Goal: Transaction & Acquisition: Purchase product/service

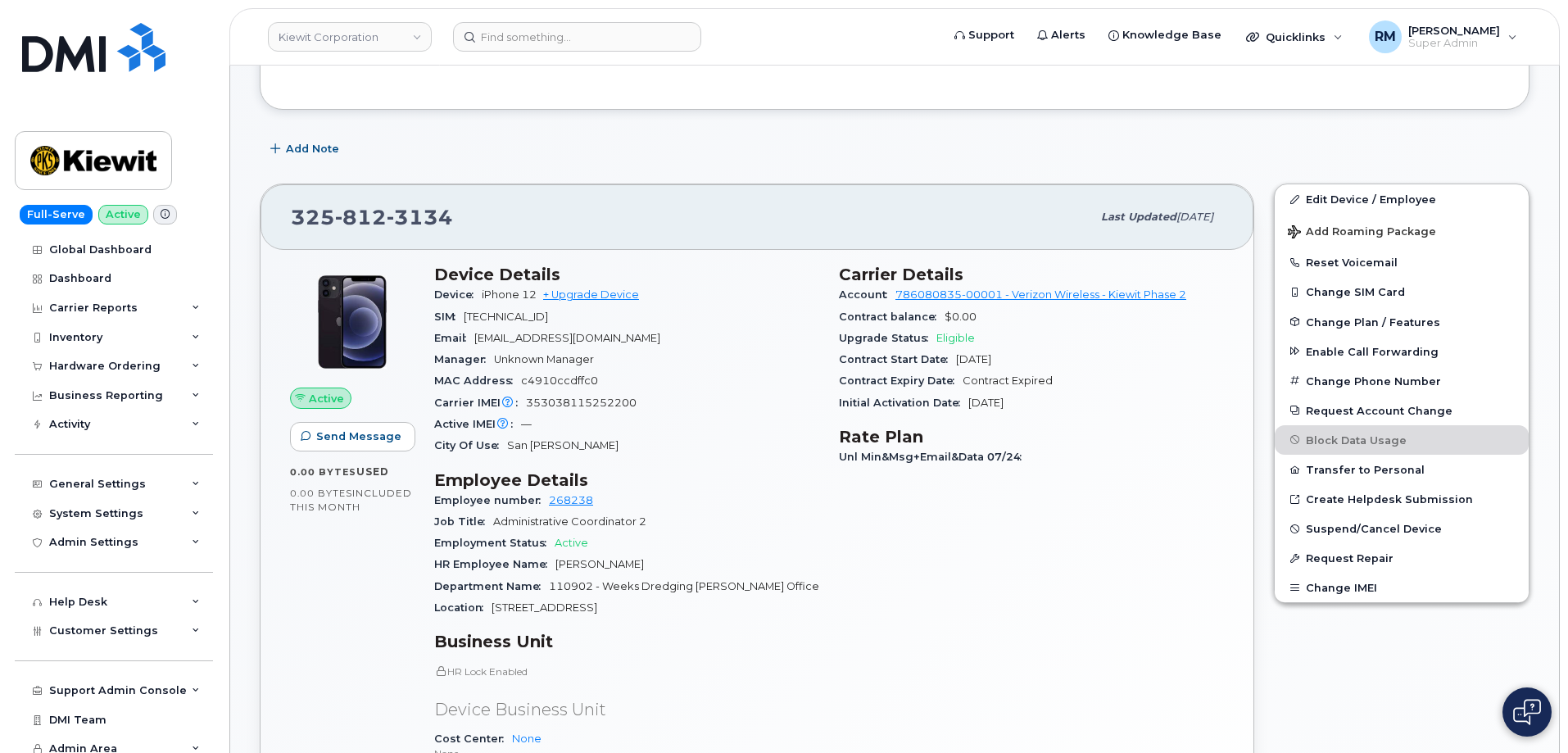
scroll to position [245, 0]
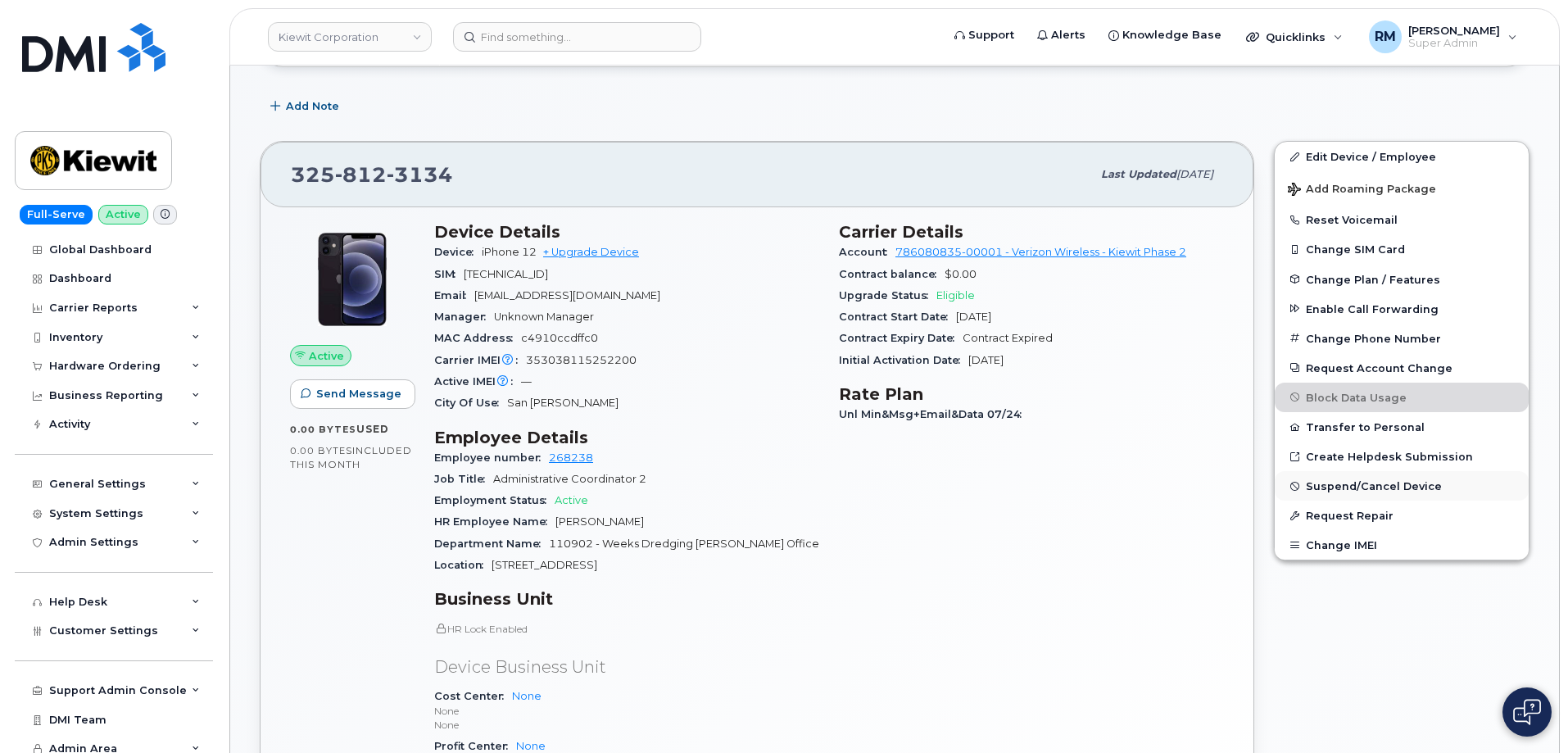
click at [1376, 483] on span "Suspend/Cancel Device" at bounding box center [1374, 486] width 136 height 13
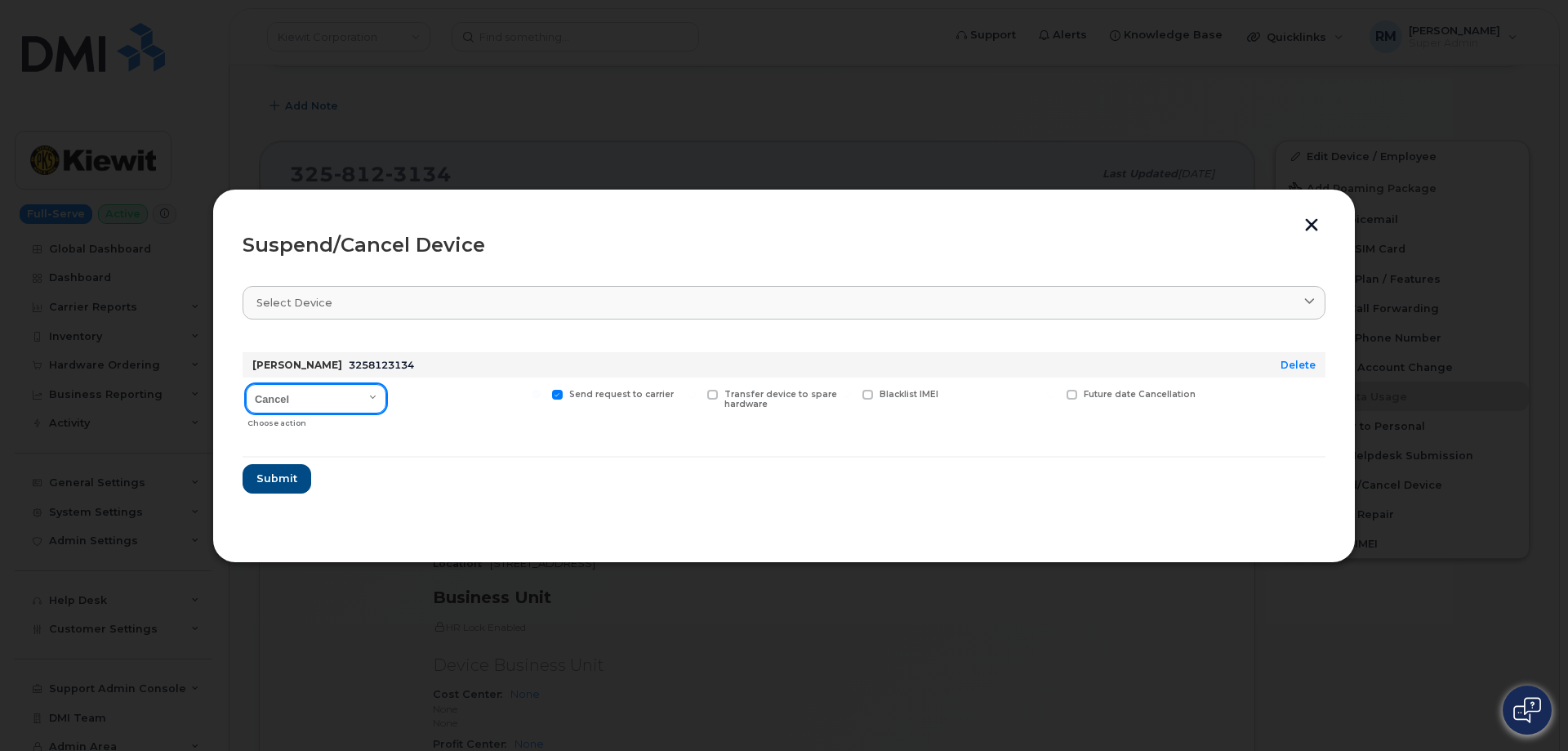
click at [319, 396] on select "Cancel Suspend - Reduced Rate Suspend - Full Rate Suspend - Lost Device/Stolen …" at bounding box center [316, 398] width 141 height 29
select select "[object Object]"
click at [246, 384] on select "Cancel Suspend - Reduced Rate Suspend - Full Rate Suspend - Lost Device/Stolen …" at bounding box center [316, 398] width 141 height 29
click at [285, 483] on span "Submit" at bounding box center [276, 478] width 41 height 16
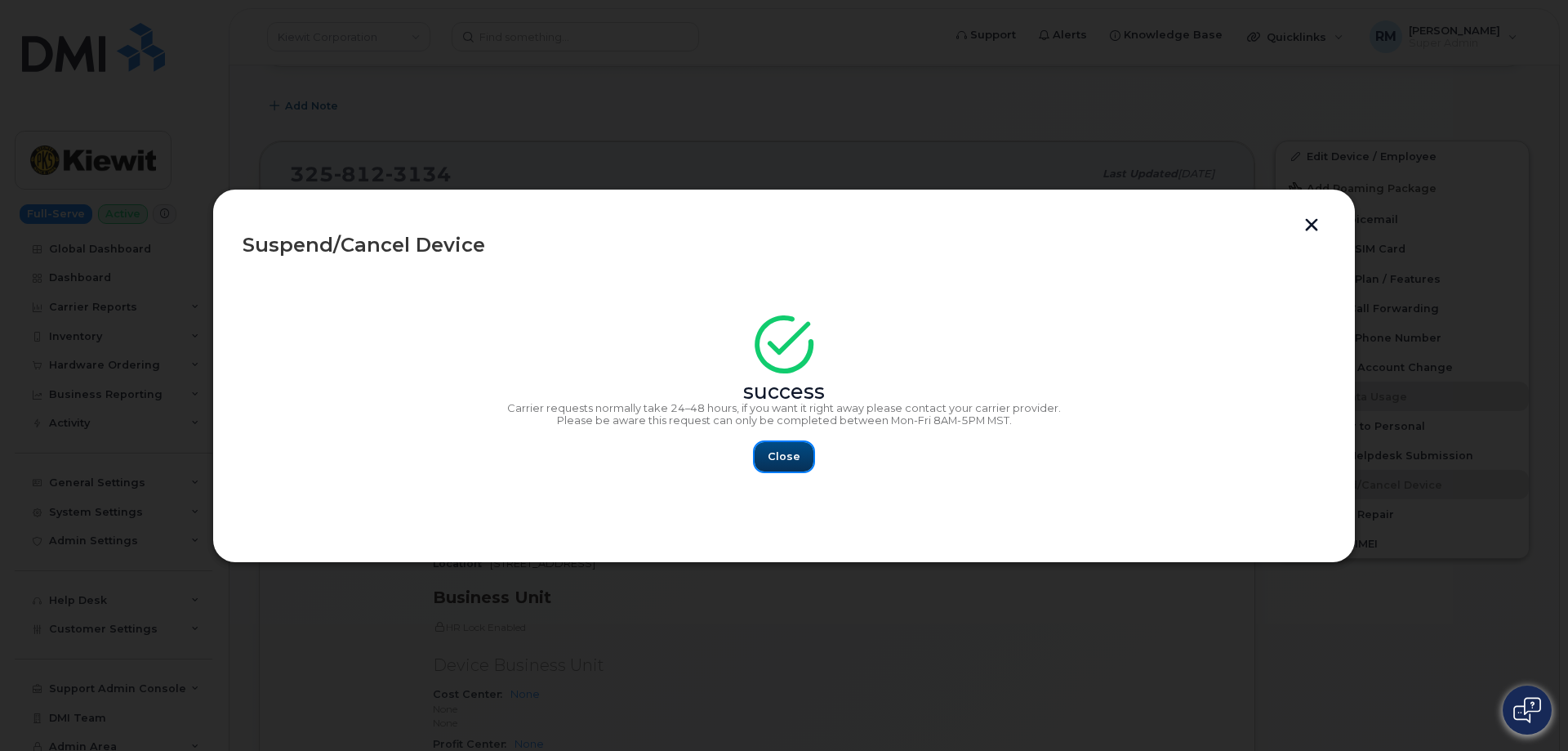
click at [786, 469] on button "Close" at bounding box center [784, 456] width 59 height 29
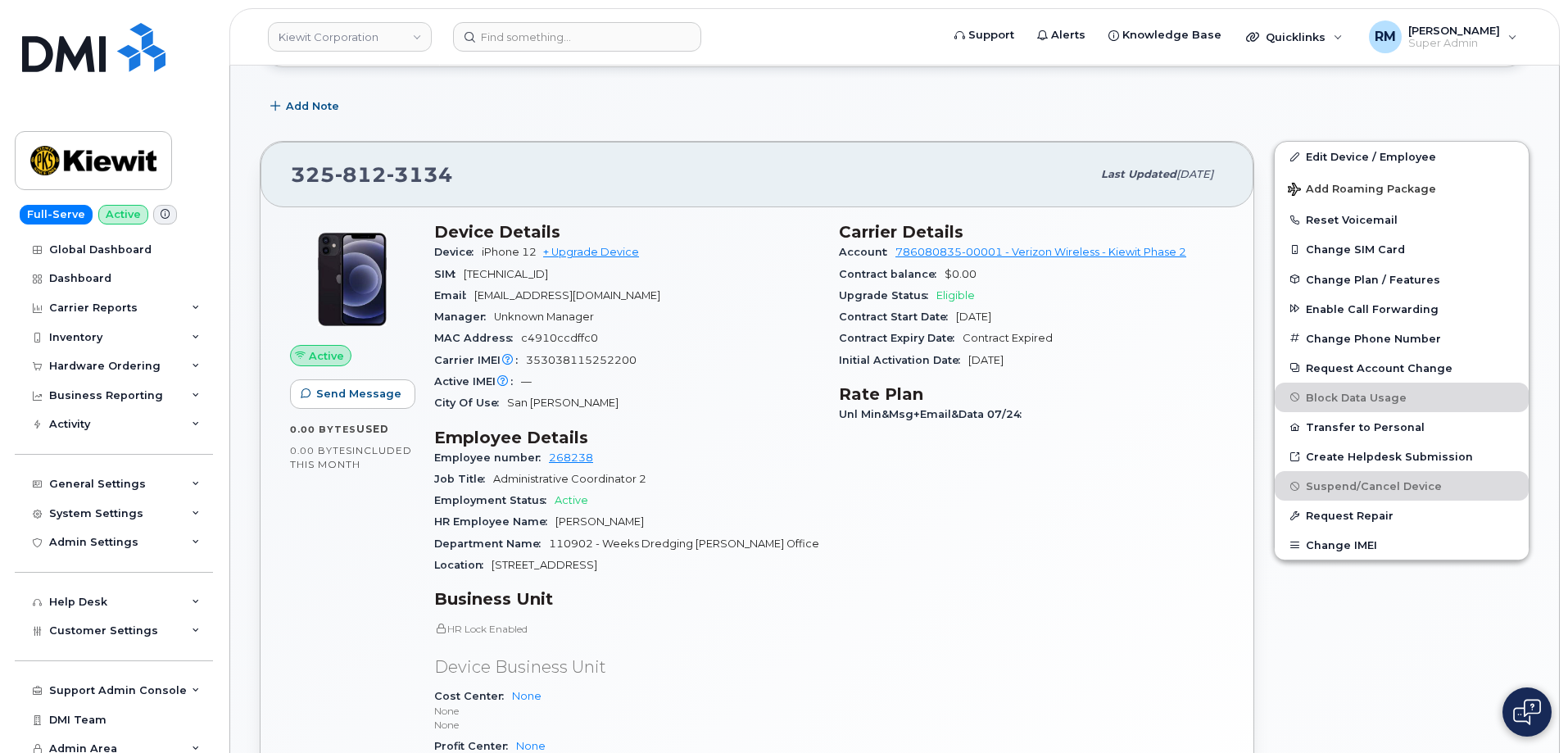
click at [549, 171] on div "325 812 3134" at bounding box center [691, 174] width 800 height 34
drag, startPoint x: 372, startPoint y: 174, endPoint x: 282, endPoint y: 176, distance: 90.0
click at [282, 176] on div "325 812 3134 Last updated Jul 31, 2025" at bounding box center [757, 175] width 993 height 66
copy span "325 812 3134"
click at [731, 367] on div "Carrier IMEI Carrier IMEI is reported during the last billing cycle or change o…" at bounding box center [627, 360] width 385 height 21
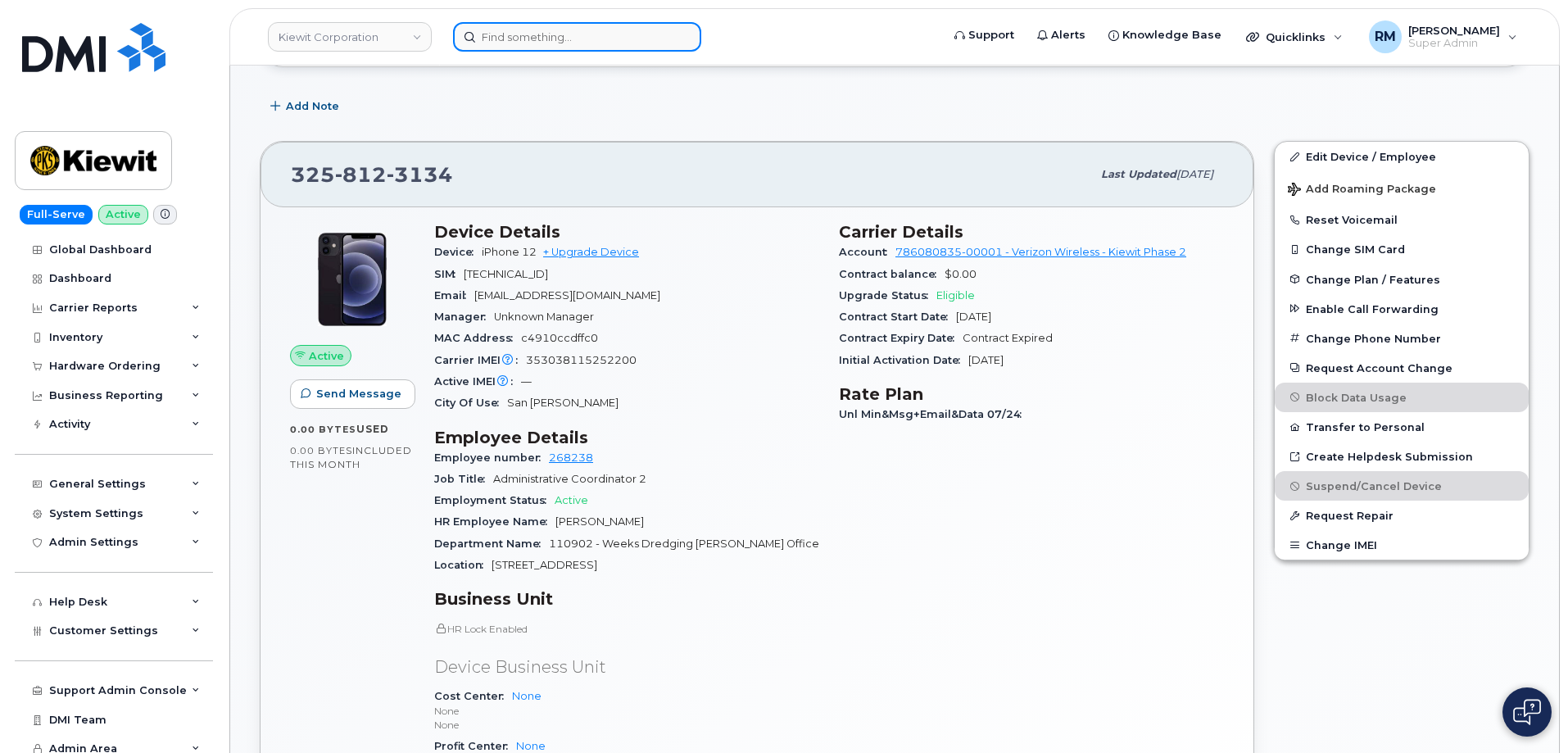
click at [507, 43] on input at bounding box center [577, 36] width 248 height 29
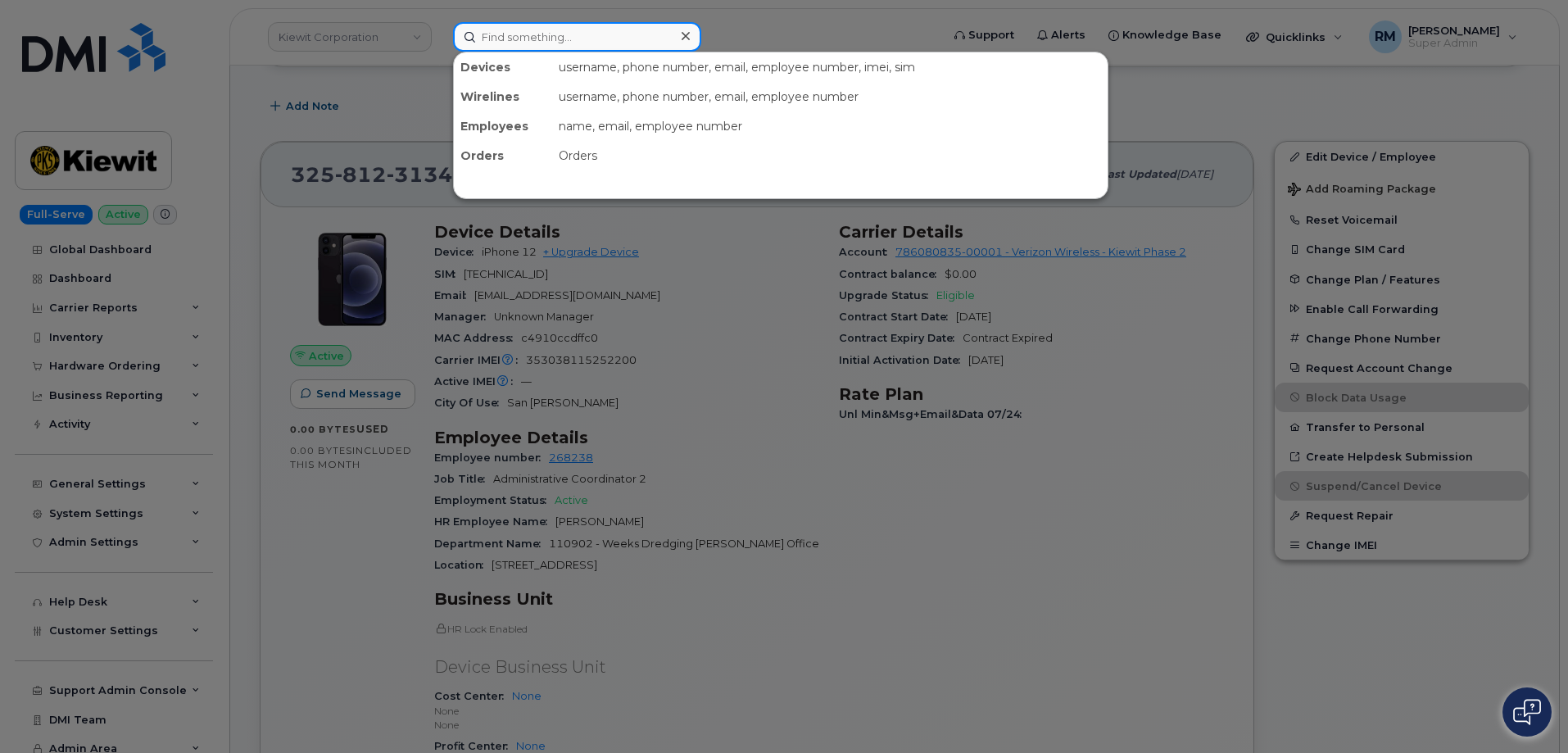
paste input "3258123134"
type input "3258123134"
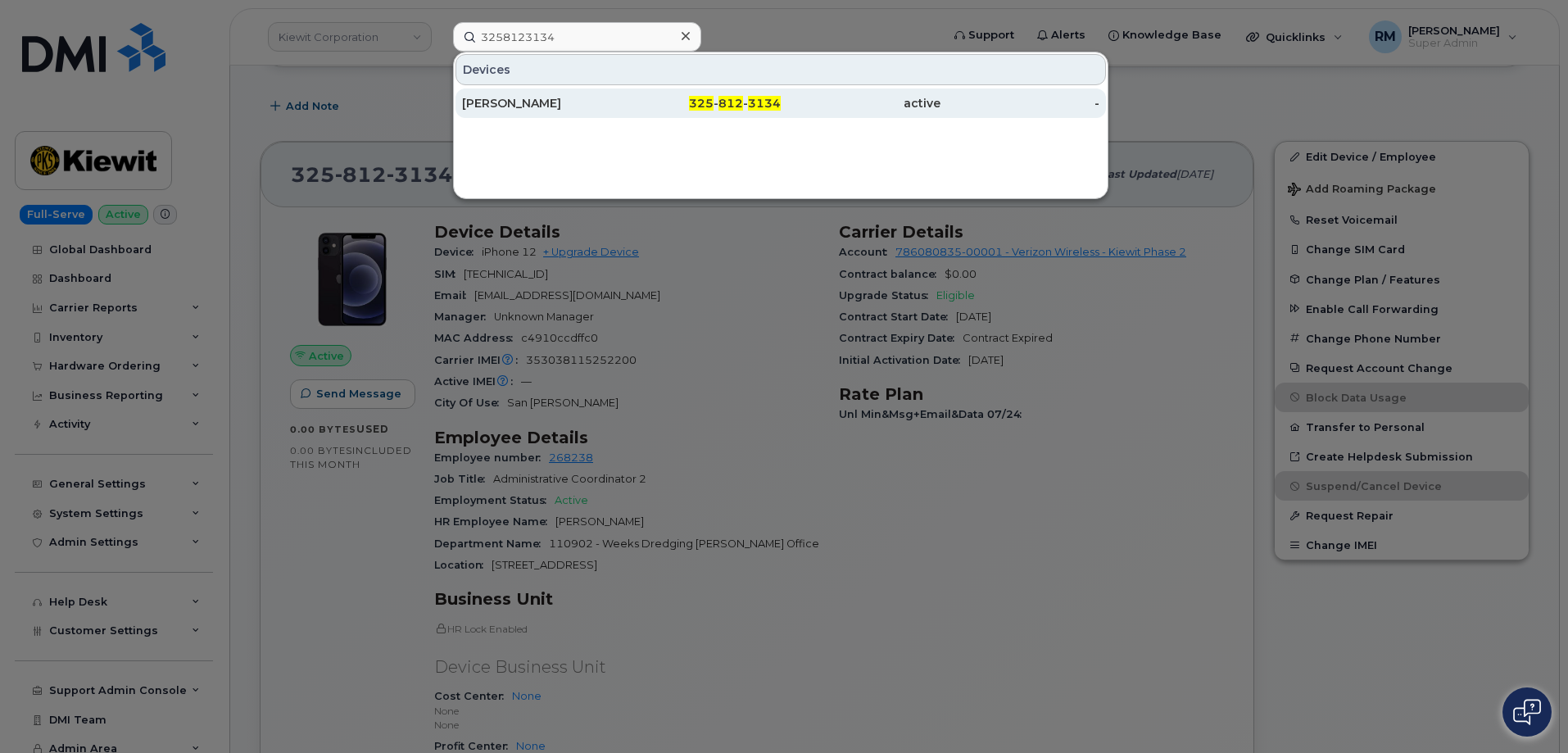
click at [546, 108] on div "ALLYSON OWENS" at bounding box center [542, 103] width 160 height 16
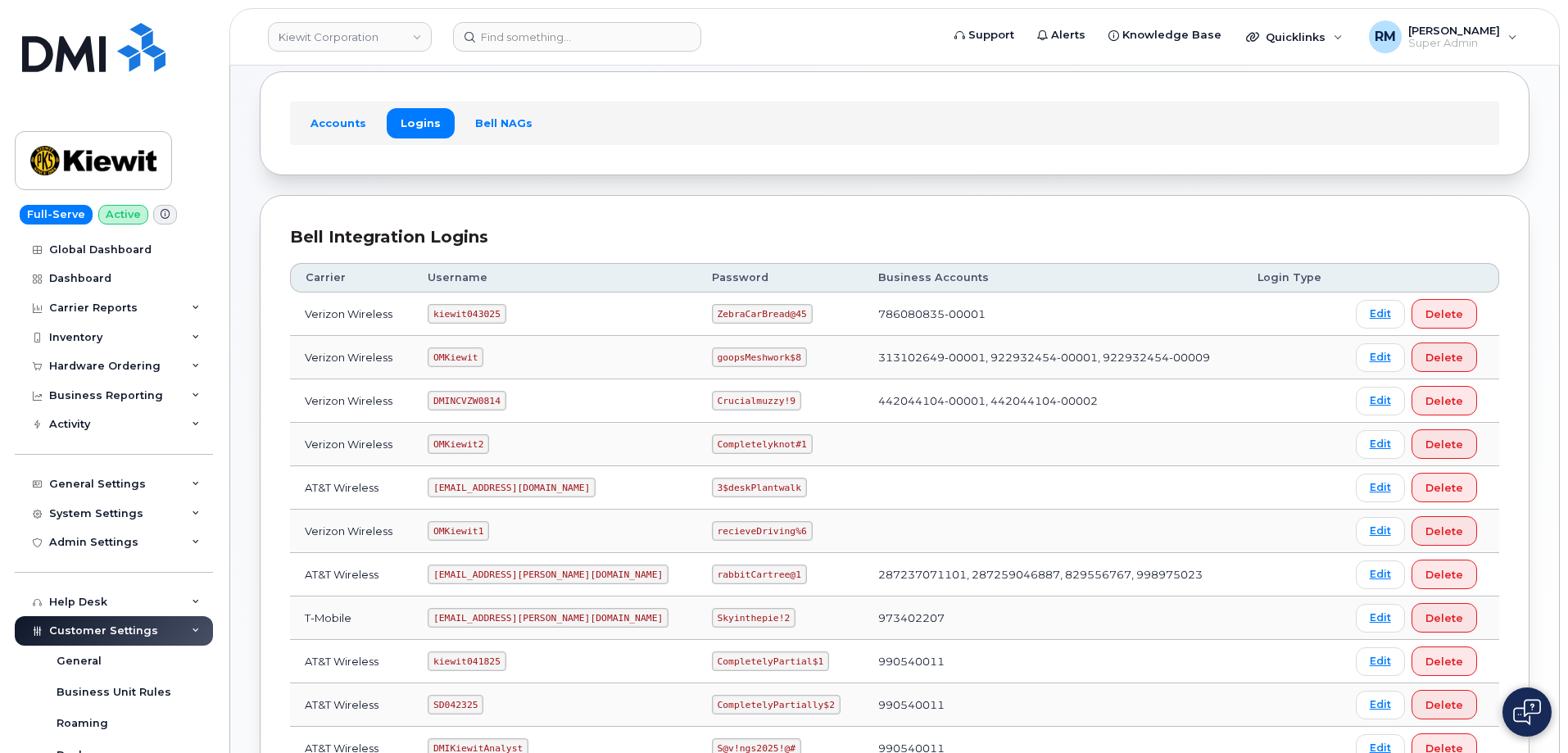
scroll to position [326, 0]
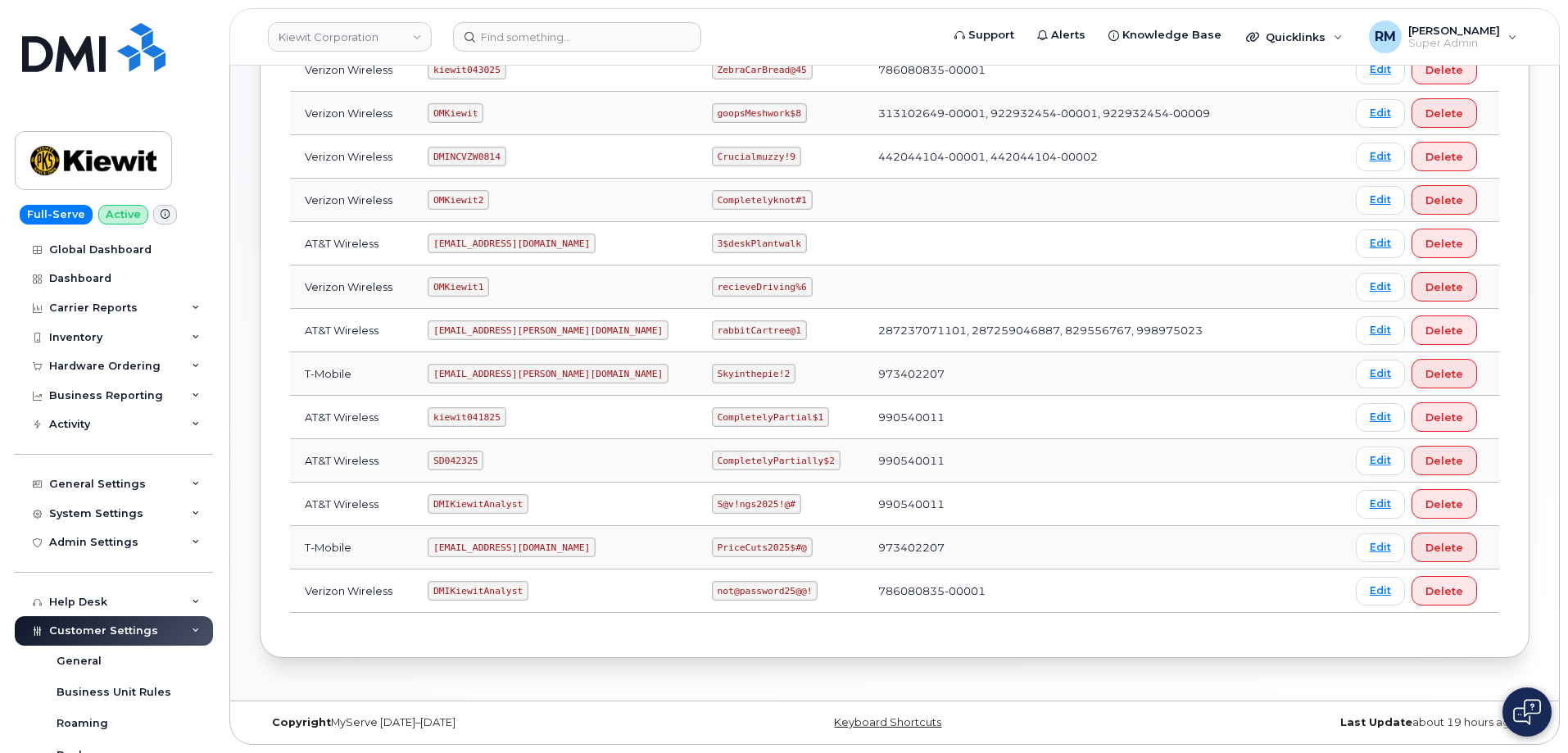
click at [457, 462] on code "SD042325" at bounding box center [456, 460] width 55 height 19
drag, startPoint x: 457, startPoint y: 462, endPoint x: 438, endPoint y: 418, distance: 47.9
click at [454, 461] on code "SD042325" at bounding box center [456, 460] width 55 height 19
copy code "SD042325"
drag, startPoint x: 664, startPoint y: 462, endPoint x: 784, endPoint y: 459, distance: 120.0
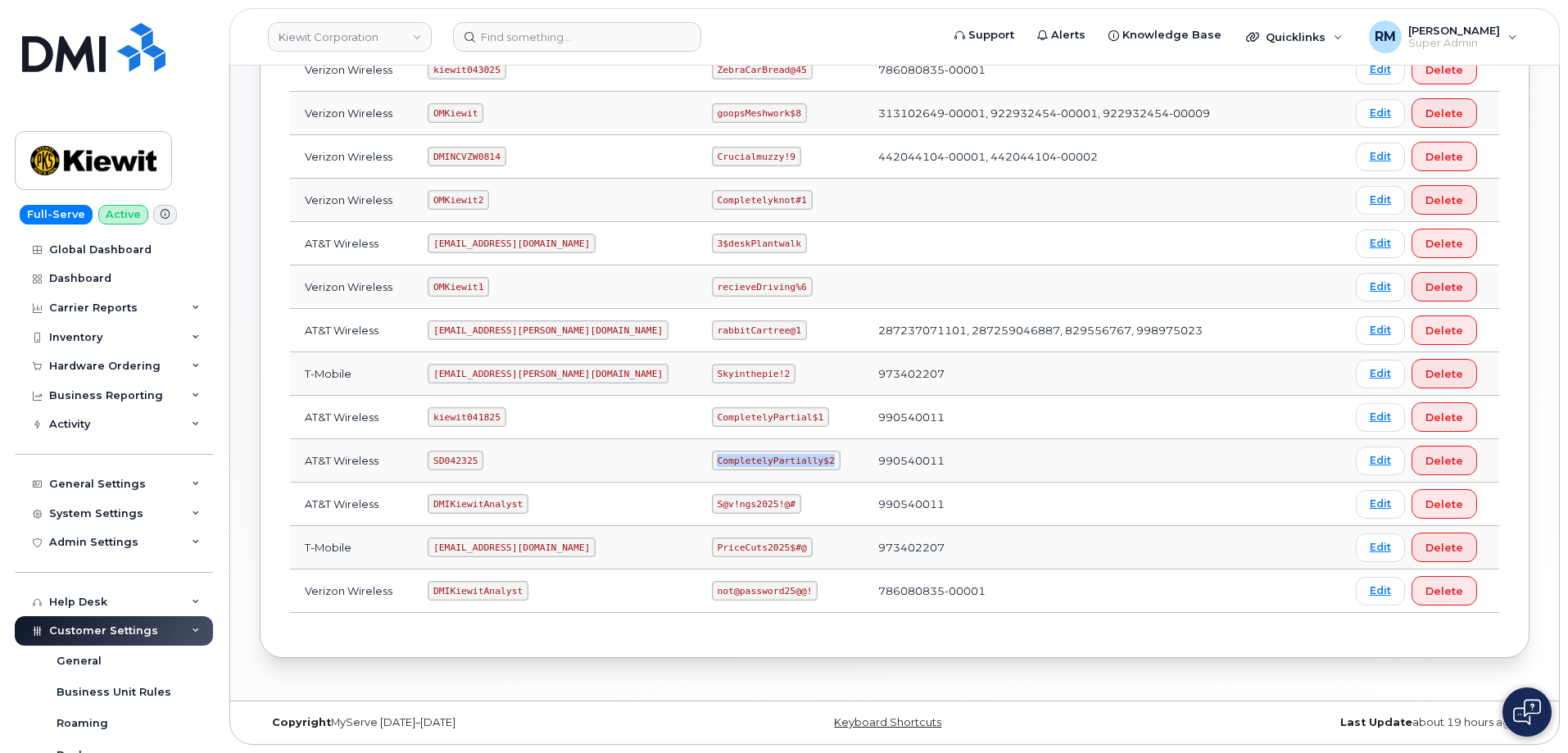
click at [784, 459] on td "CompletelyPartially$2" at bounding box center [780, 461] width 166 height 44
copy code "CompletelyPartially$2"
drag, startPoint x: 444, startPoint y: 328, endPoint x: 566, endPoint y: 334, distance: 122.1
click at [566, 334] on td "ms-kiewit@dminc.com" at bounding box center [555, 330] width 284 height 44
copy code "ms-kiewit@dminc.com"
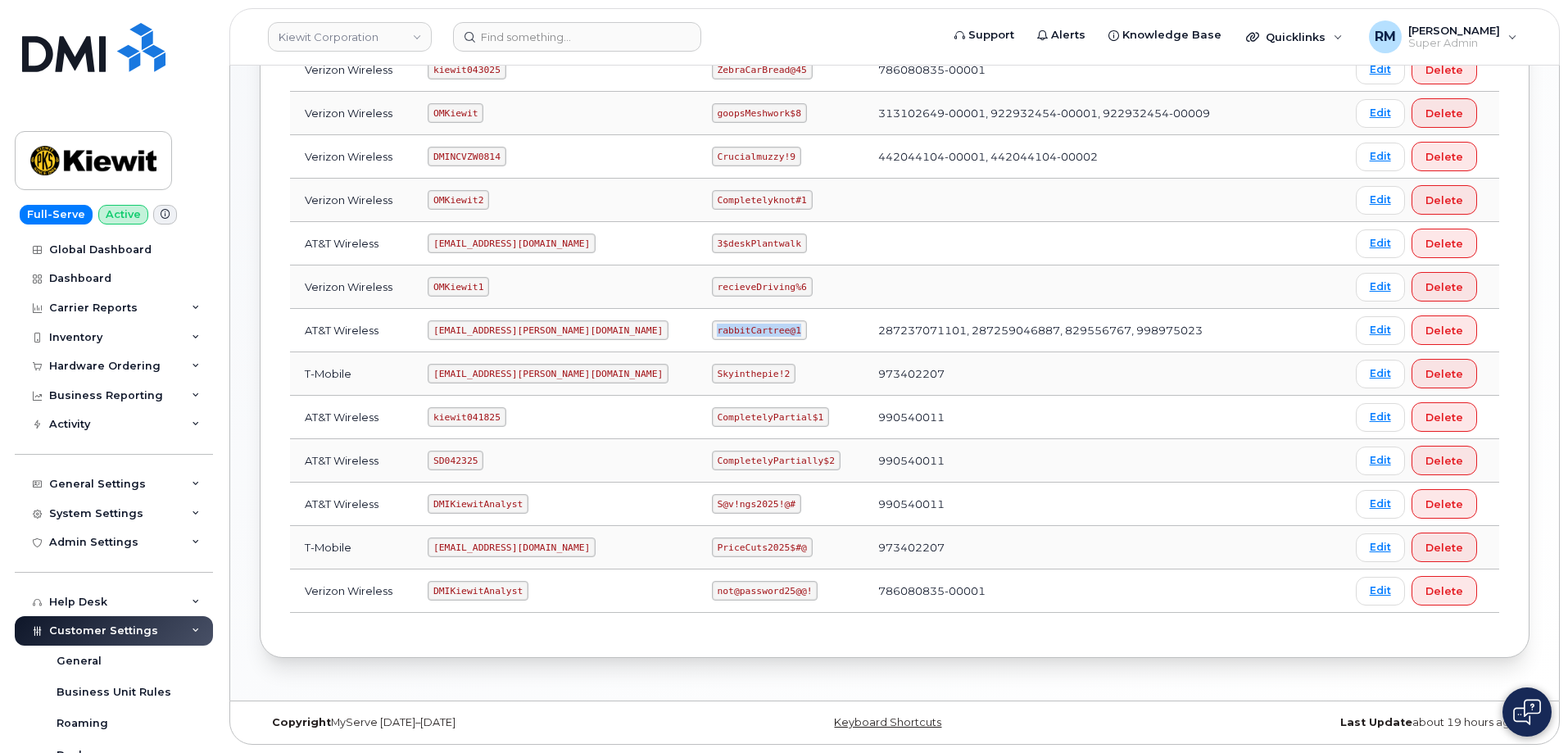
drag, startPoint x: 665, startPoint y: 329, endPoint x: 753, endPoint y: 324, distance: 88.1
click at [752, 324] on td "rabbitCartree@1" at bounding box center [780, 330] width 166 height 44
copy code "rabbitCartree@1"
click at [521, 39] on input at bounding box center [577, 36] width 248 height 29
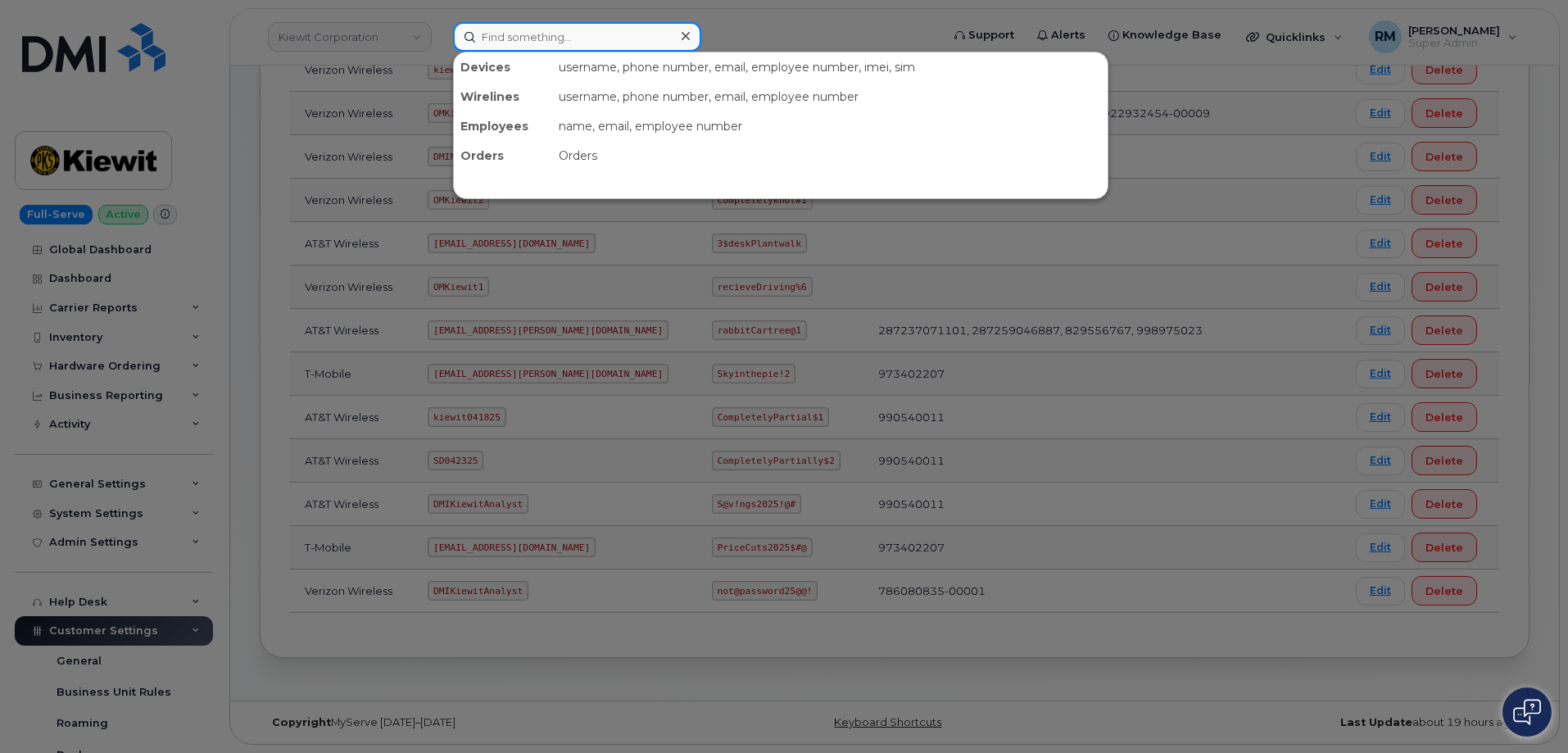
paste input "325-812-3134"
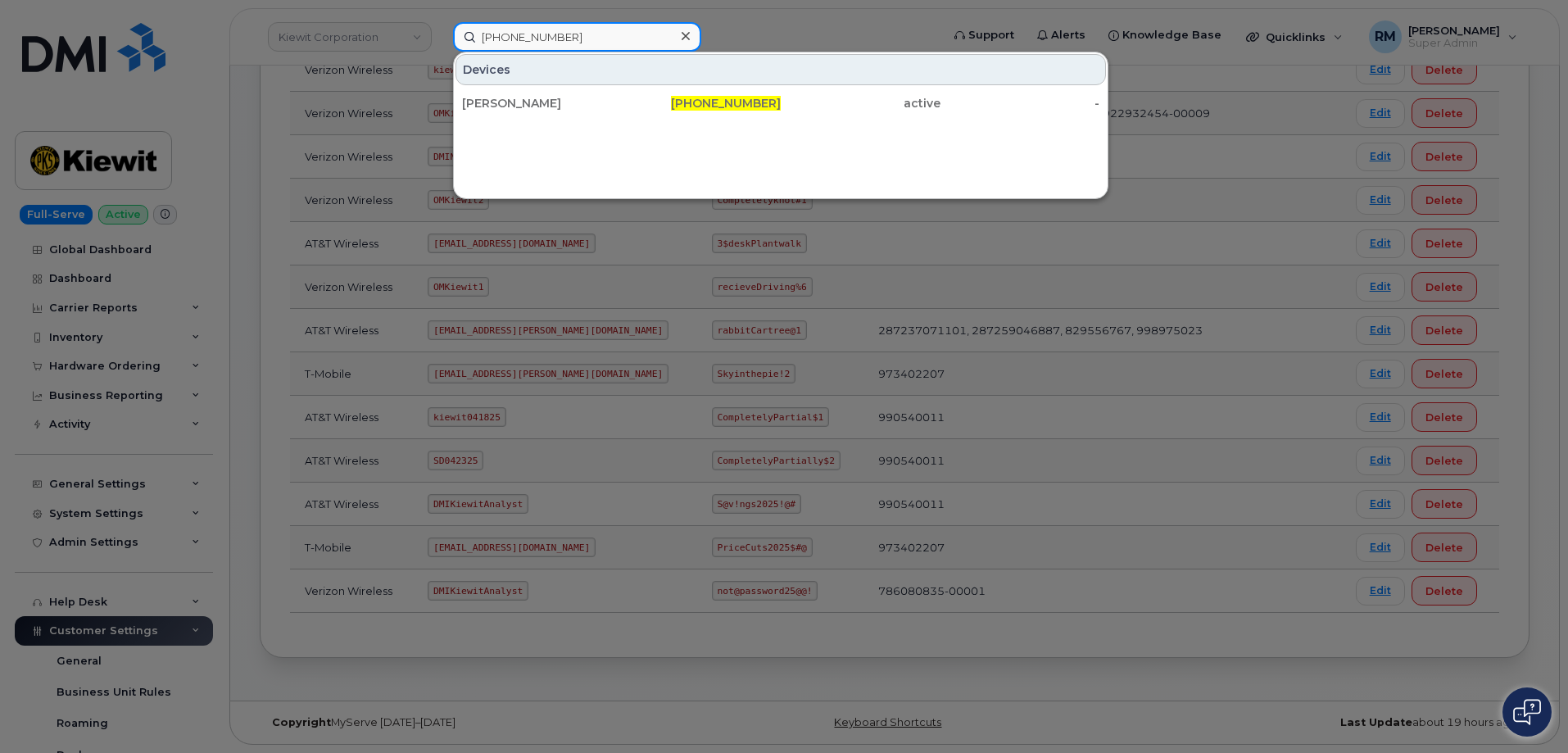
drag, startPoint x: 584, startPoint y: 39, endPoint x: 407, endPoint y: 41, distance: 177.0
click at [440, 41] on div "325-812-3134 Devices ALLYSON OWENS 325-812-3134 active -" at bounding box center [691, 36] width 503 height 29
paste input "604-219-1110"
type input "604-219-1110"
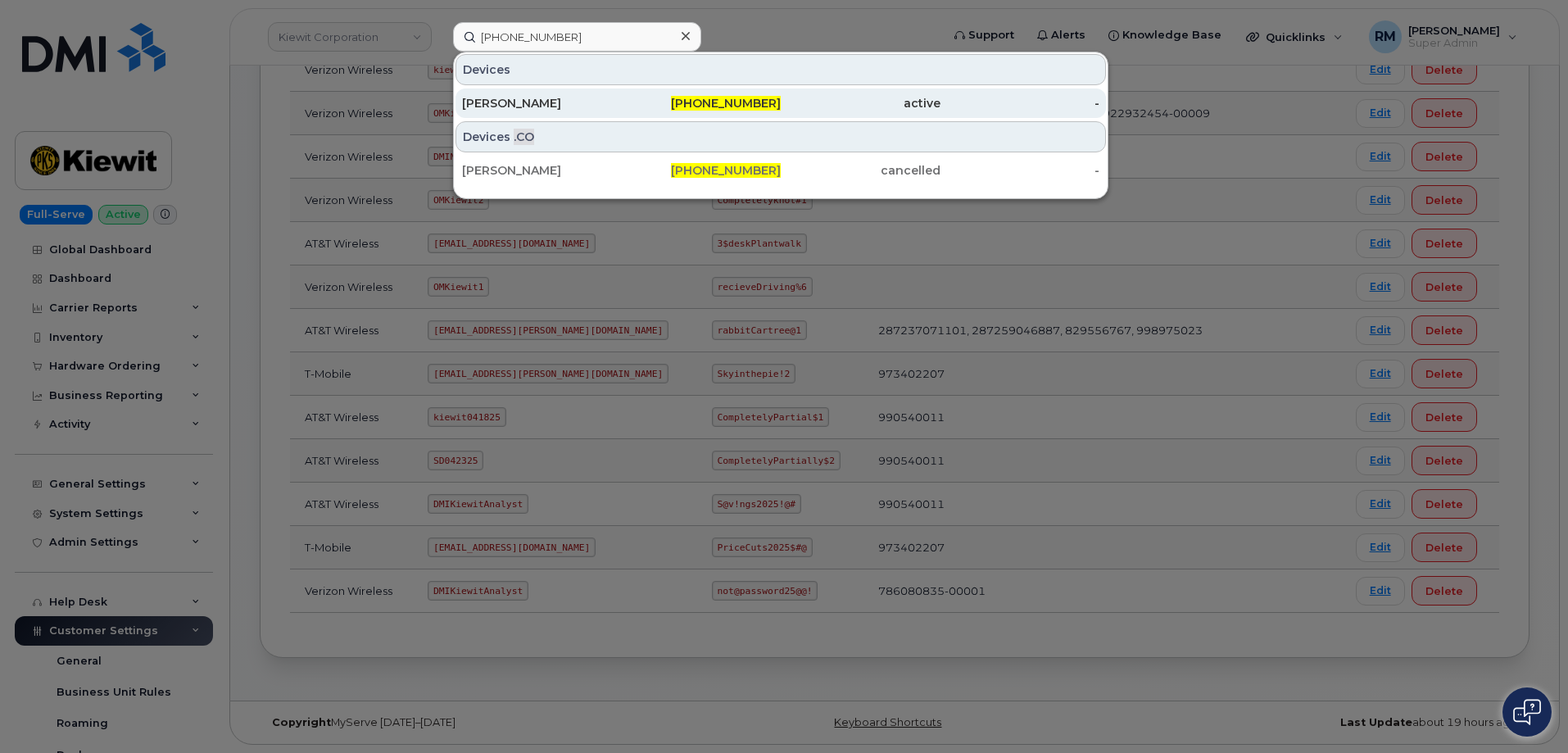
click at [526, 97] on div "[PERSON_NAME]" at bounding box center [542, 103] width 160 height 16
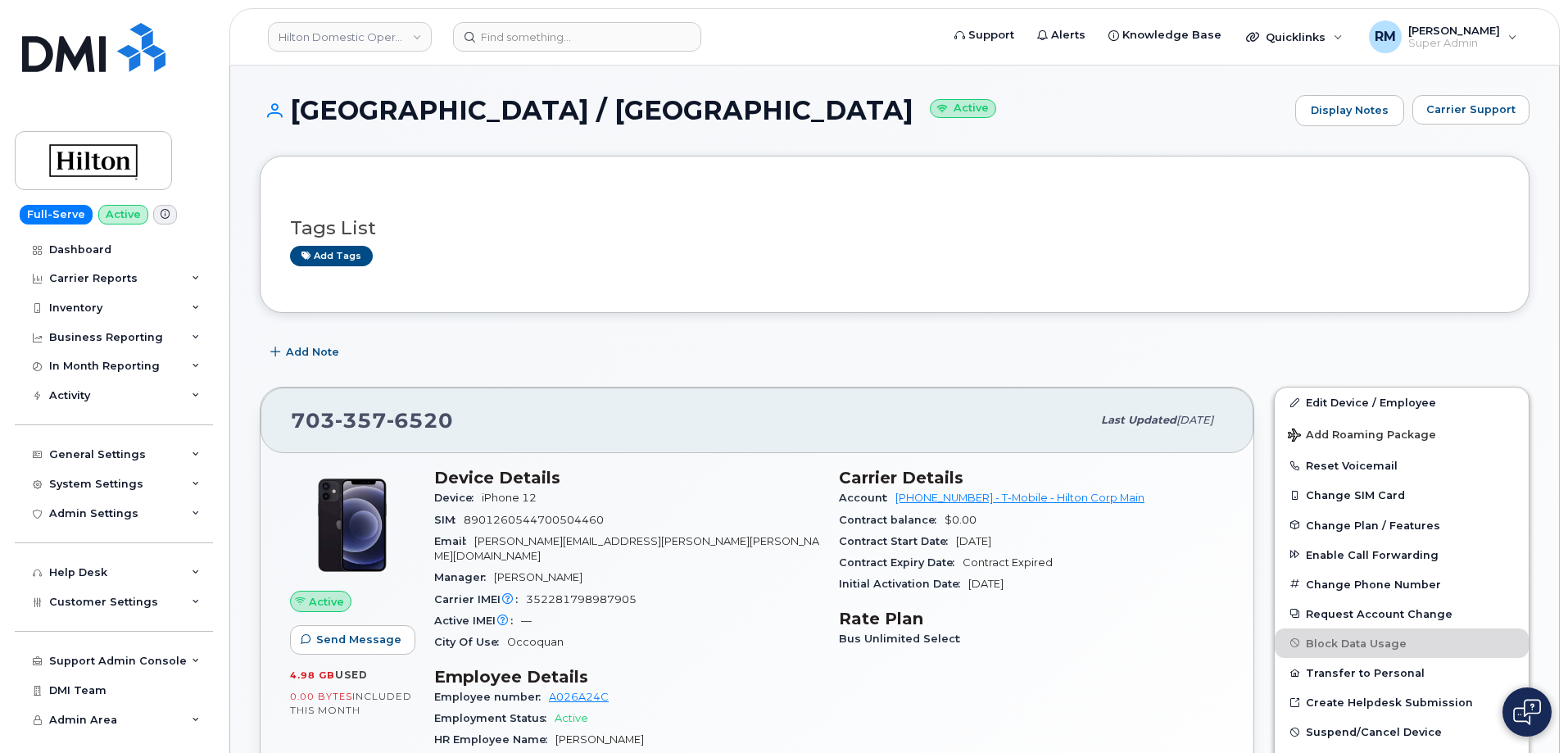
scroll to position [82, 0]
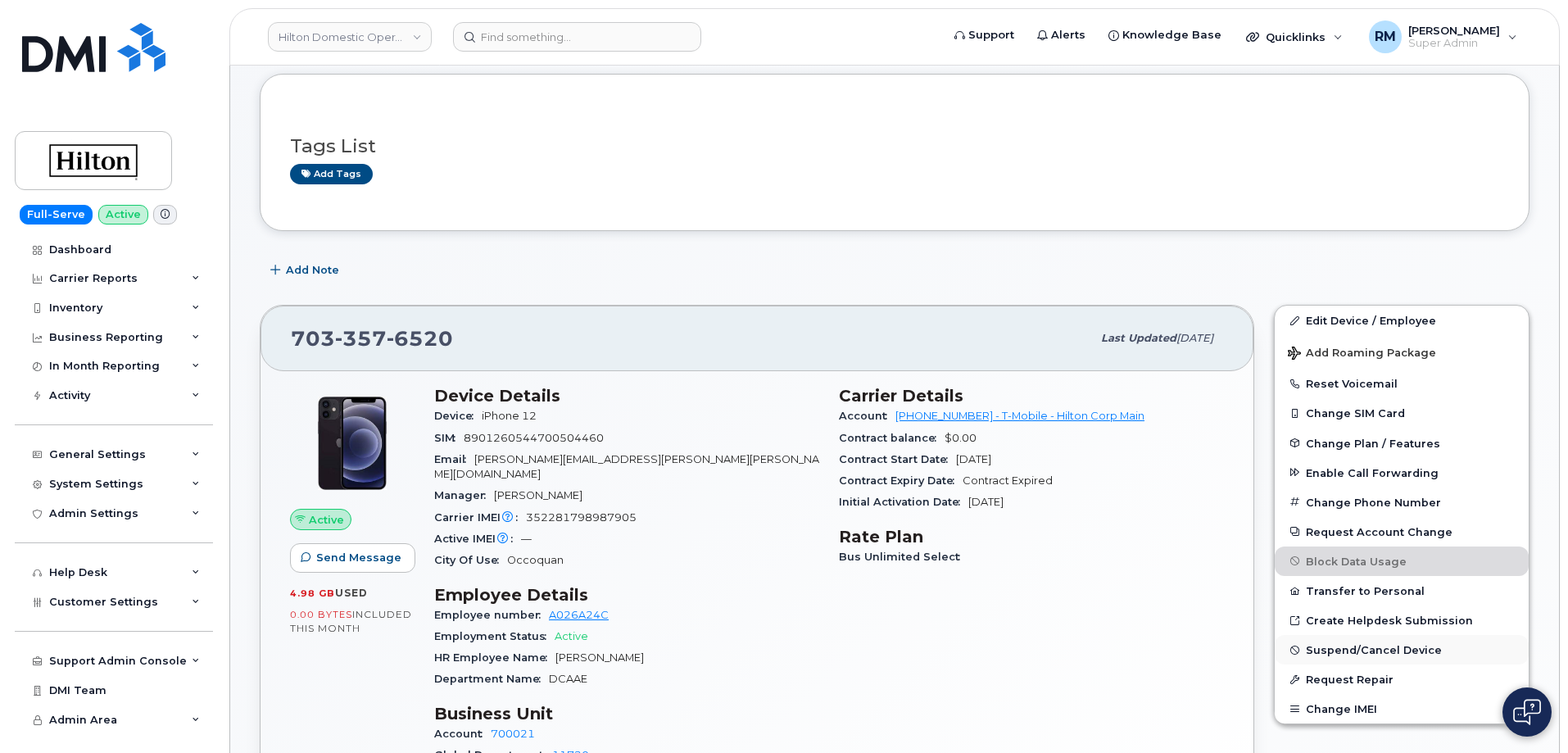
click at [1358, 652] on span "Suspend/Cancel Device" at bounding box center [1374, 650] width 136 height 13
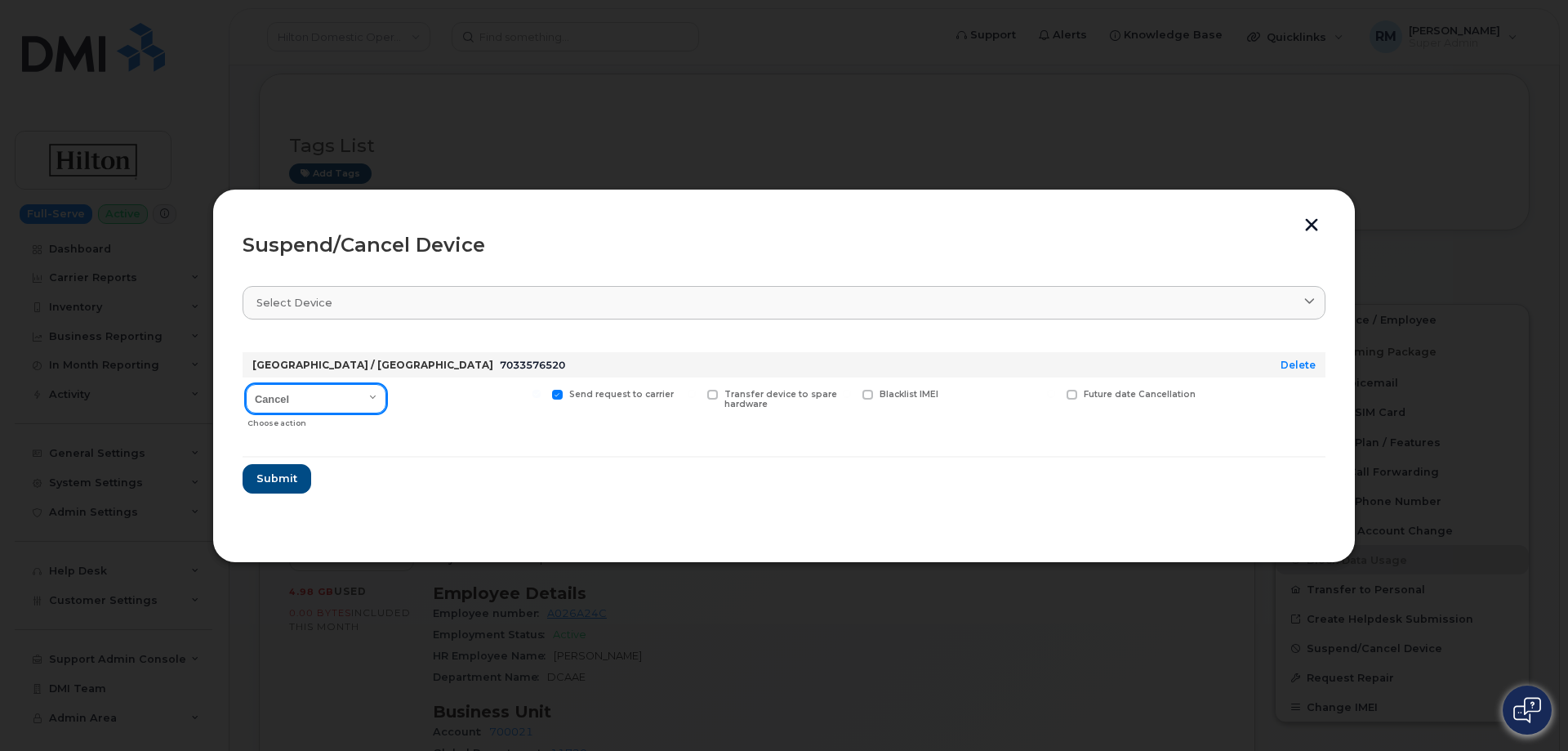
click at [341, 392] on select "Cancel Suspend - Reduced Rate Suspend - Full Rate Suspend - Lost Device/Stolen …" at bounding box center [316, 398] width 141 height 29
select select "[object Object]"
click at [246, 384] on select "Cancel Suspend - Reduced Rate Suspend - Full Rate Suspend - Lost Device/Stolen …" at bounding box center [316, 398] width 141 height 29
drag, startPoint x: 277, startPoint y: 481, endPoint x: 686, endPoint y: 489, distance: 409.1
click at [686, 489] on form "DOUBLETREE HOTEL / CRYSTAL CITY 7033576520 Delete Cancel Suspend - Reduced Rate…" at bounding box center [784, 416] width 1083 height 154
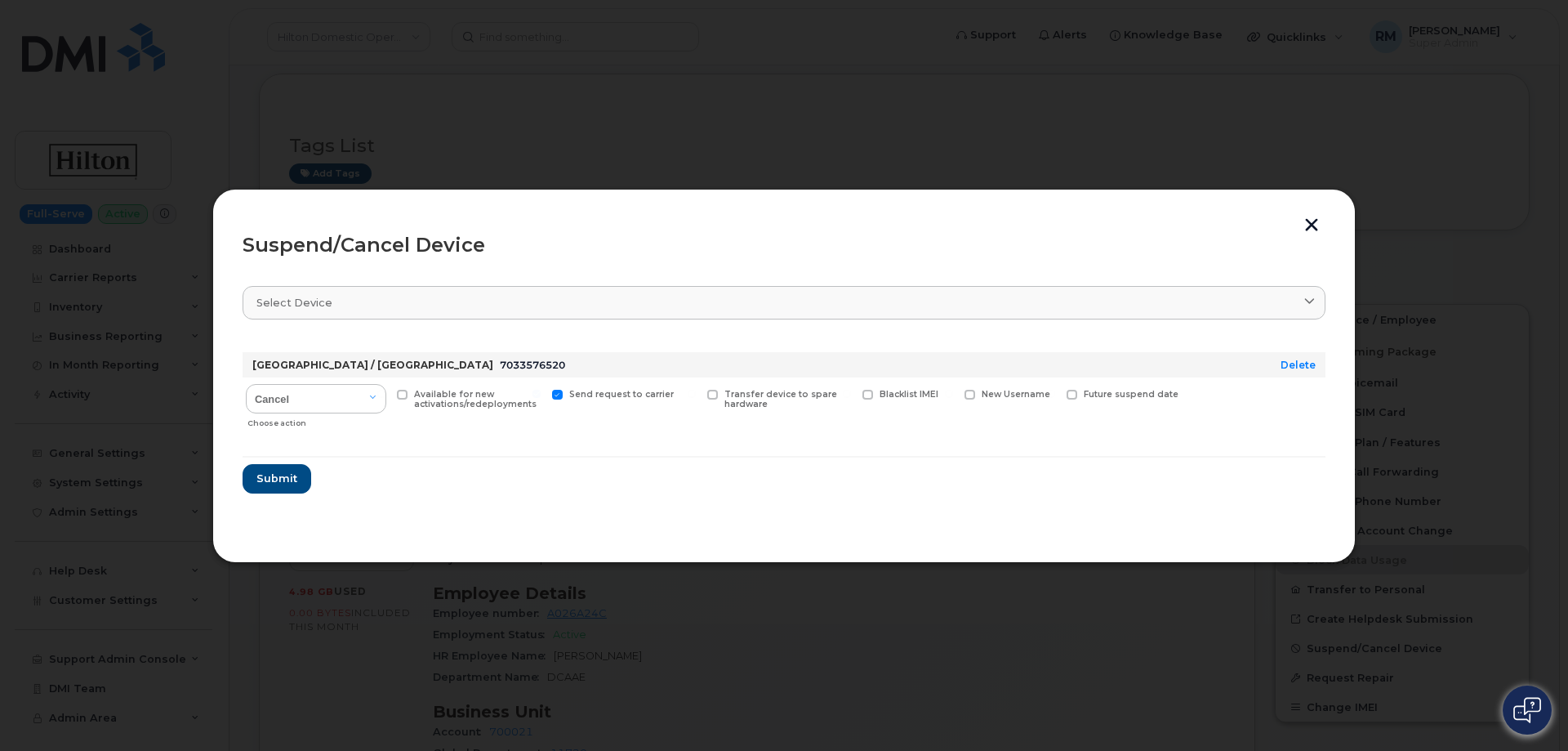
click at [1309, 220] on button "button" at bounding box center [1311, 226] width 24 height 17
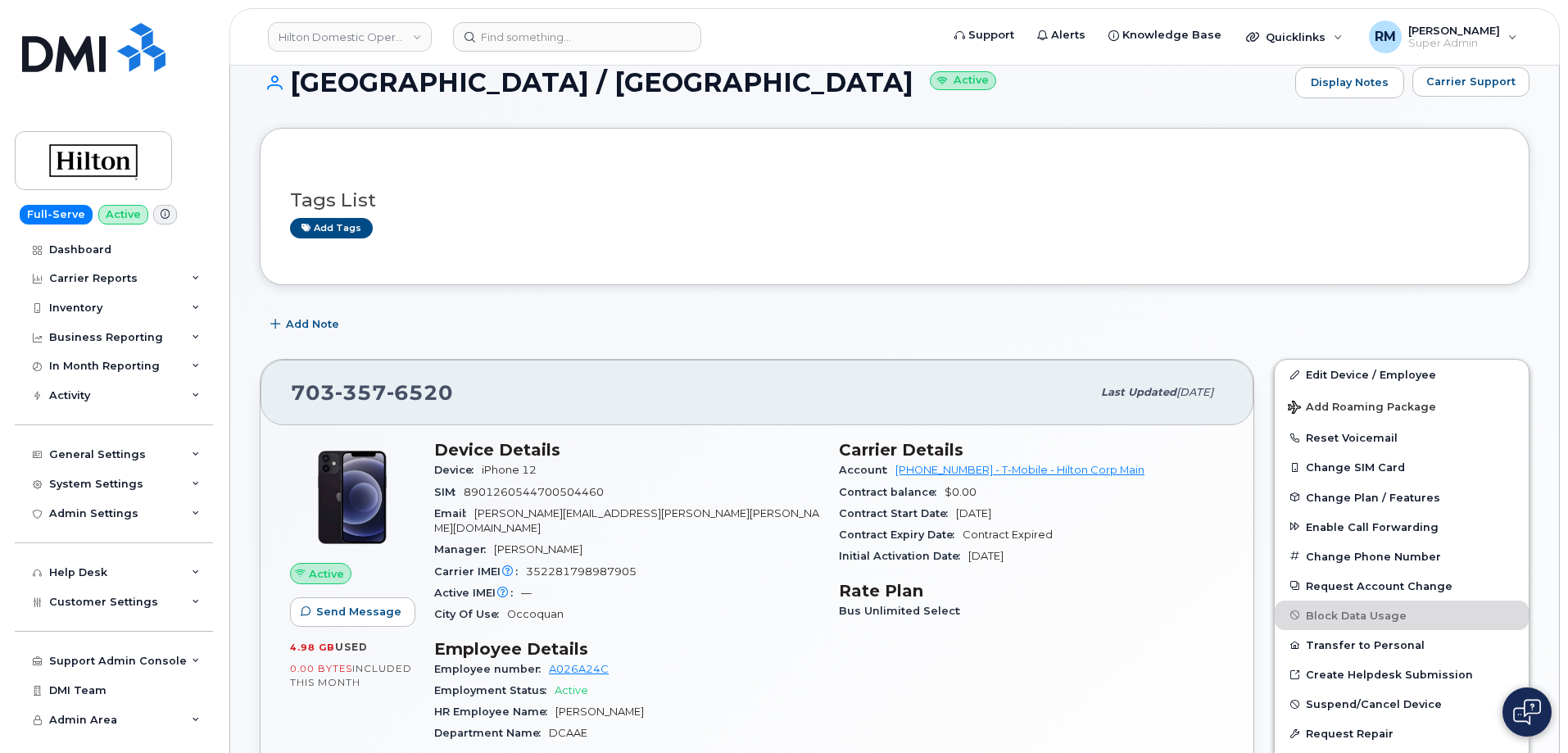
scroll to position [0, 0]
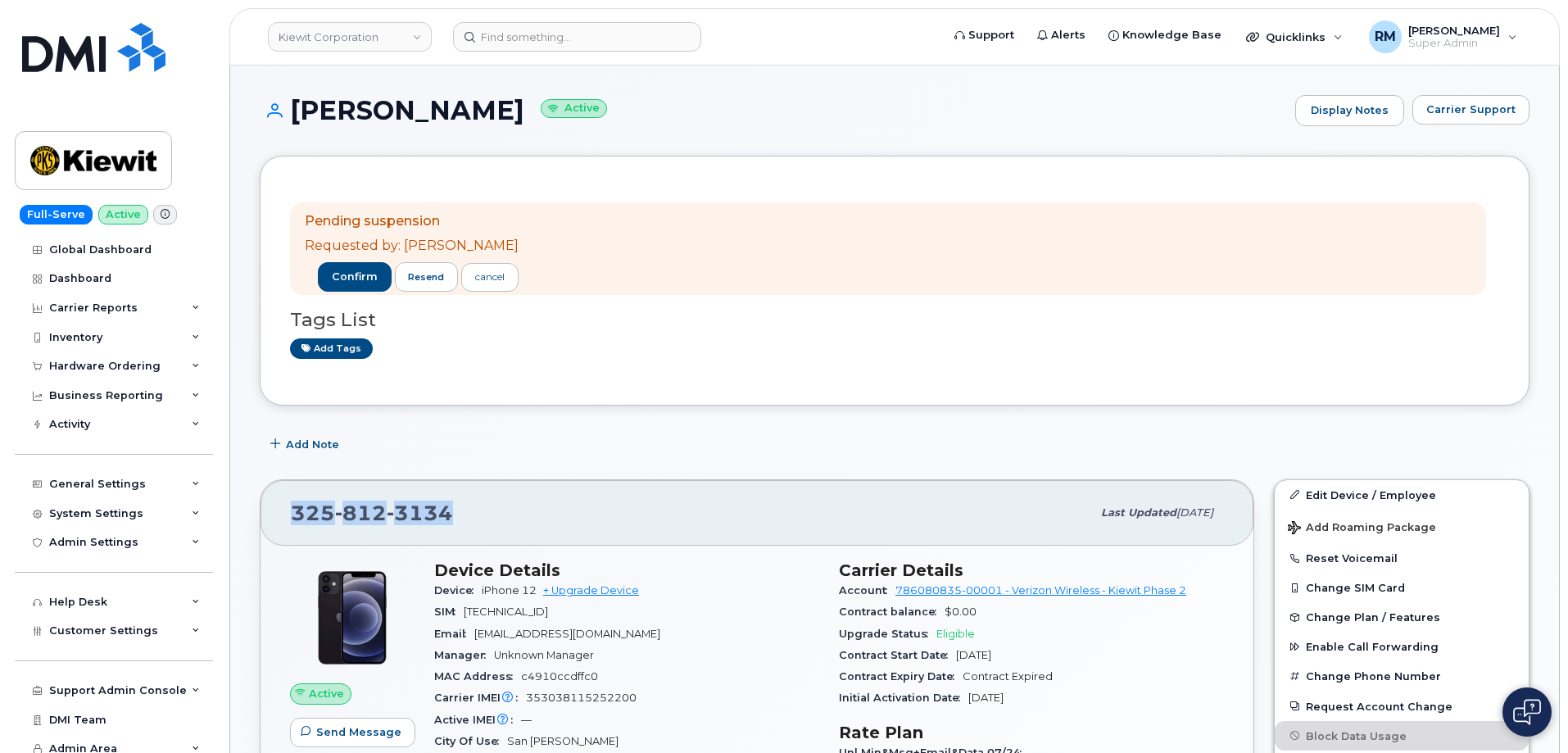
drag, startPoint x: 443, startPoint y: 511, endPoint x: 270, endPoint y: 502, distance: 173.2
click at [270, 502] on div "325 812 3134 Last updated Jul 31, 2025" at bounding box center [757, 513] width 993 height 66
copy span "325 812 3134"
click at [647, 394] on div "Pending suspension Requested by: Rachel Miller confirm resend cancel Tags List …" at bounding box center [895, 280] width 1270 height 250
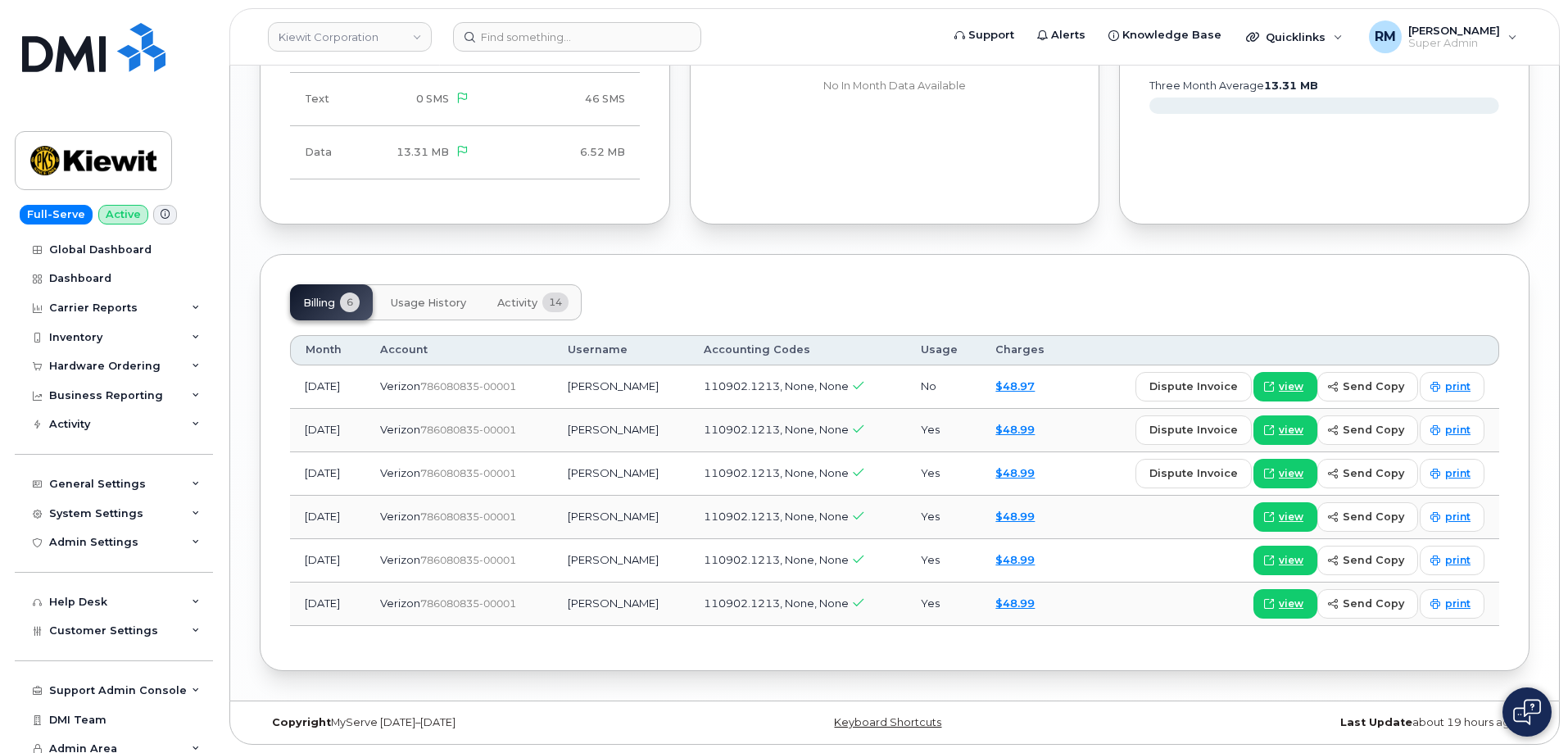
click at [518, 300] on span "Activity" at bounding box center [518, 303] width 40 height 13
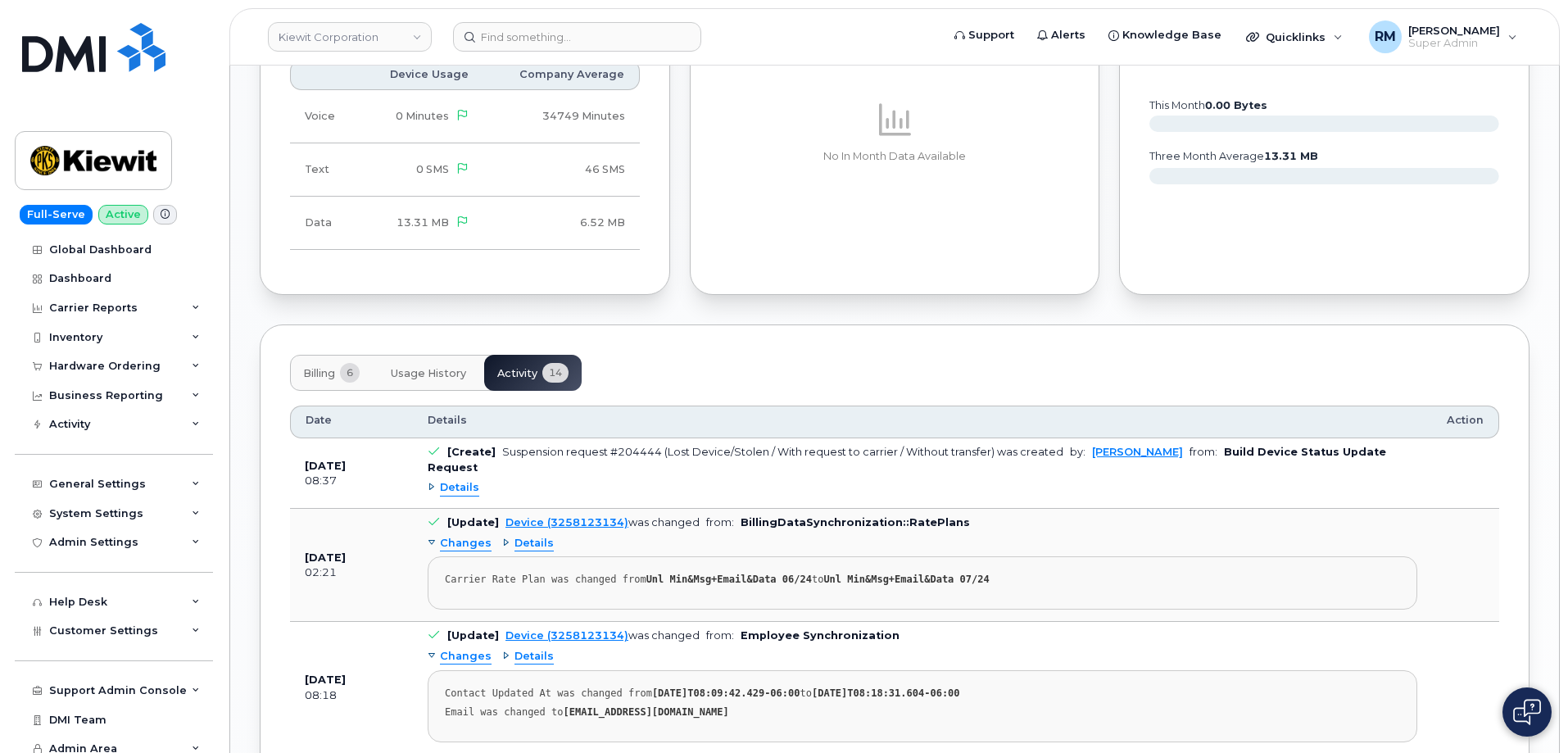
scroll to position [1681, 0]
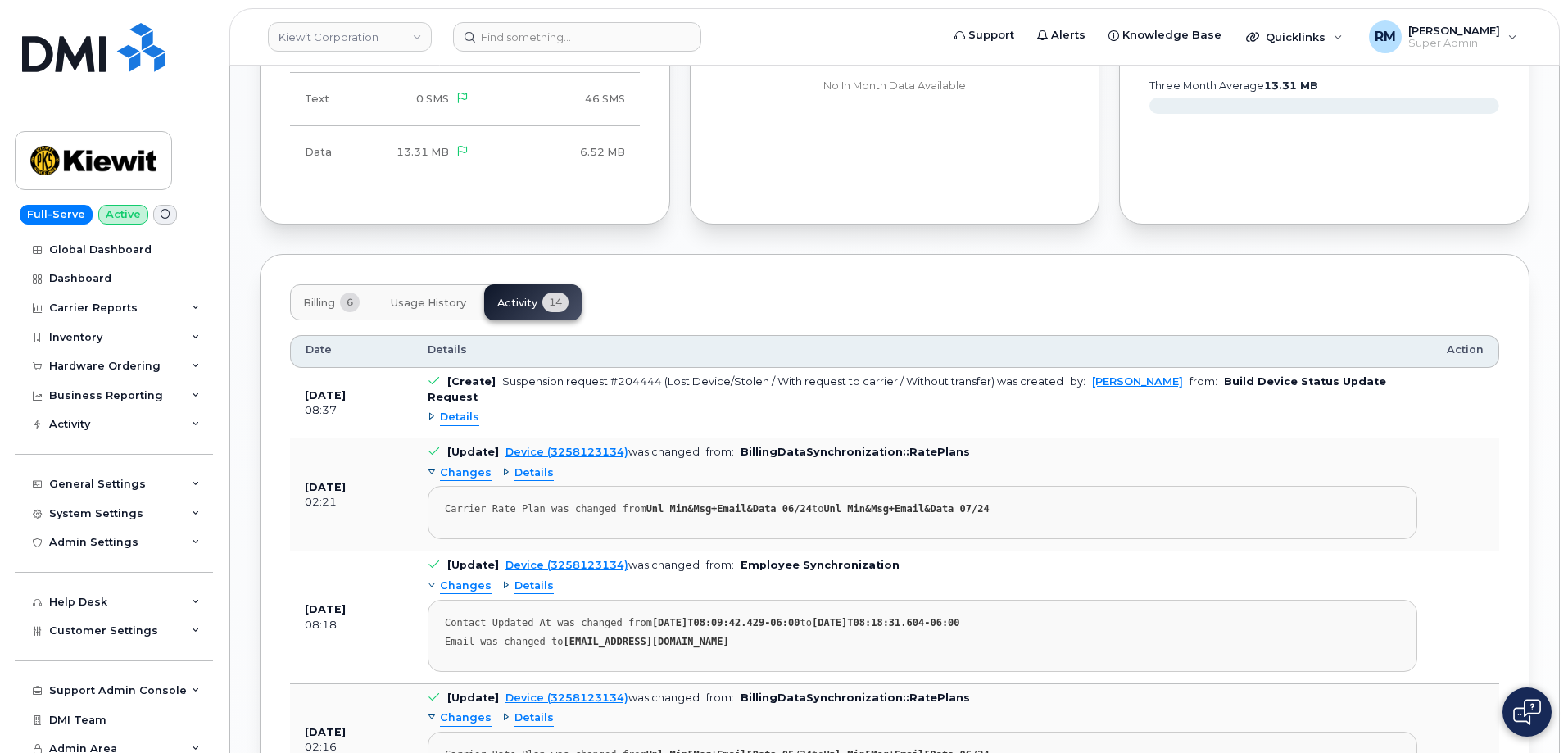
click at [625, 380] on div "Suspension request #204444 (Lost Device/Stolen / With request to carrier / With…" at bounding box center [783, 381] width 562 height 13
copy div "204444"
click at [447, 409] on span "Details" at bounding box center [459, 417] width 40 height 16
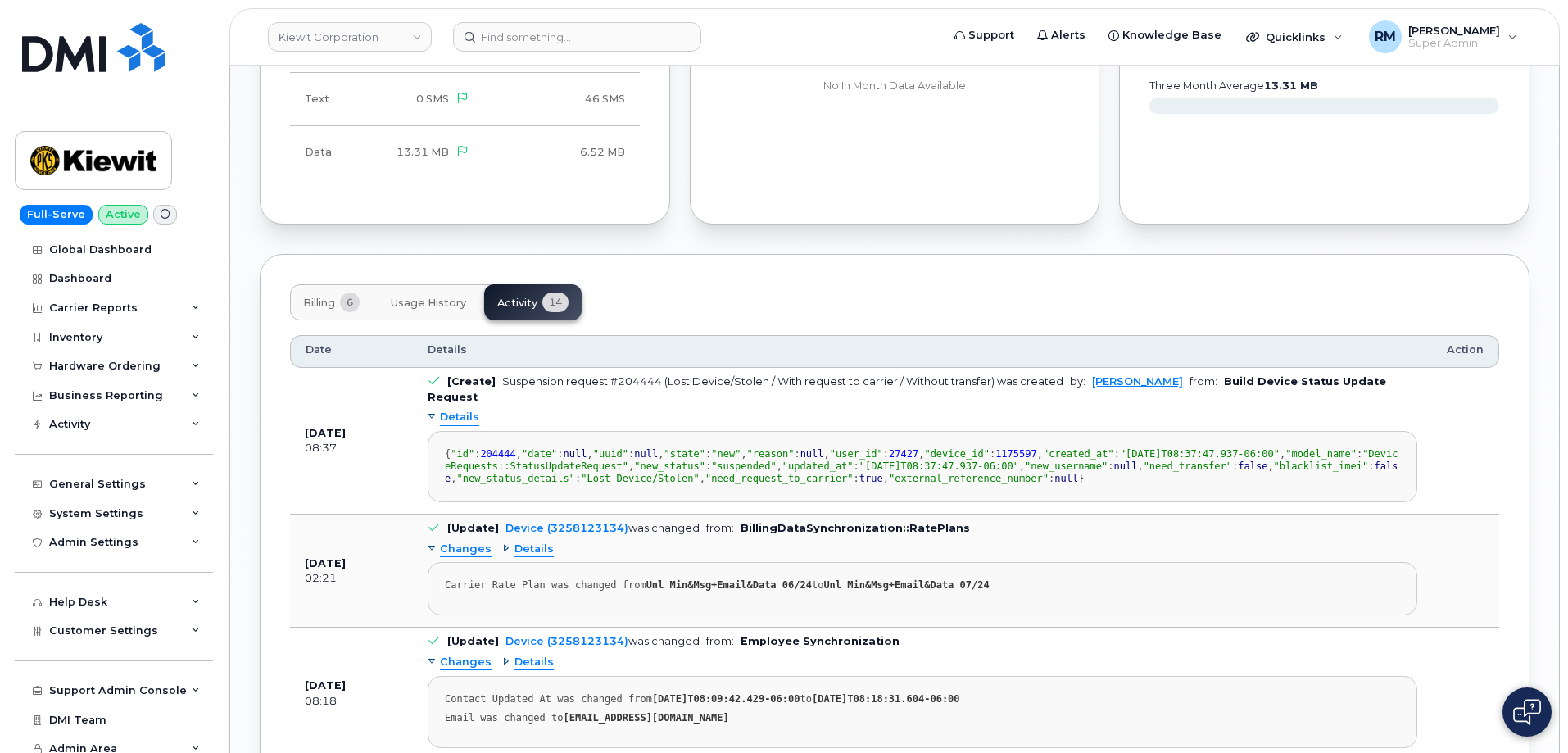
click at [755, 314] on div "Billing 6 Usage History Activity 14" at bounding box center [895, 302] width 1209 height 36
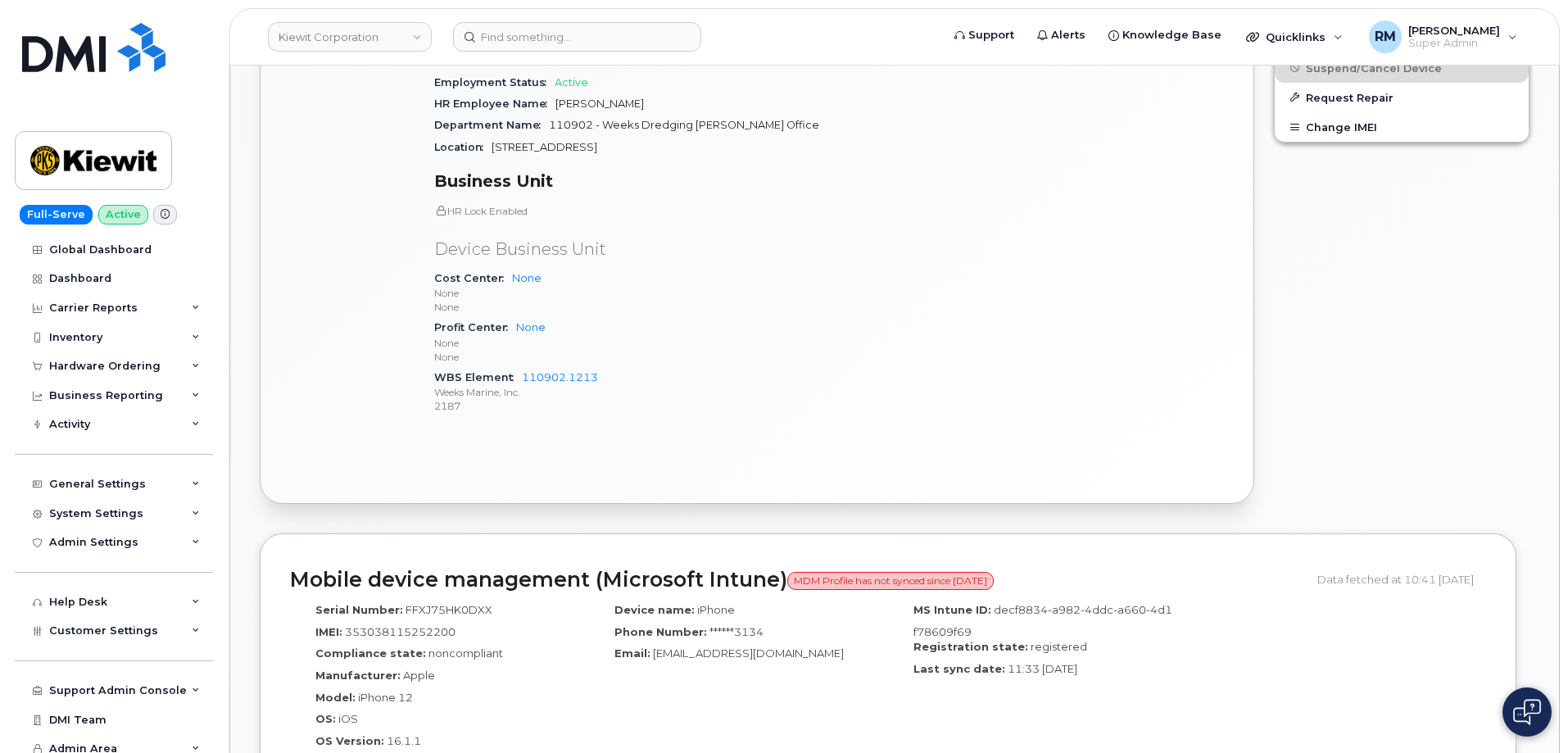
scroll to position [370, 0]
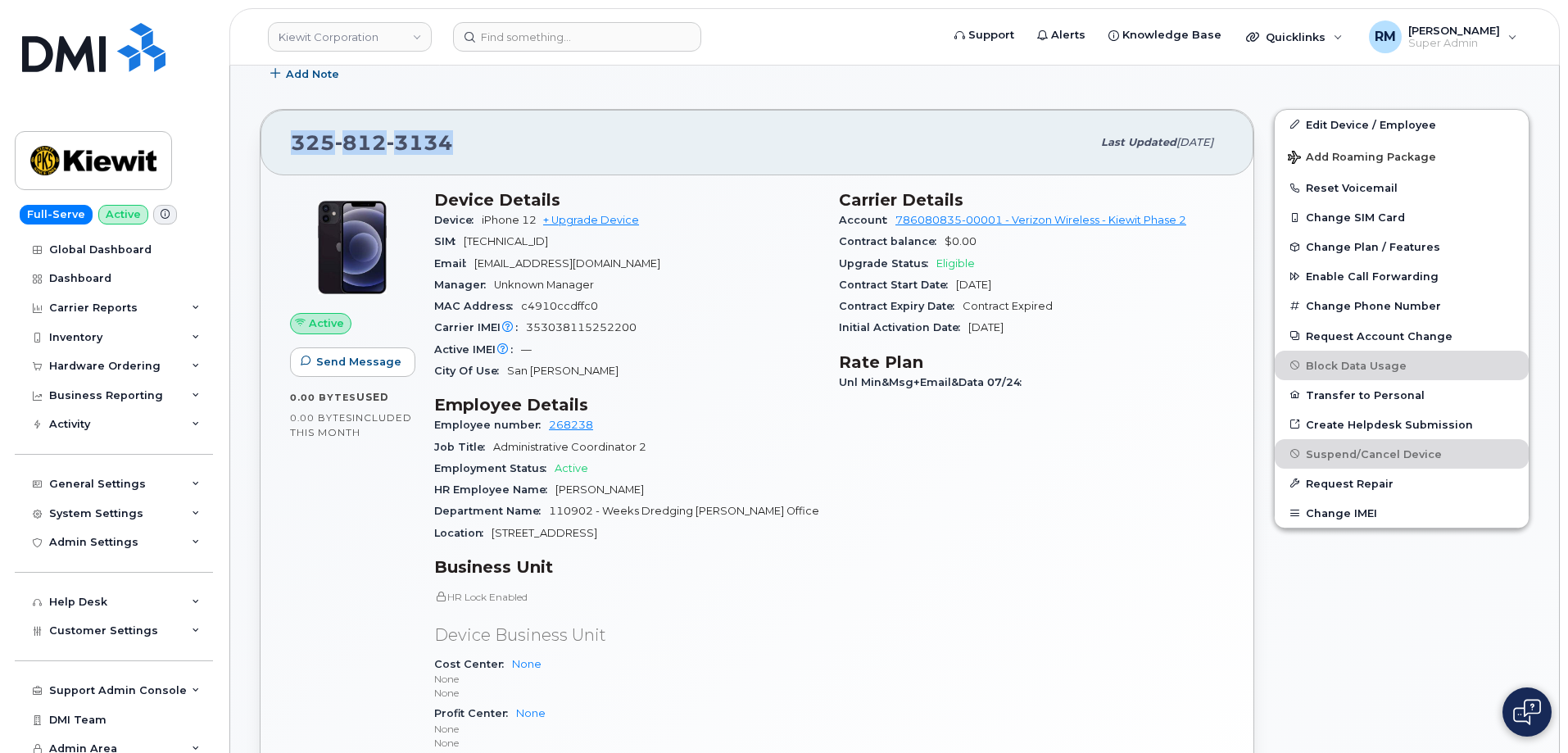
drag, startPoint x: 473, startPoint y: 145, endPoint x: 235, endPoint y: 150, distance: 238.1
copy span "325 812 3134"
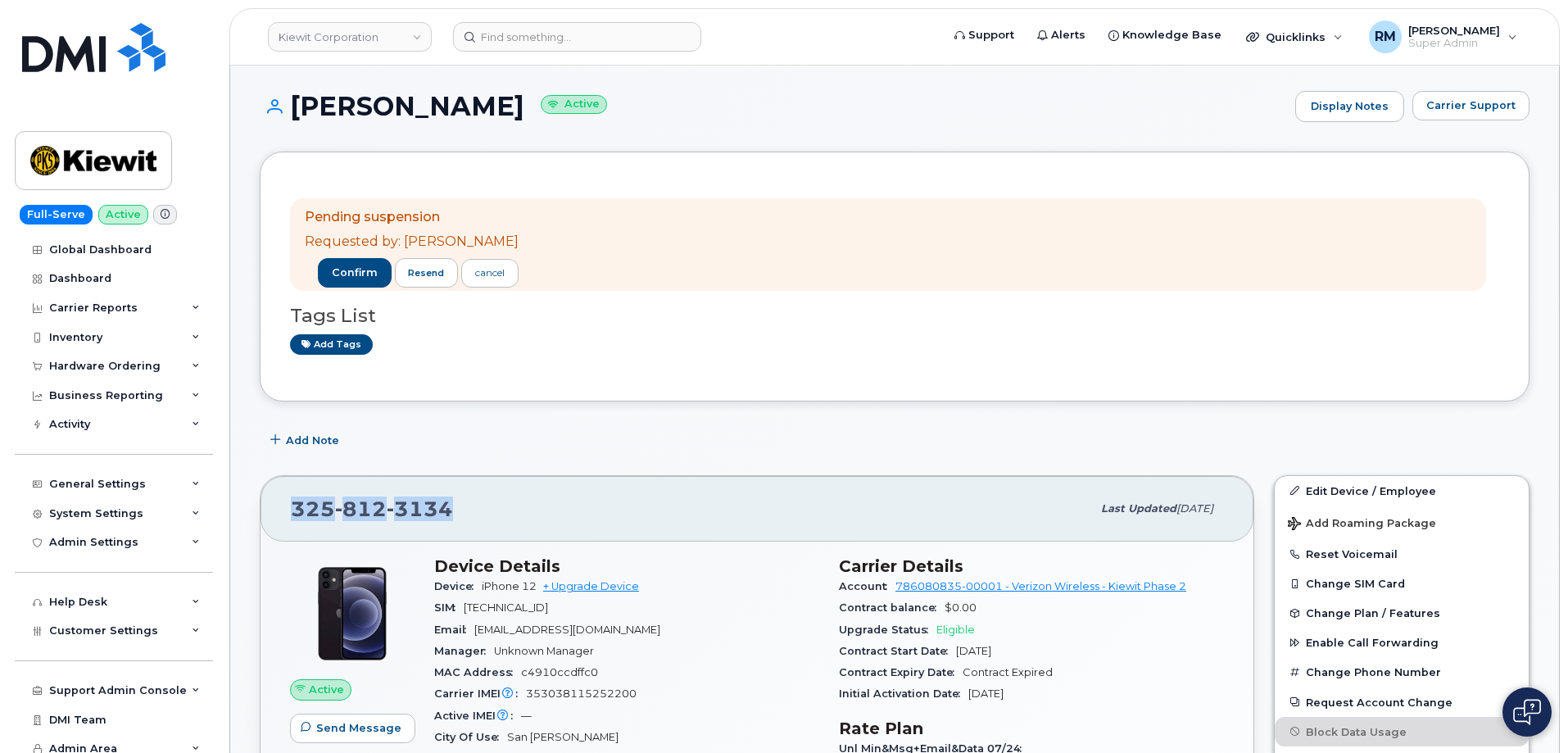
scroll to position [0, 0]
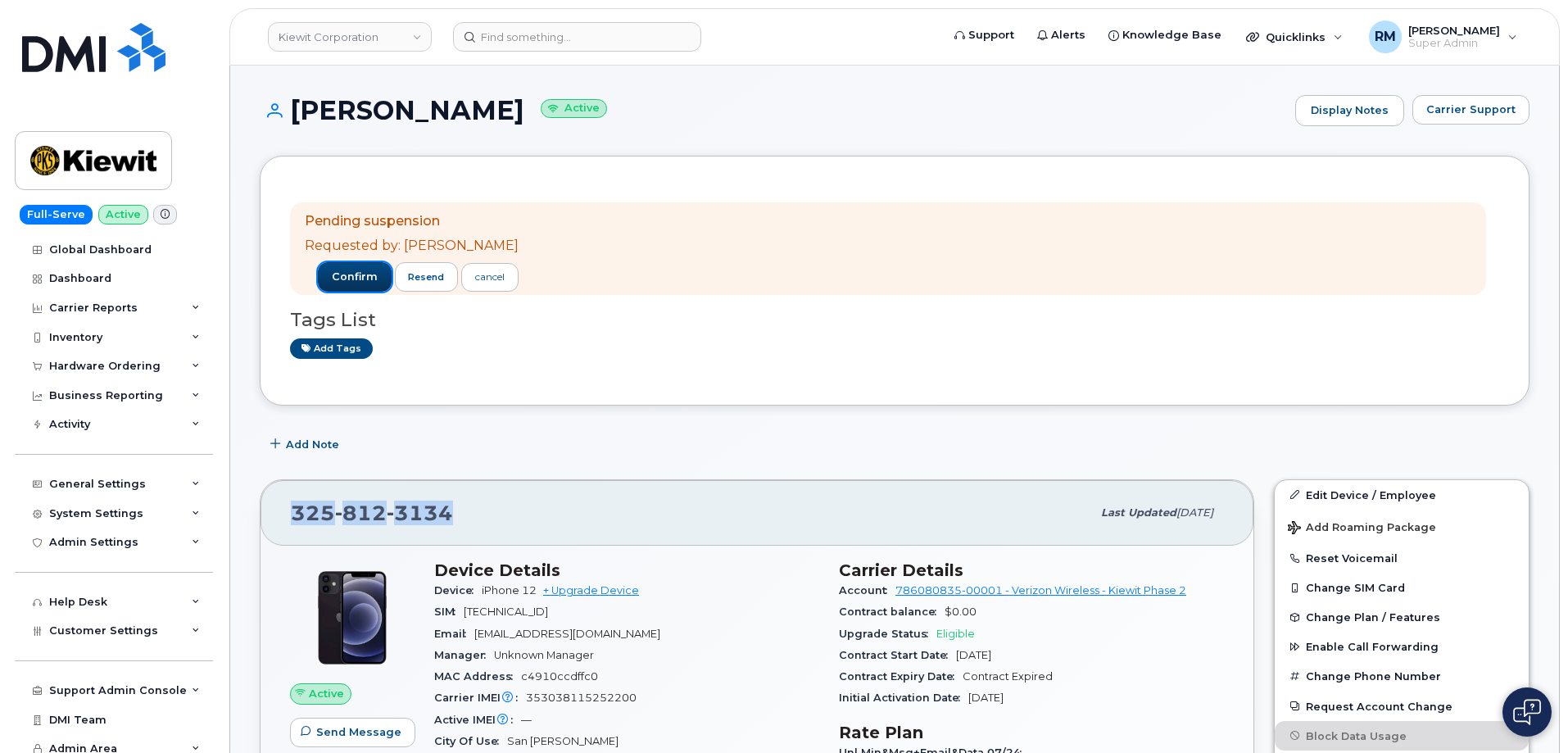
click at [338, 271] on span "confirm" at bounding box center [355, 277] width 46 height 15
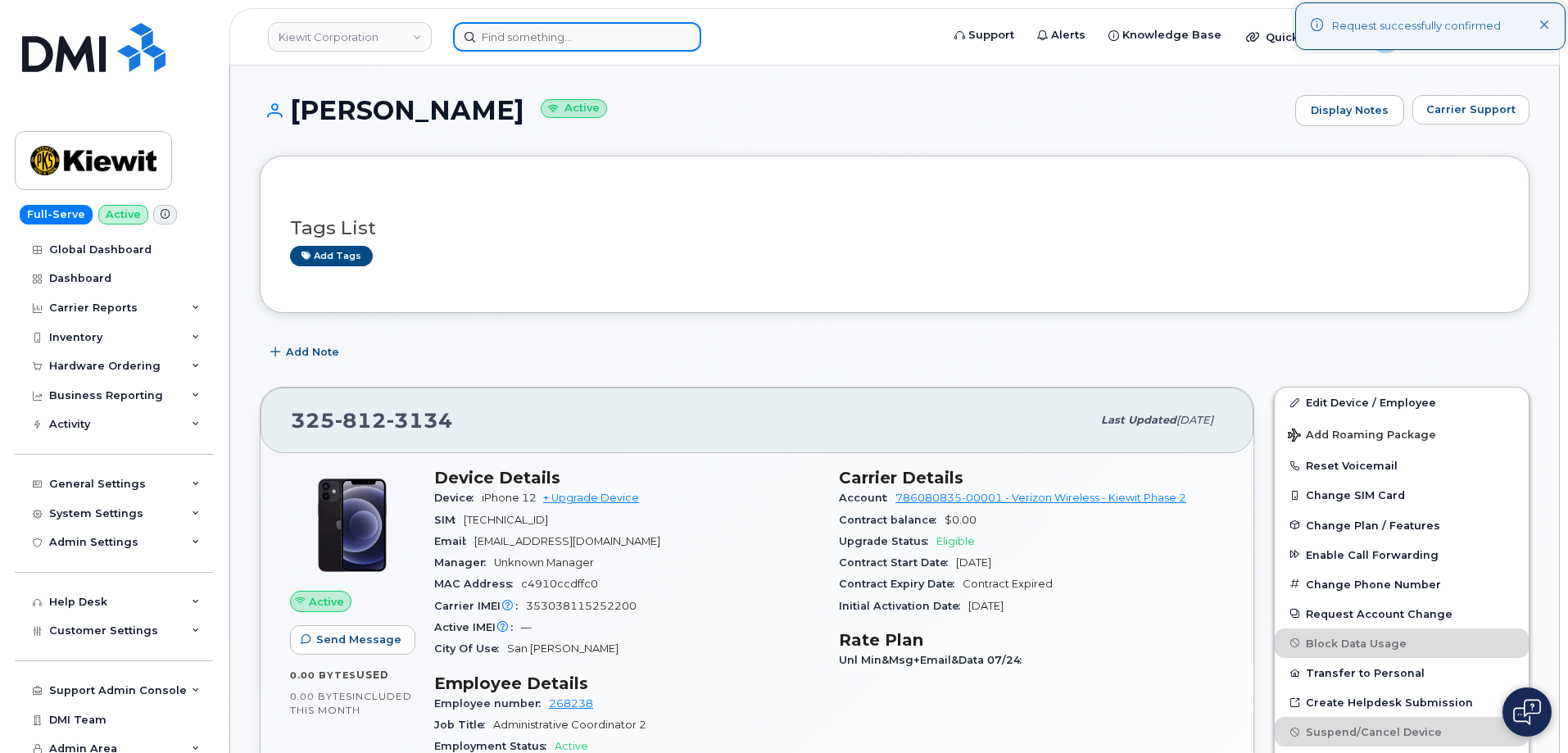
click at [531, 41] on input at bounding box center [577, 36] width 248 height 29
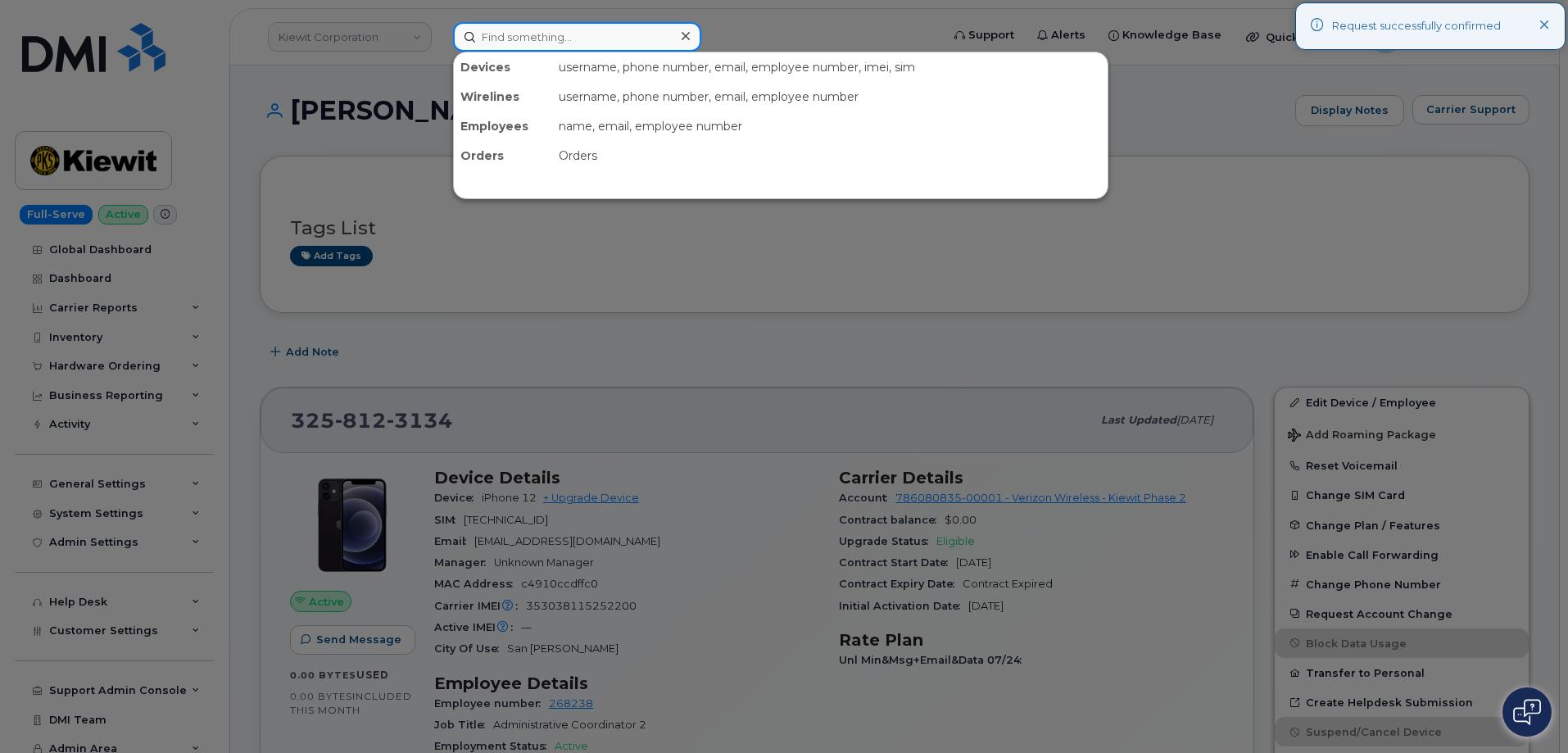
paste input "3258123134"
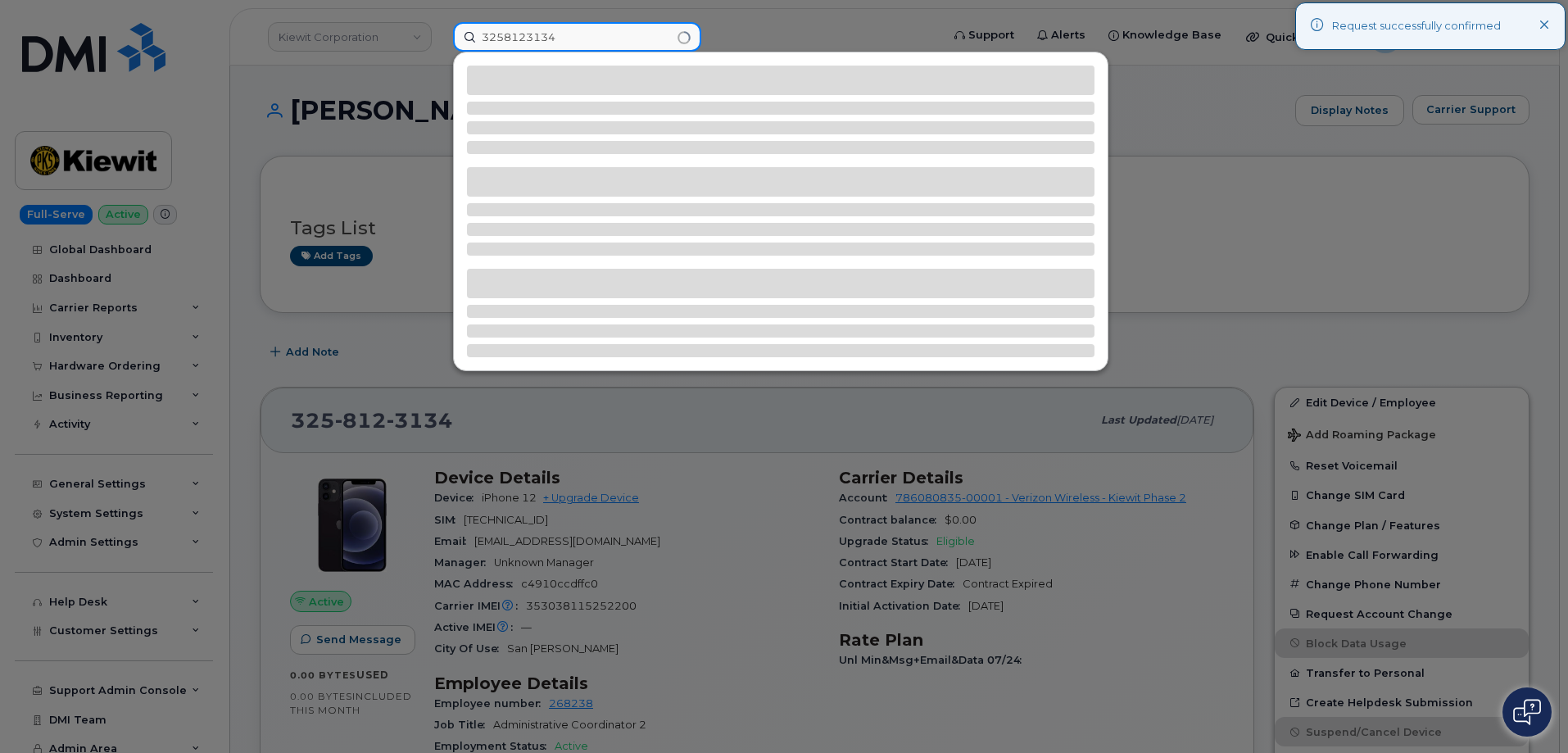
type input "3258123134"
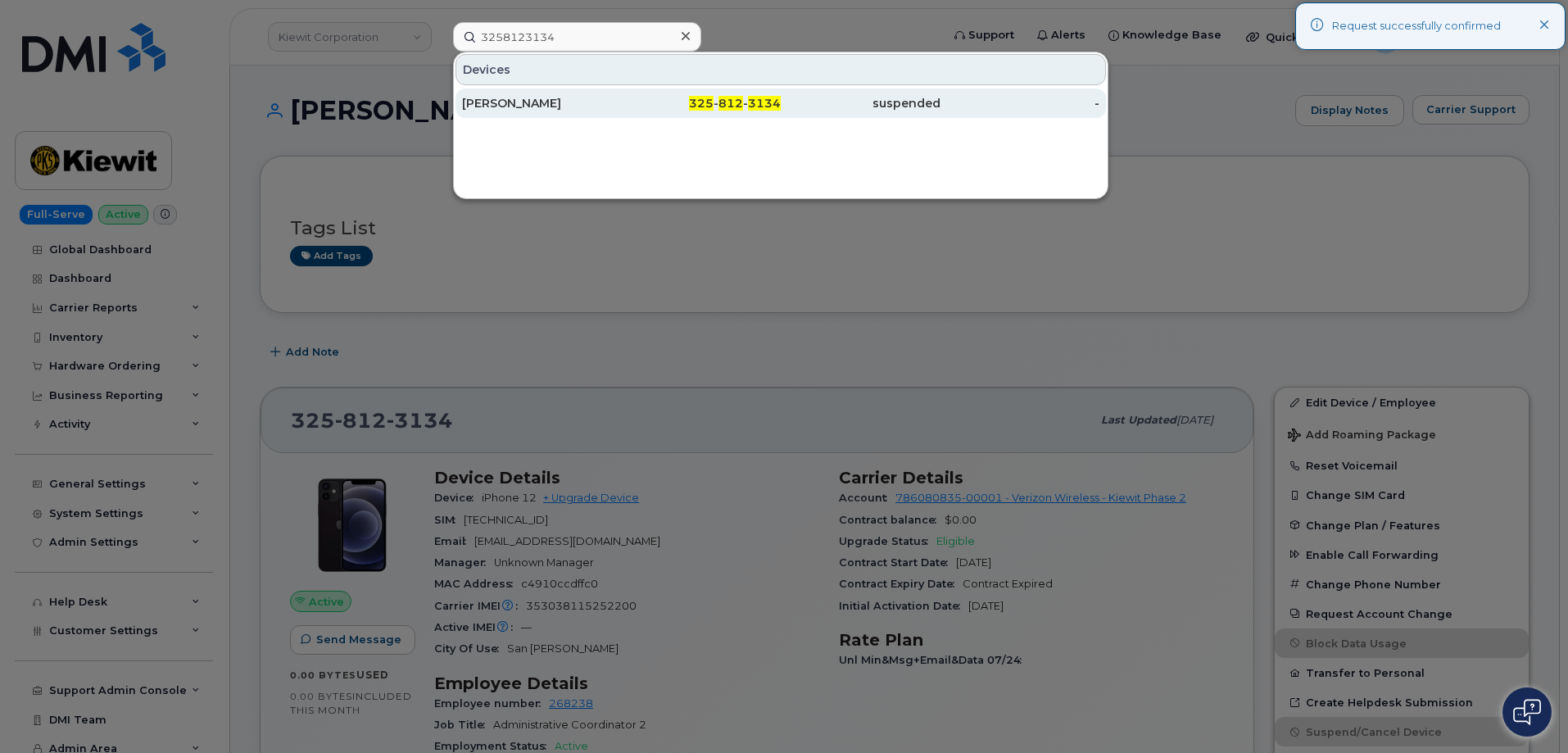
click at [622, 89] on div "ALLYSON OWENS" at bounding box center [702, 103] width 160 height 29
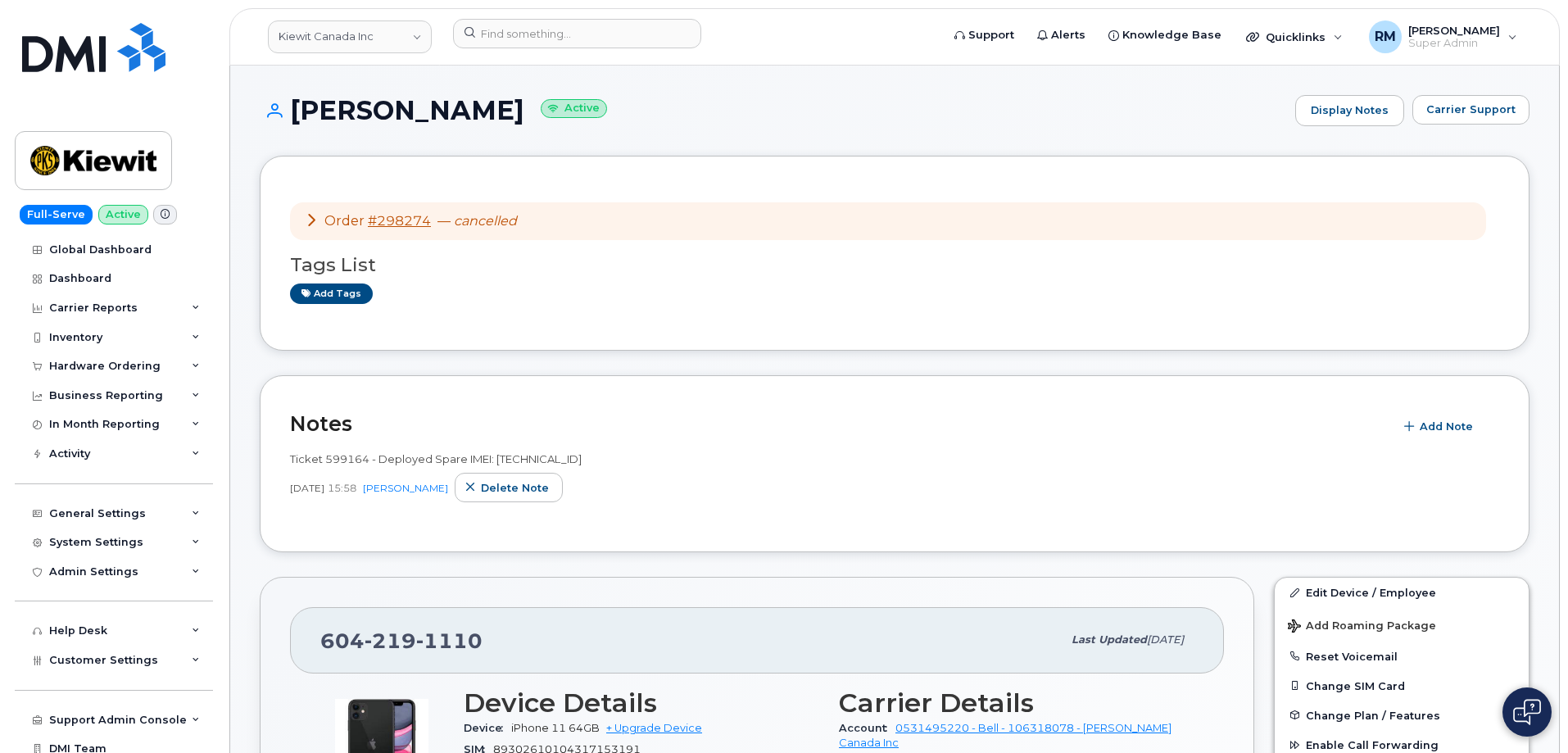
click at [313, 219] on icon at bounding box center [312, 219] width 13 height 13
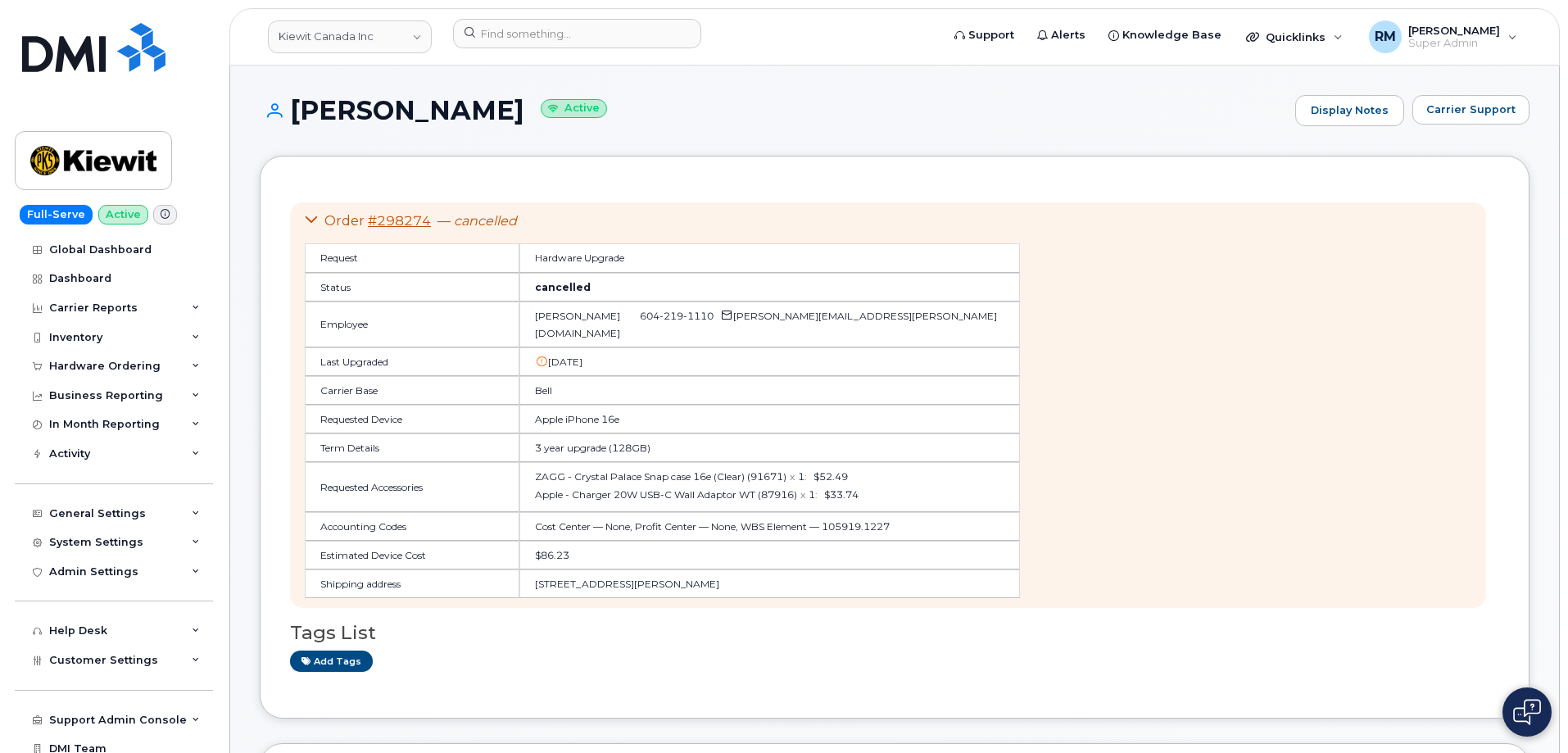
click at [308, 223] on icon at bounding box center [312, 219] width 13 height 13
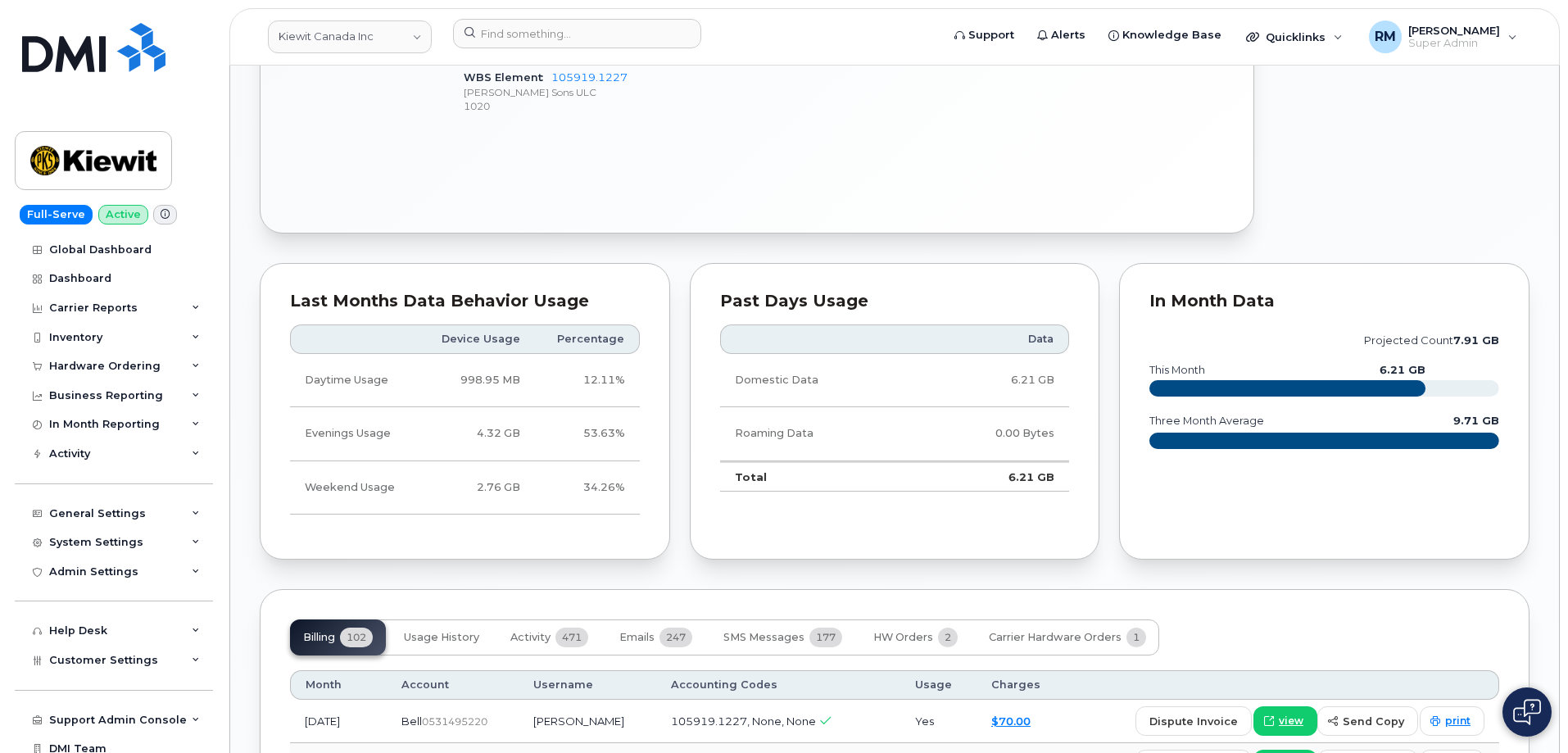
scroll to position [1474, 0]
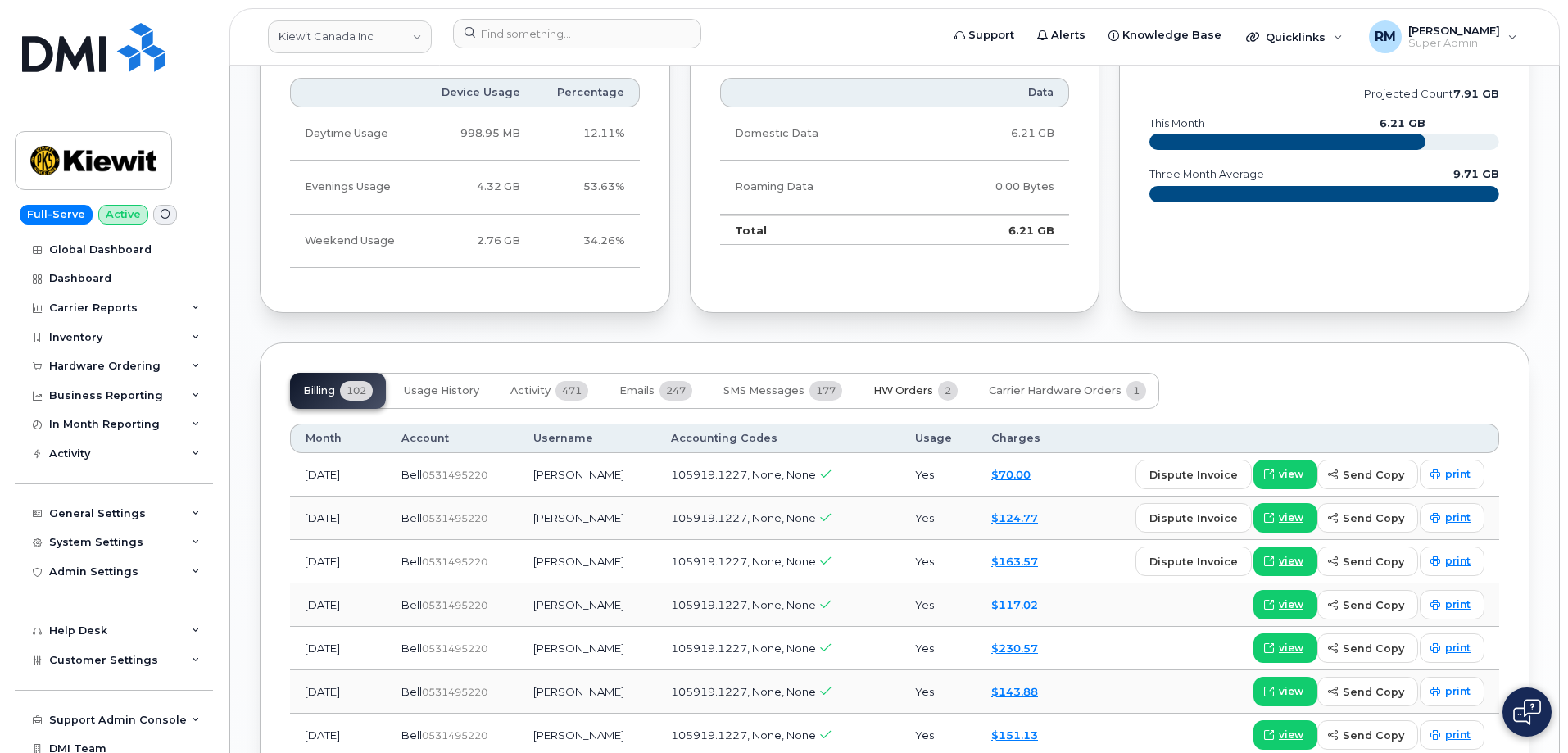
click at [886, 384] on span "HW Orders" at bounding box center [903, 391] width 60 height 13
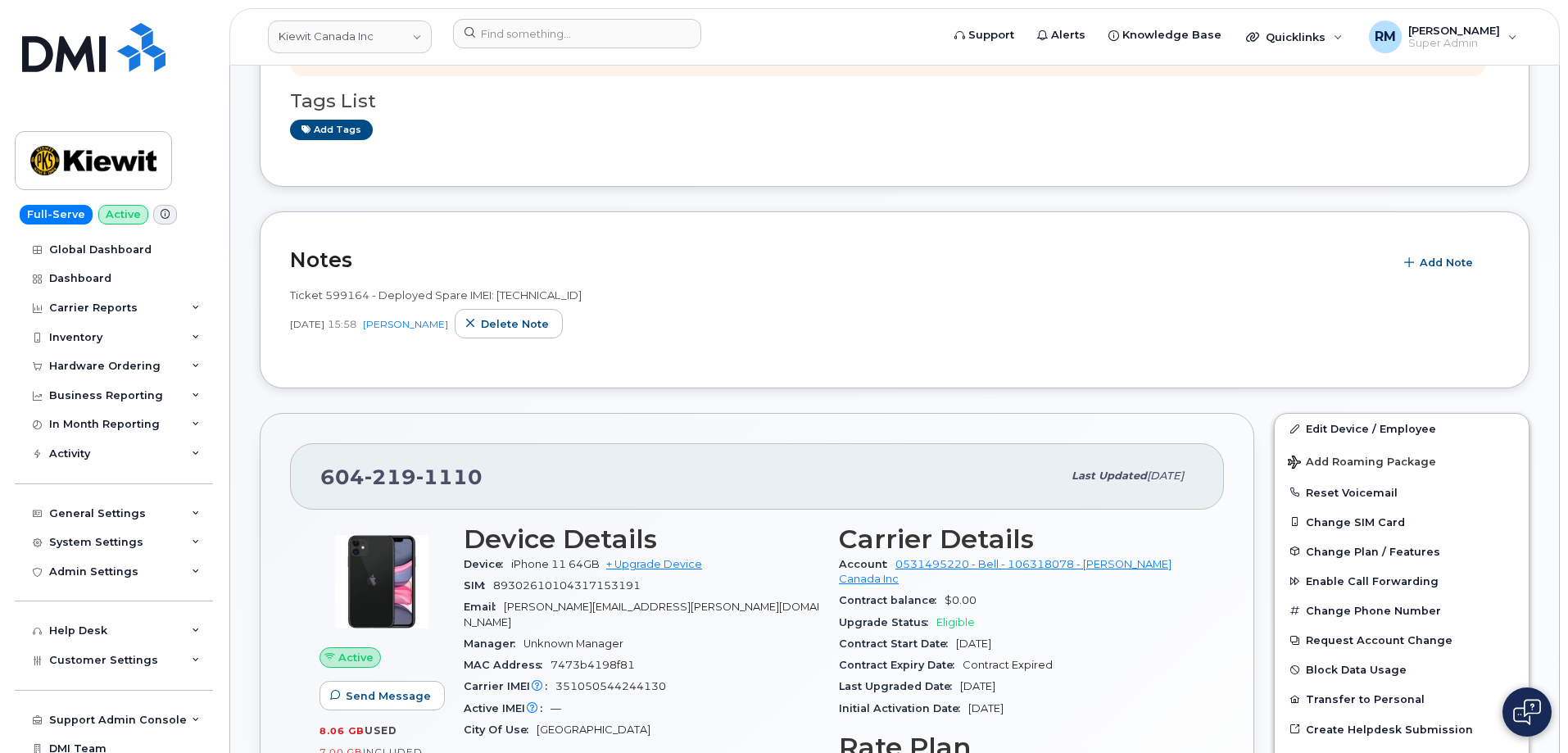
scroll to position [409, 0]
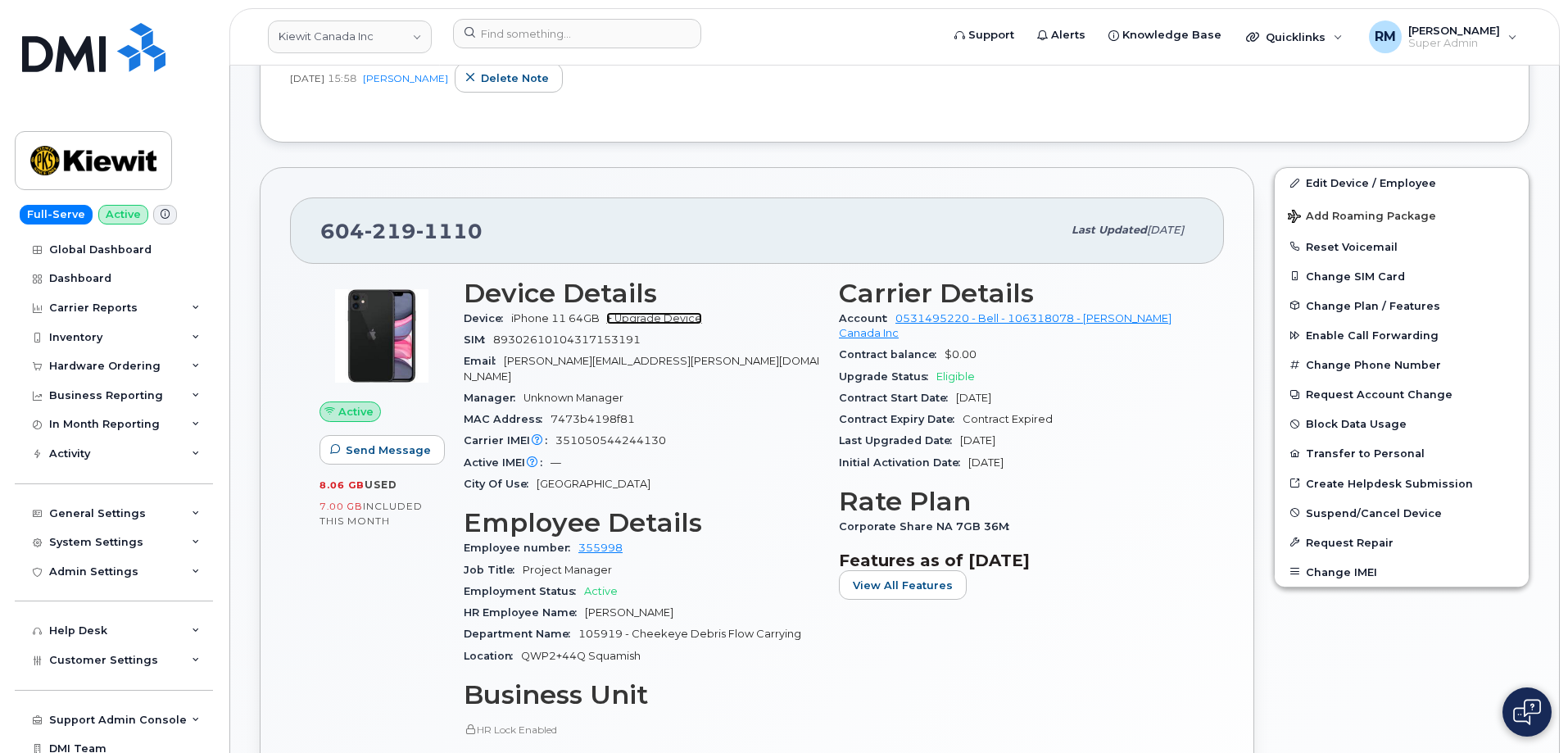
click at [639, 318] on link "+ Upgrade Device" at bounding box center [654, 318] width 96 height 13
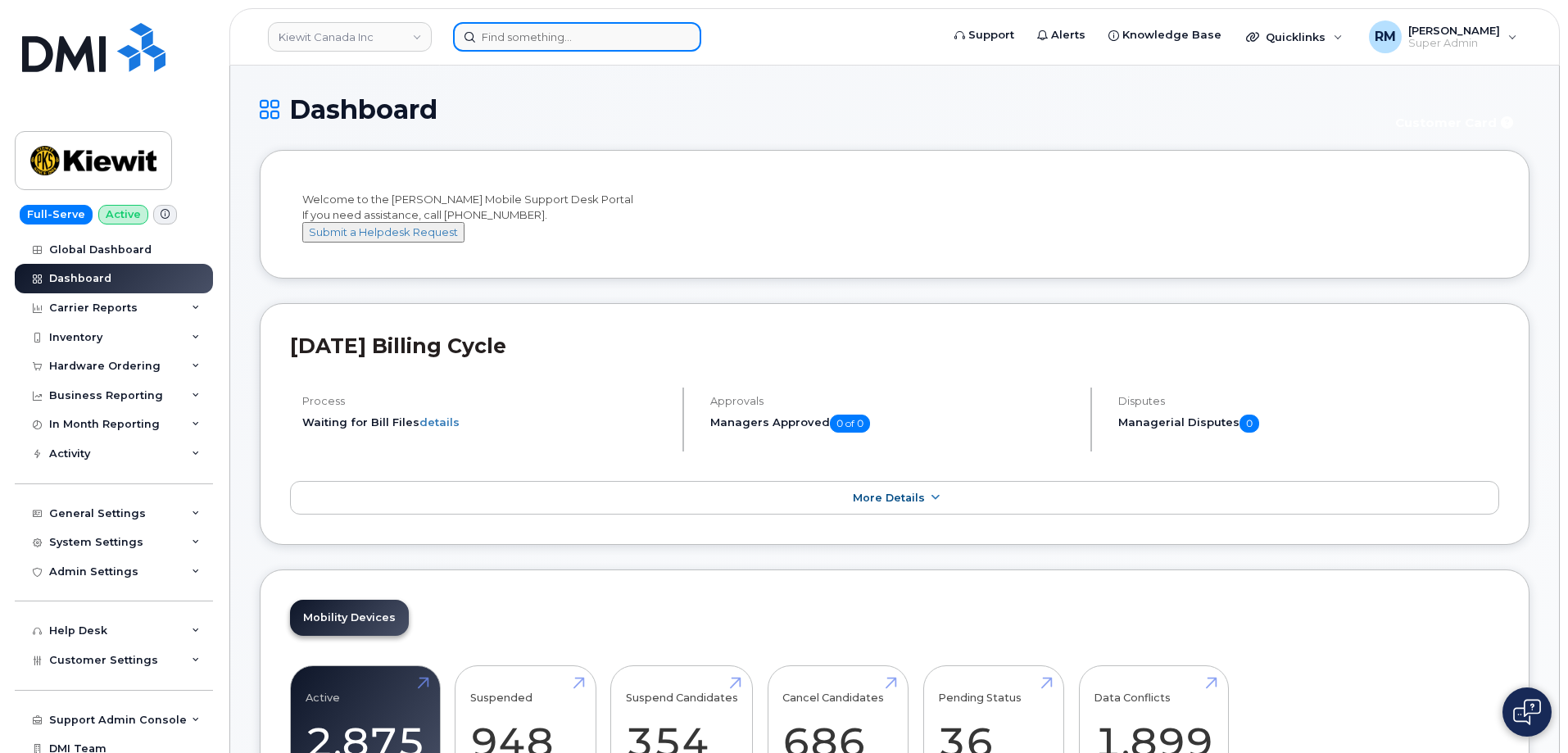
click at [544, 35] on input at bounding box center [577, 36] width 248 height 29
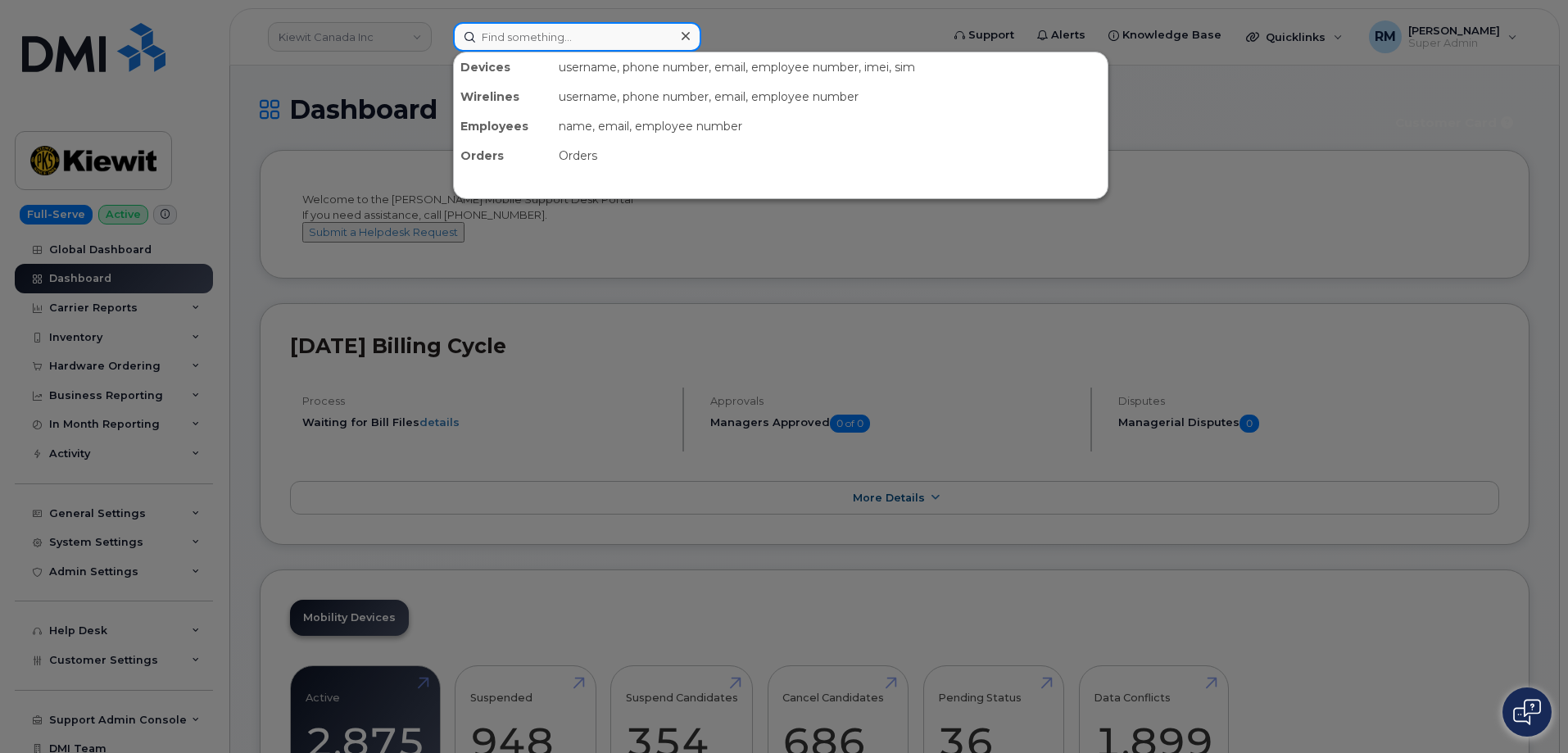
paste input "[PHONE_NUMBER]"
type input "[PHONE_NUMBER]"
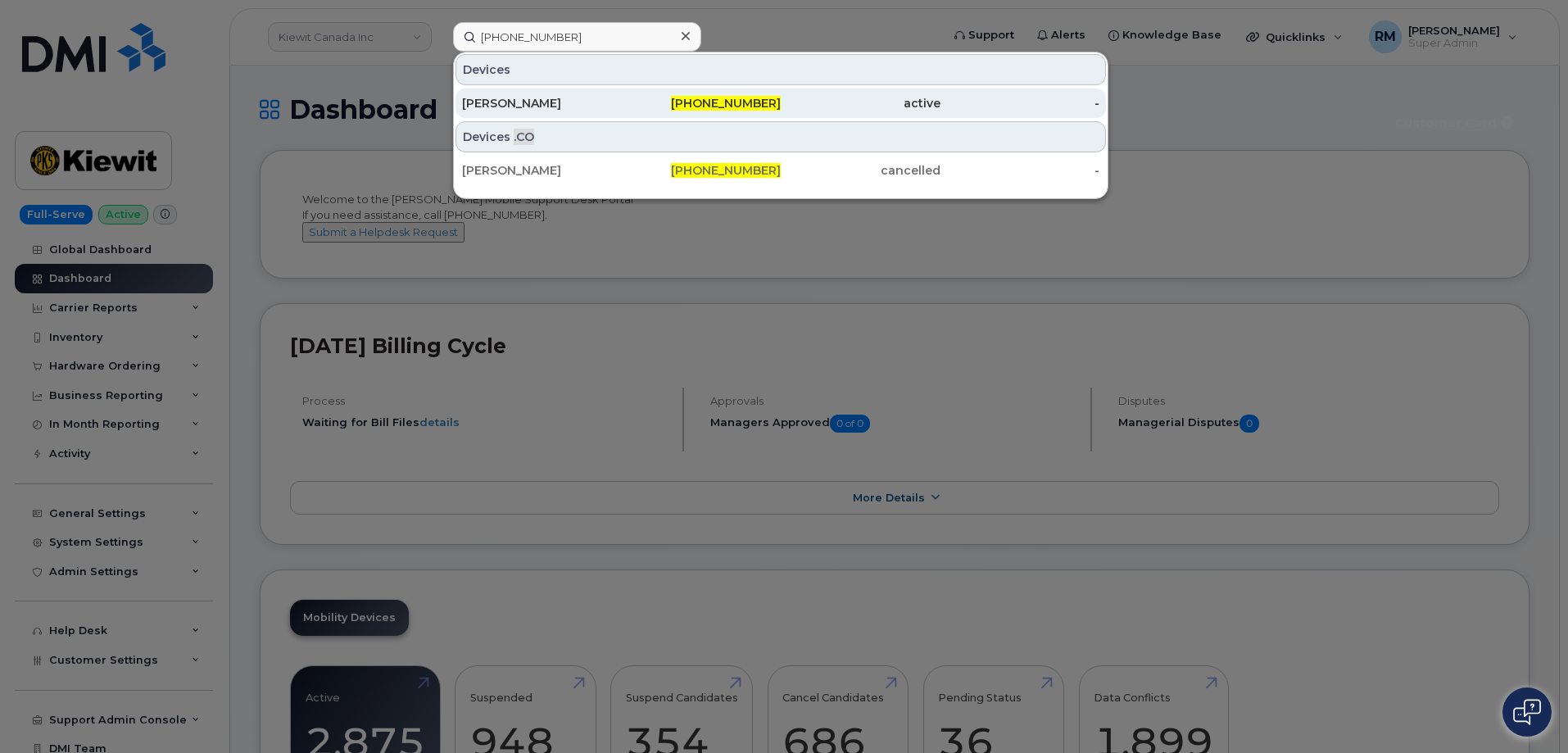
click at [622, 94] on div "[PERSON_NAME]" at bounding box center [702, 103] width 160 height 29
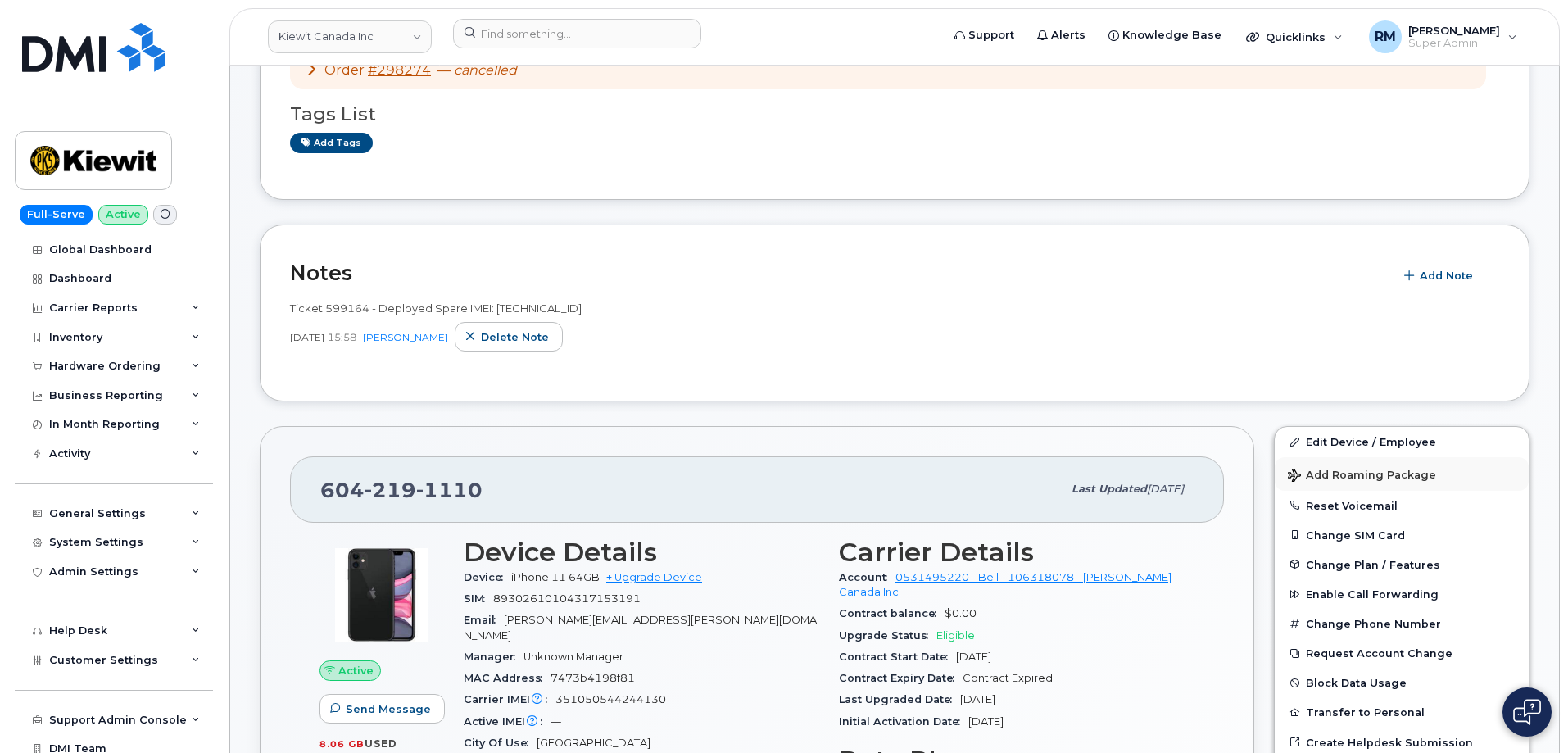
scroll to position [164, 0]
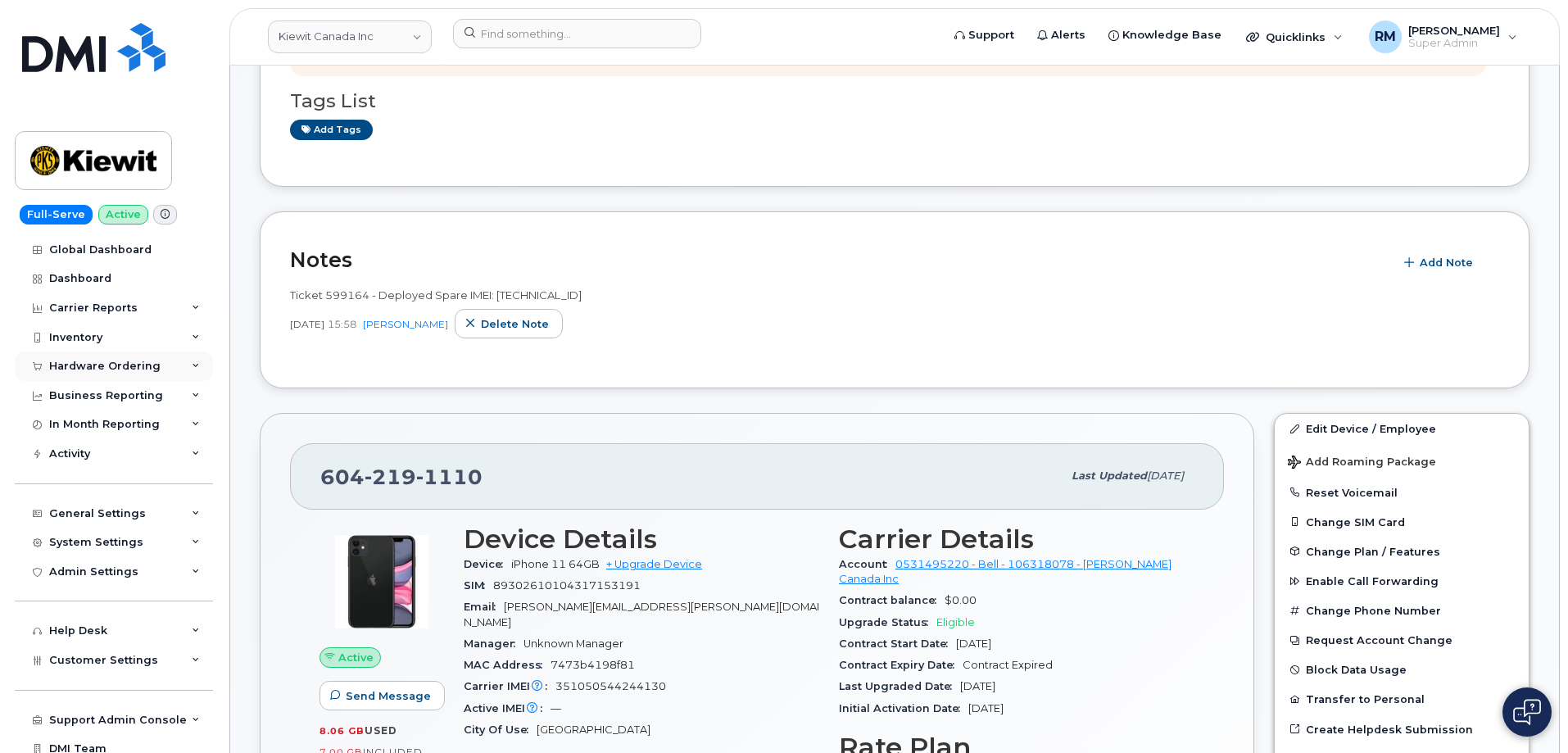
click at [82, 362] on div "Hardware Ordering" at bounding box center [104, 366] width 112 height 13
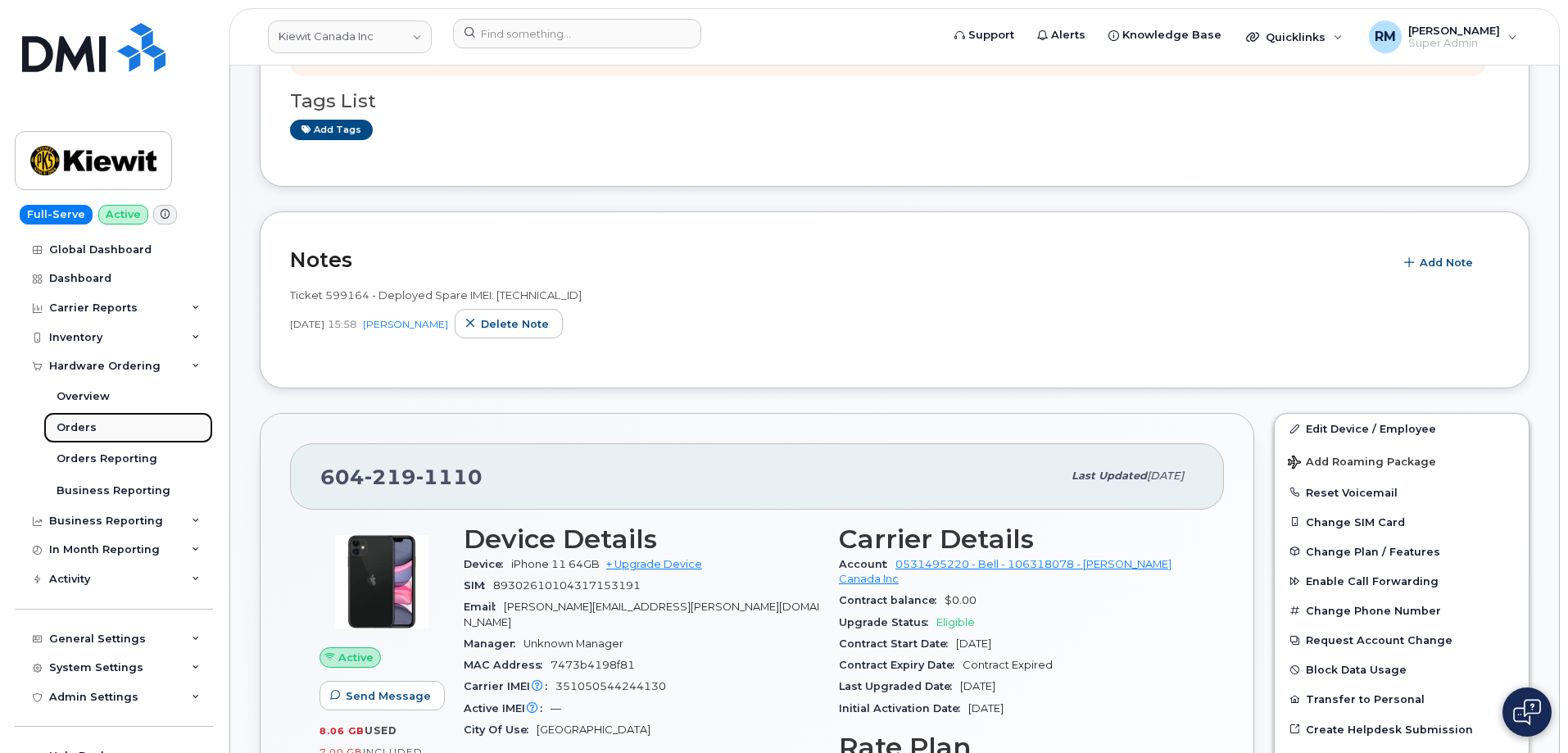
click at [82, 426] on div "Orders" at bounding box center [77, 428] width 40 height 15
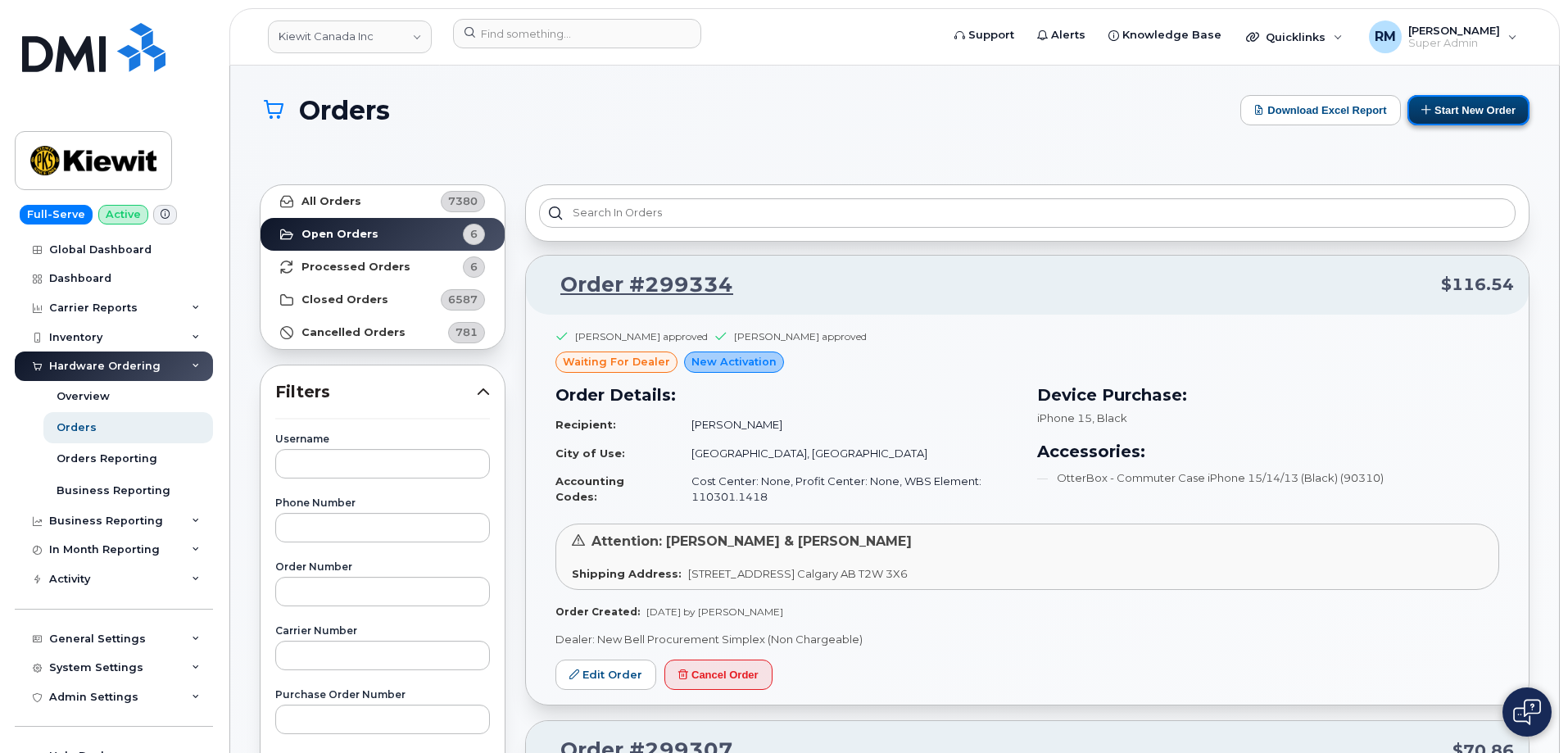
click at [1433, 113] on button "Start New Order" at bounding box center [1468, 110] width 122 height 30
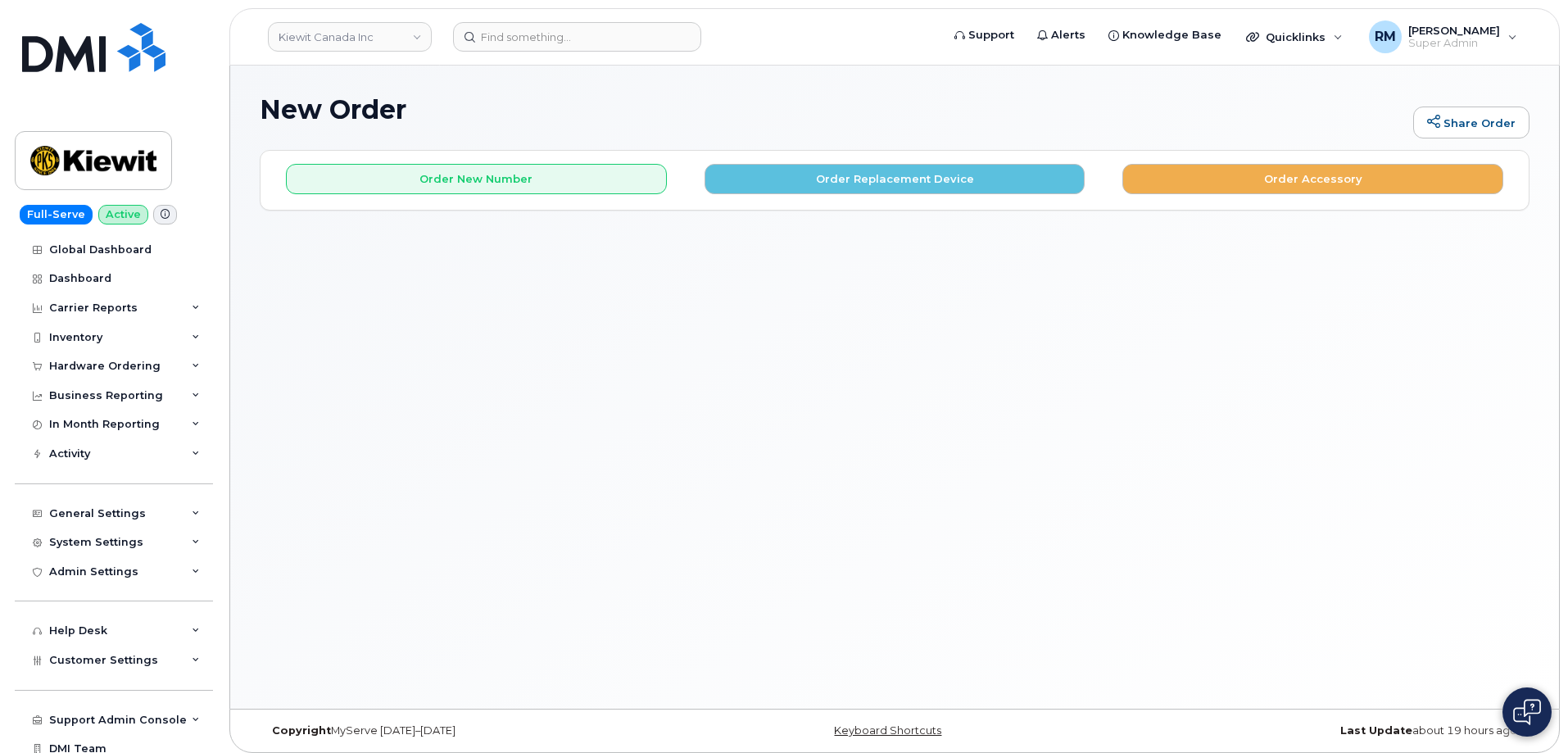
click at [382, 328] on div "New Order Share Order × Share This Order If you want to allow others to create …" at bounding box center [895, 387] width 1329 height 643
click at [856, 184] on button "Order Replacement Device" at bounding box center [895, 179] width 381 height 30
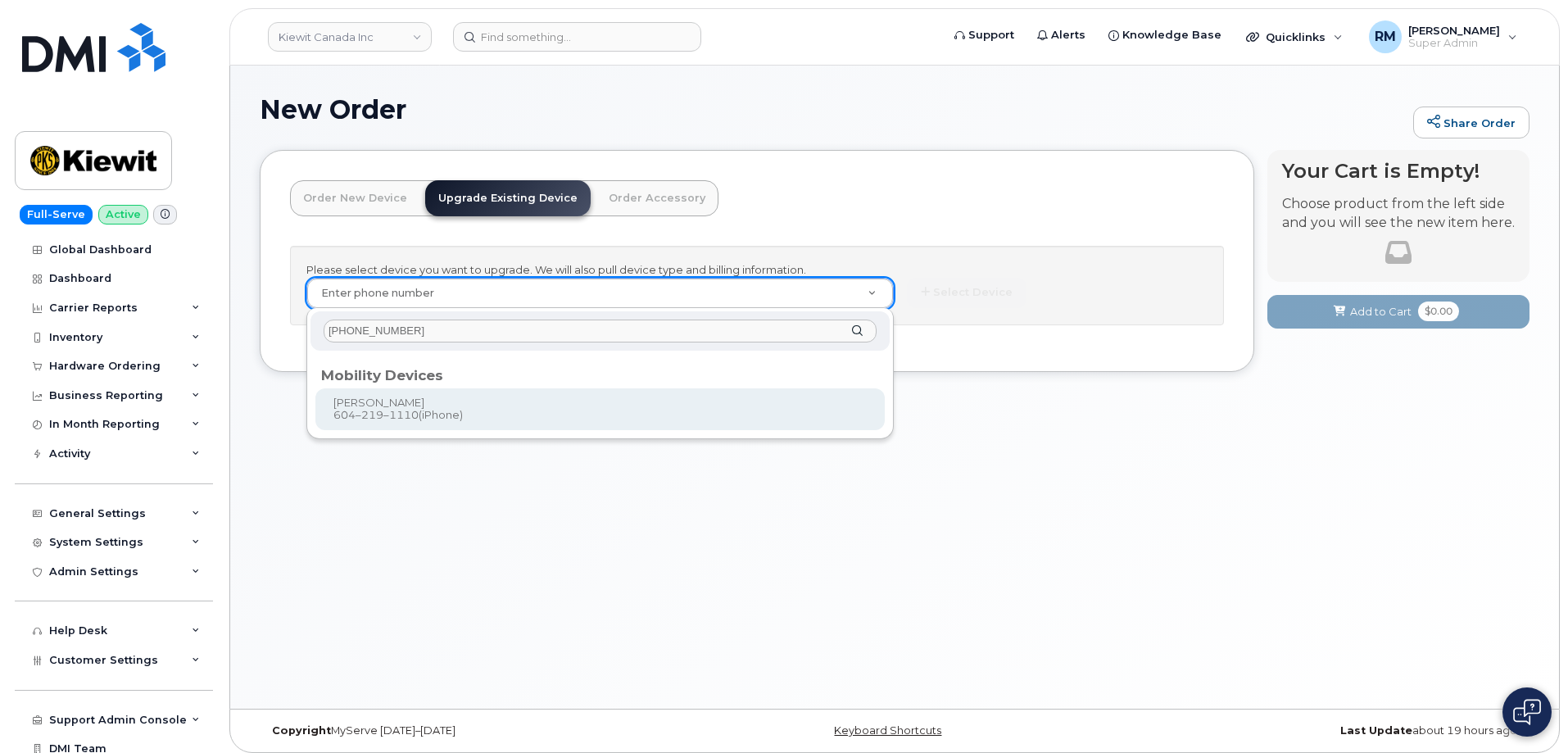
type input "[PHONE_NUMBER]"
type input "247511"
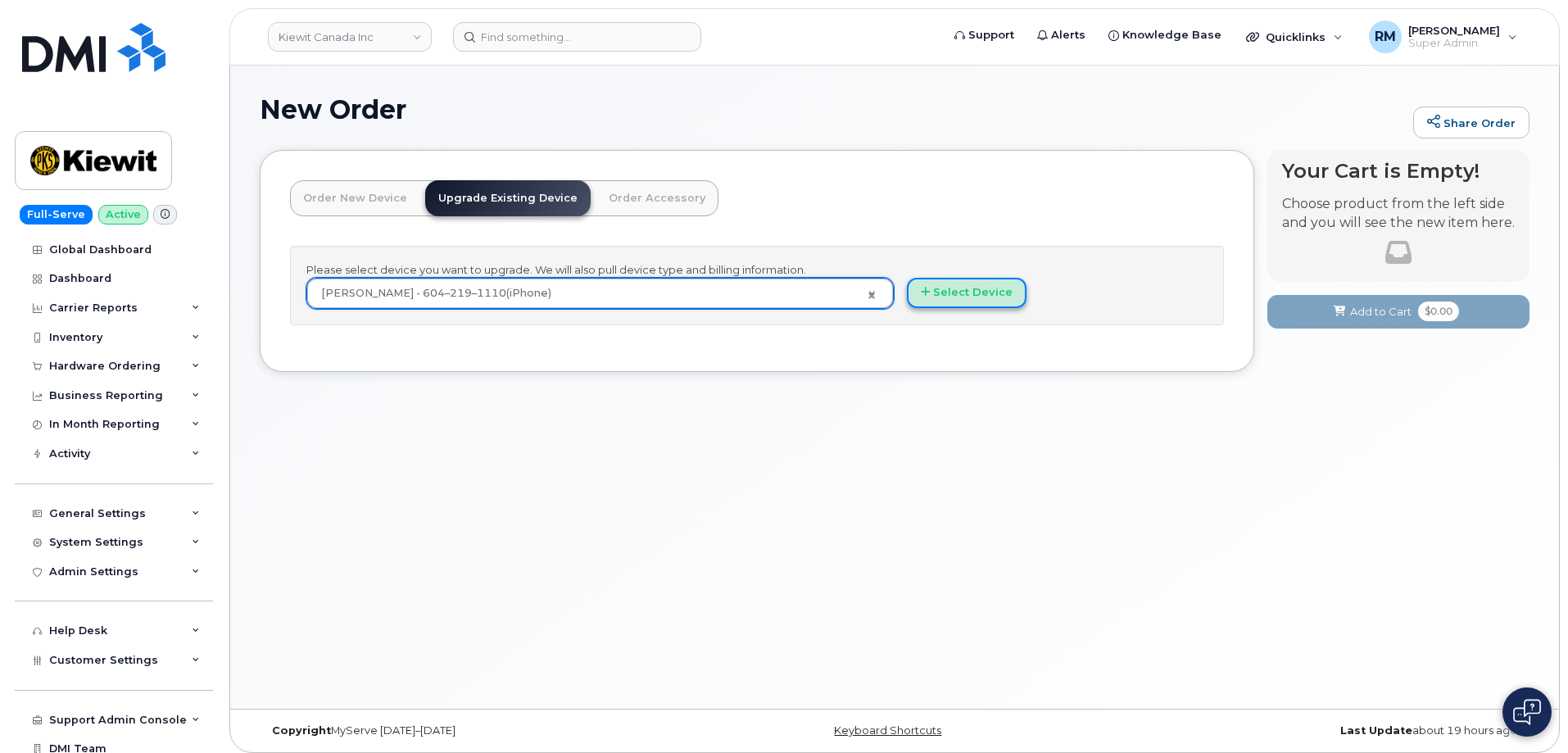
click at [955, 282] on button "Select Device" at bounding box center [967, 292] width 119 height 30
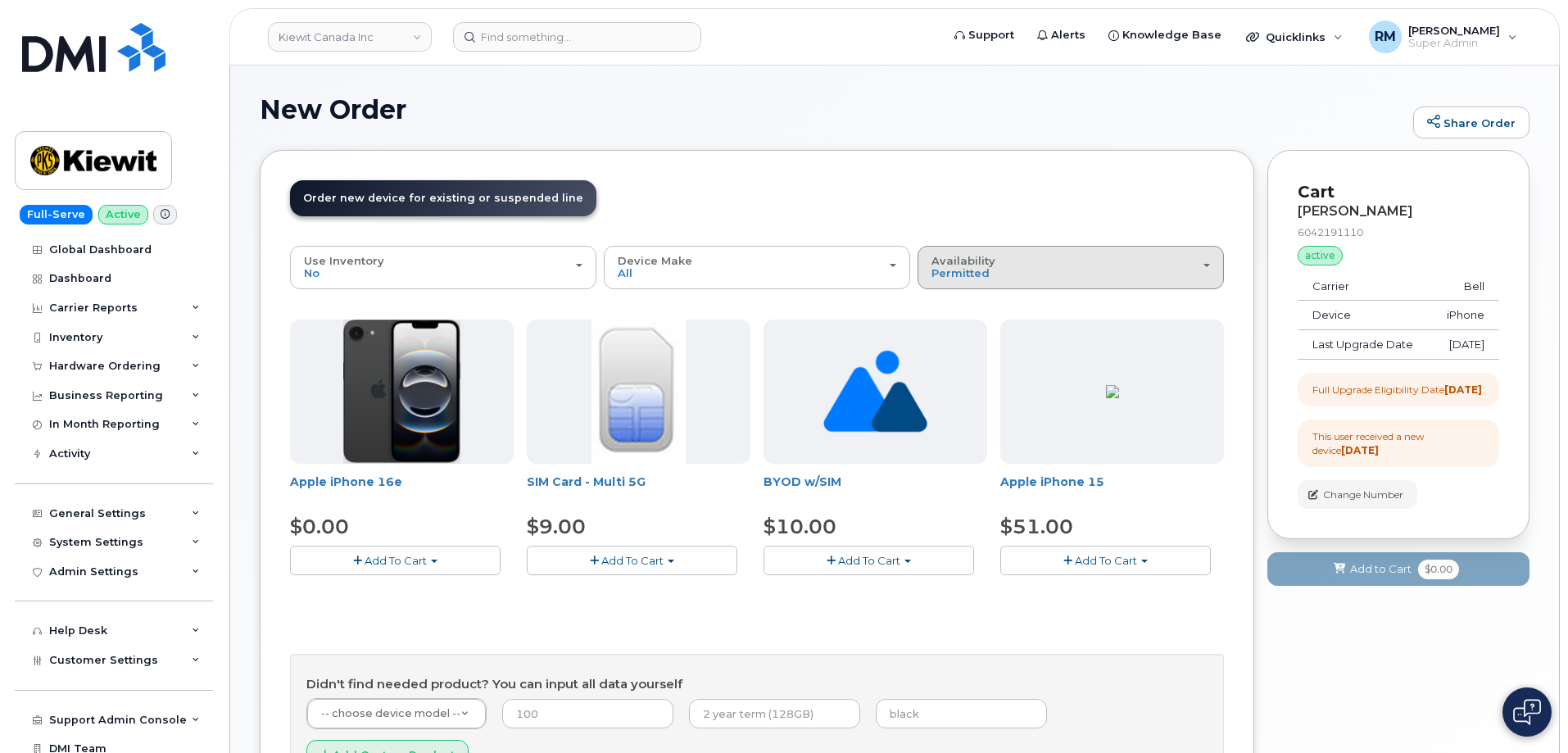
click at [1000, 274] on div "Availability Permitted All" at bounding box center [1070, 267] width 278 height 25
click at [941, 335] on label "All" at bounding box center [938, 332] width 34 height 19
click at [0, 0] on input "All" at bounding box center [0, 0] width 0 height 0
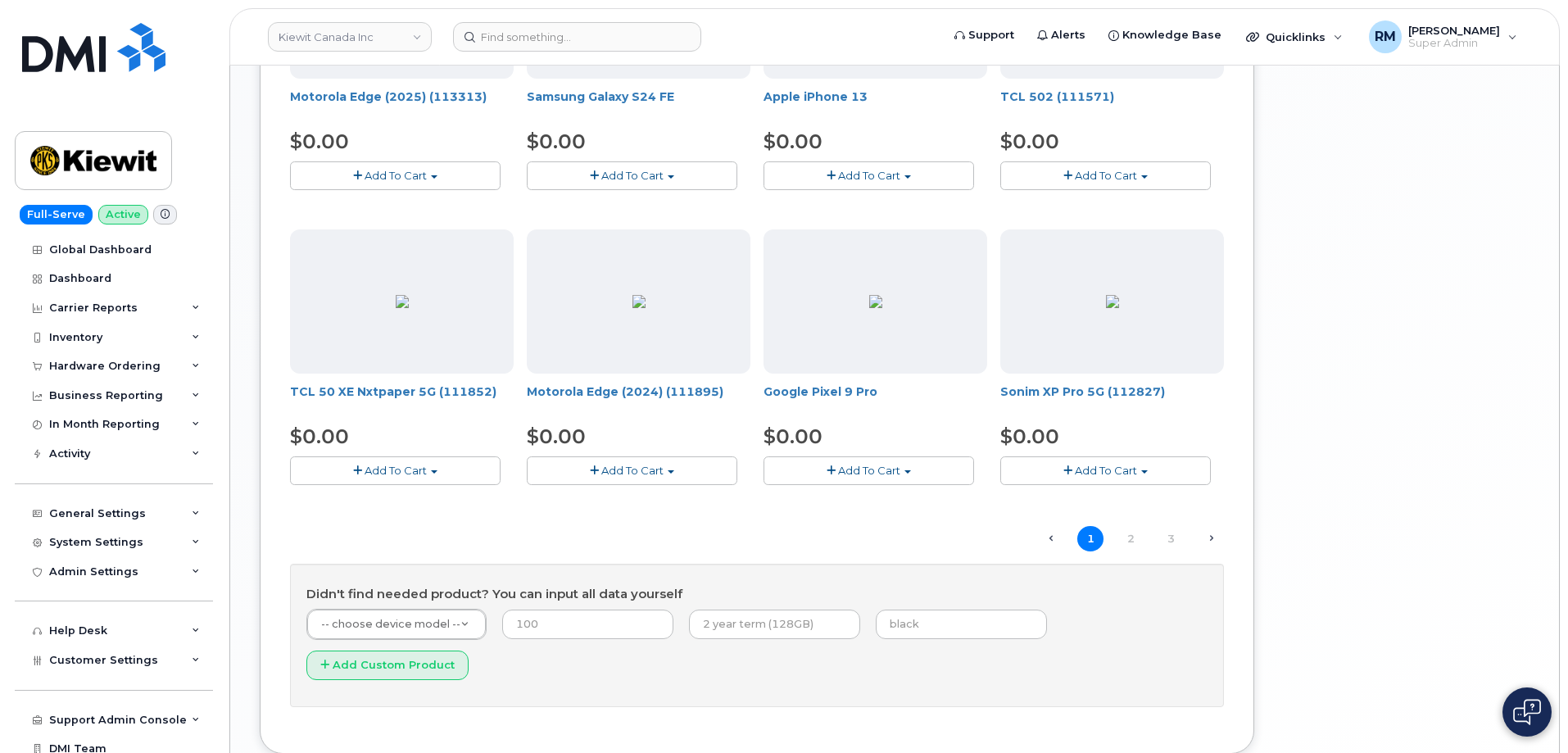
scroll to position [1042, 0]
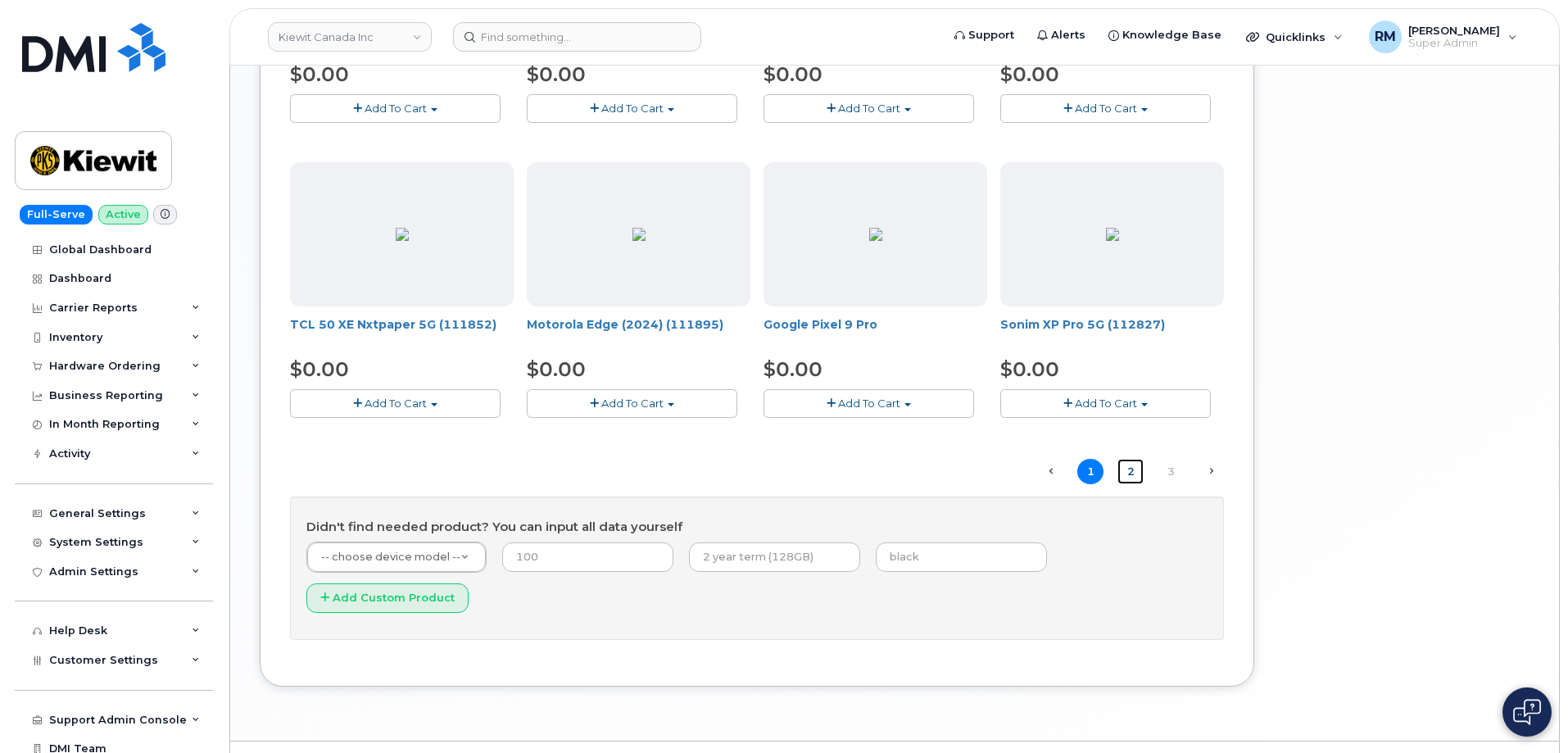
click at [1126, 470] on link "2" at bounding box center [1130, 471] width 26 height 25
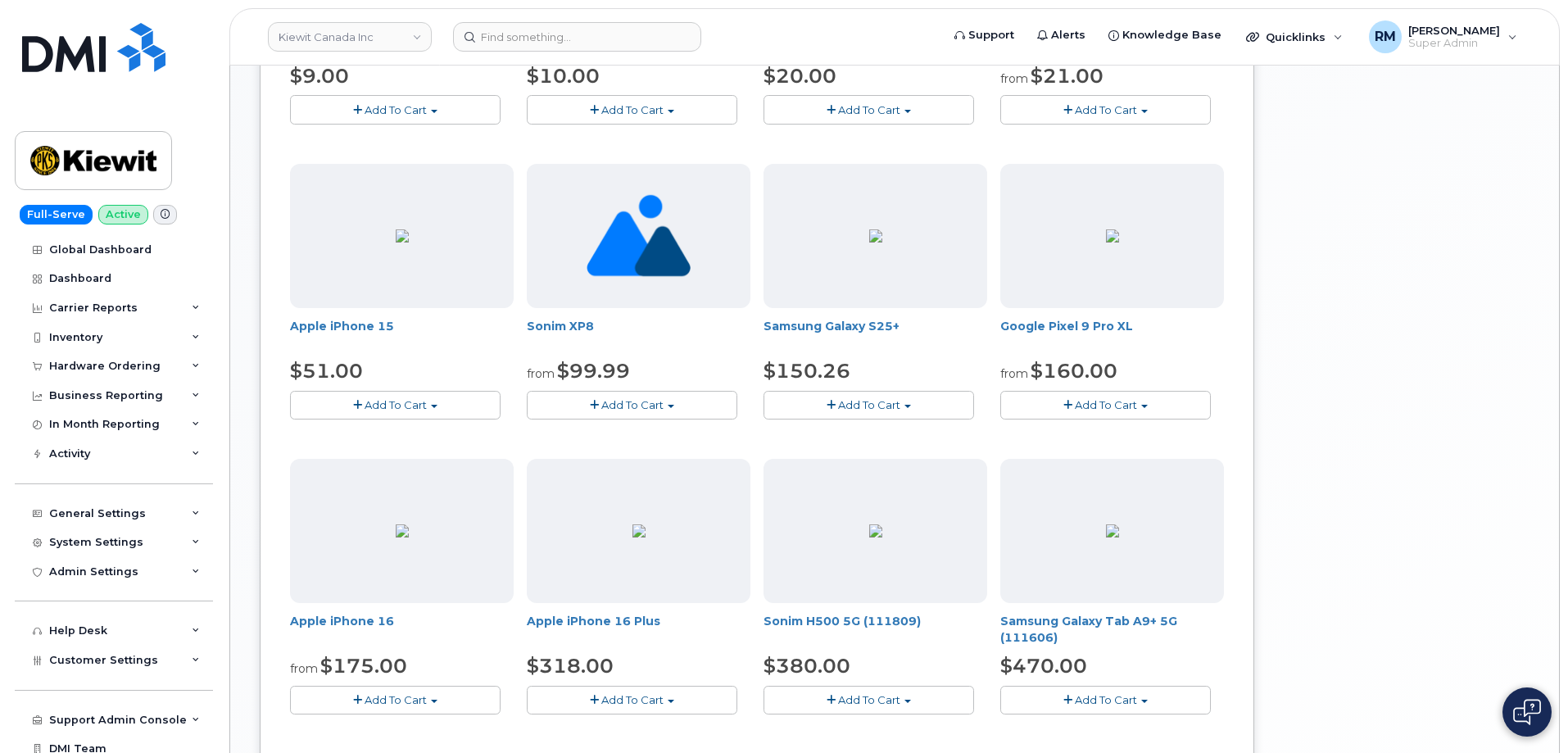
scroll to position [827, 0]
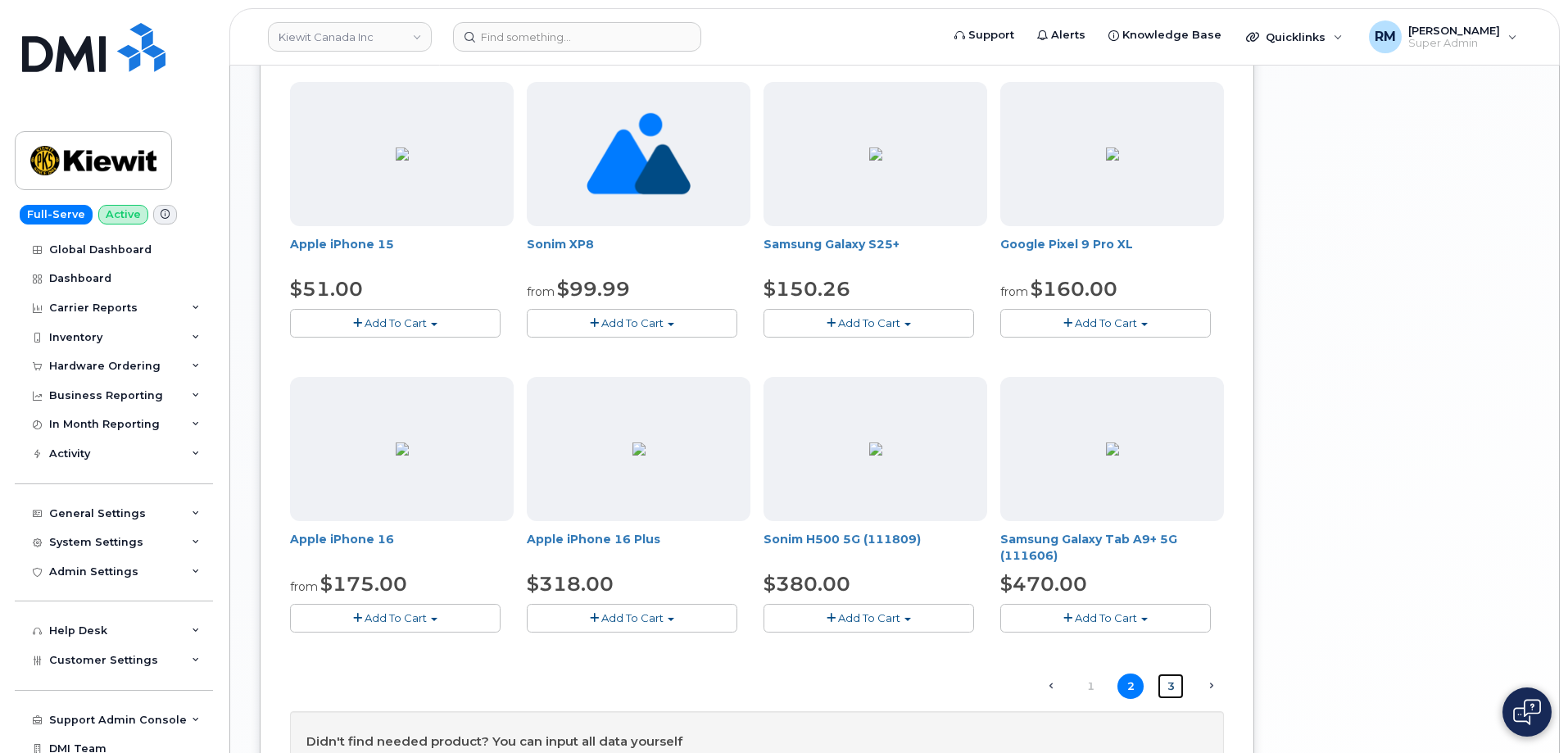
click at [1175, 686] on link "3" at bounding box center [1170, 686] width 26 height 25
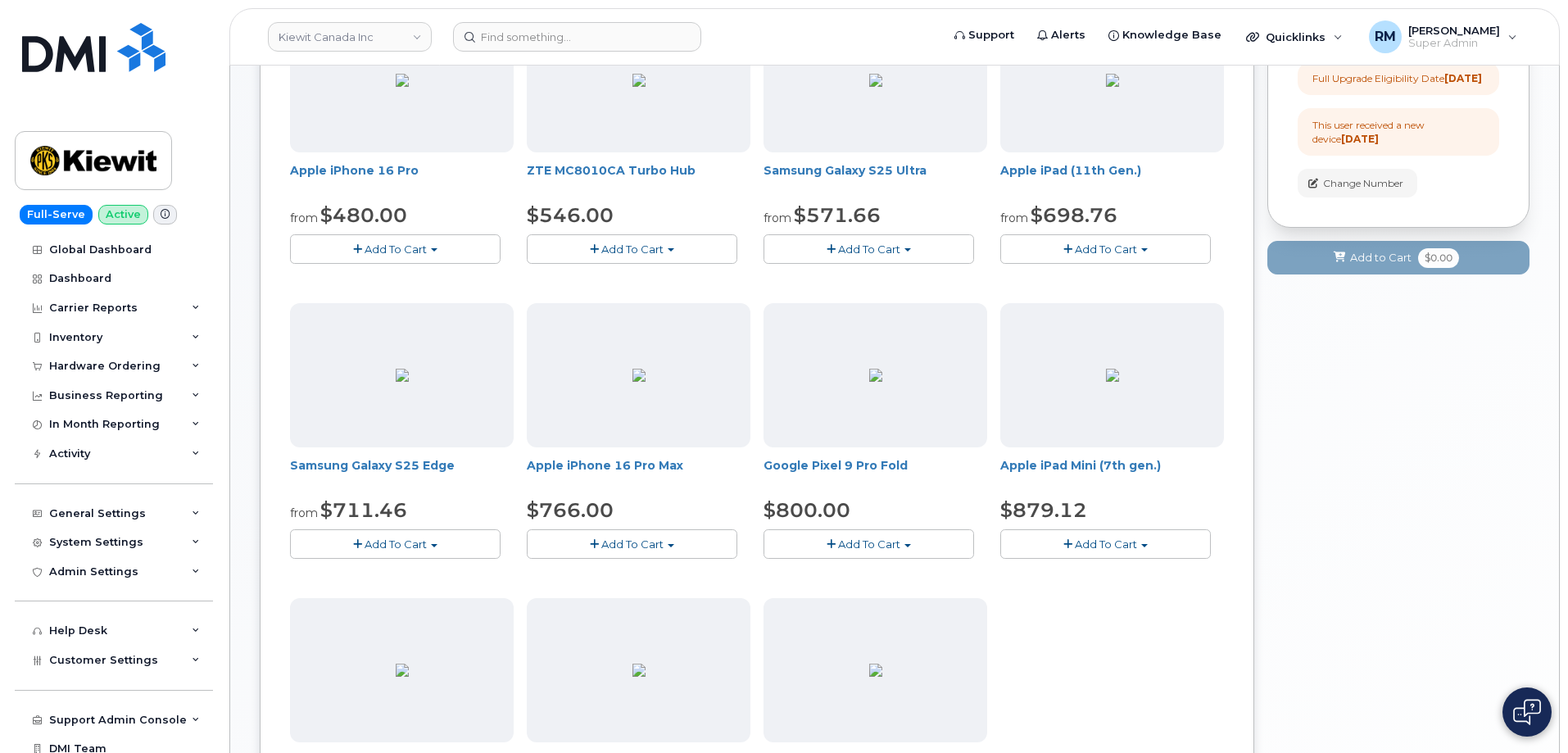
scroll to position [336, 0]
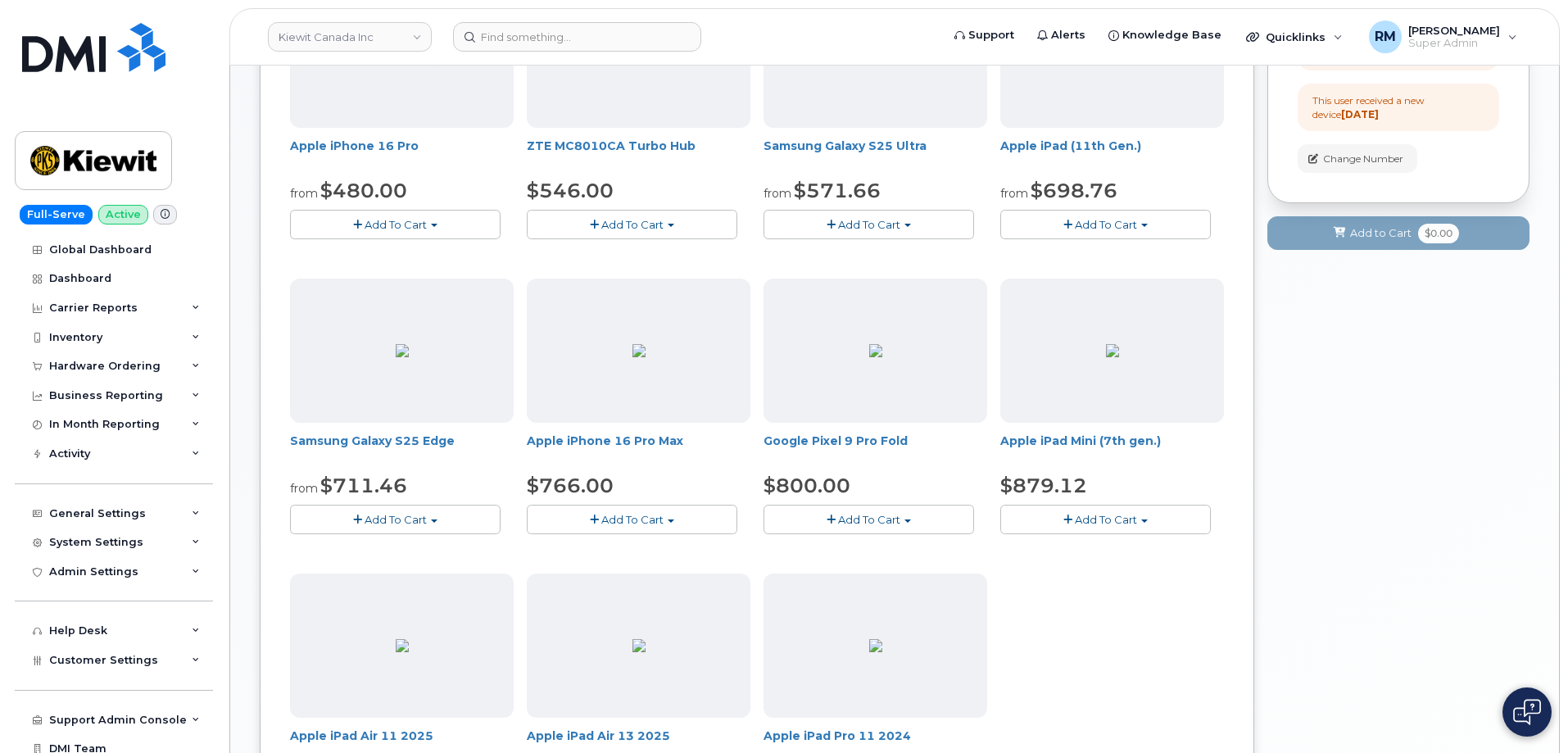
click at [630, 520] on span "Add To Cart" at bounding box center [632, 519] width 62 height 13
click at [631, 618] on link "$766.00 - 3-year upgrade (256GB model)" at bounding box center [659, 620] width 257 height 20
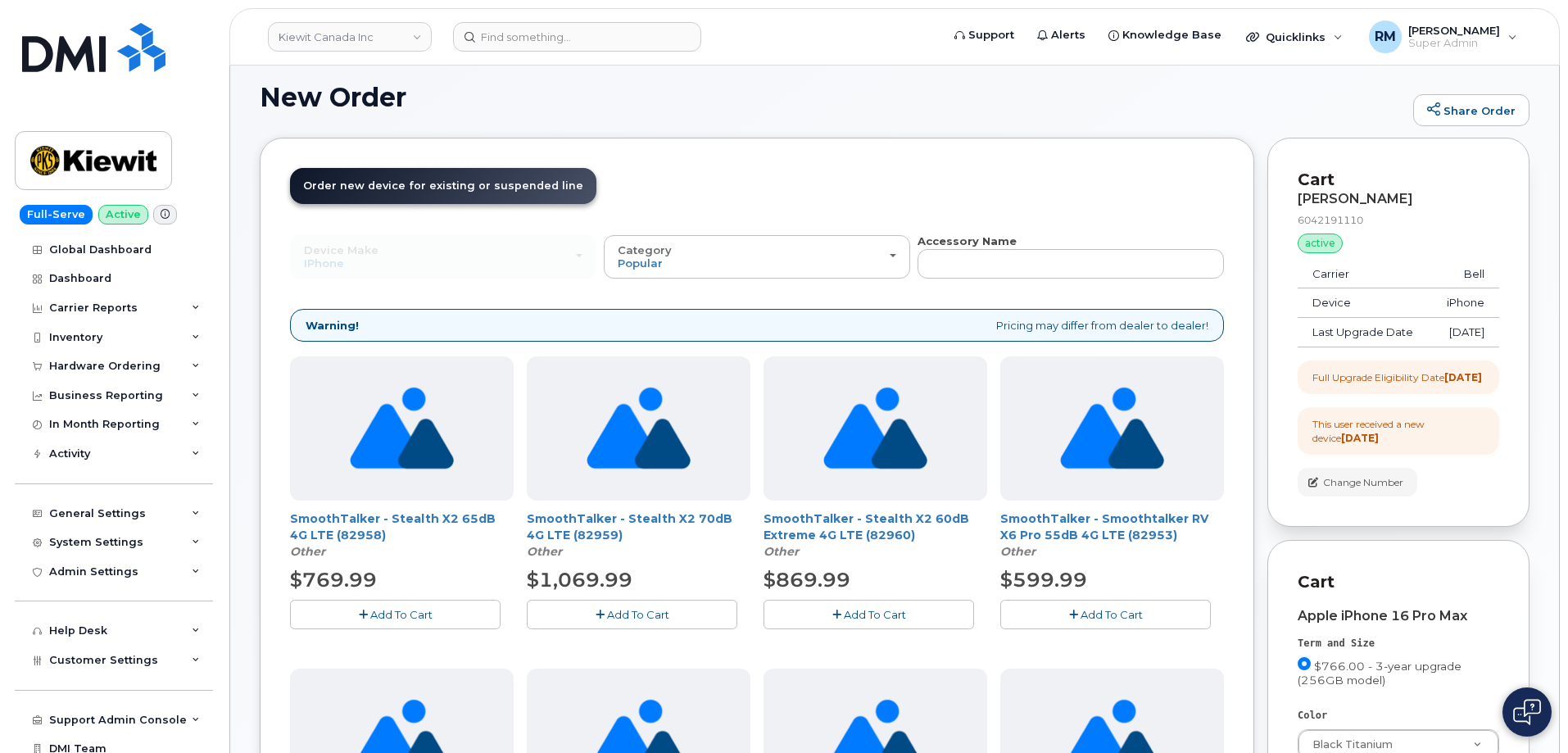
scroll to position [0, 0]
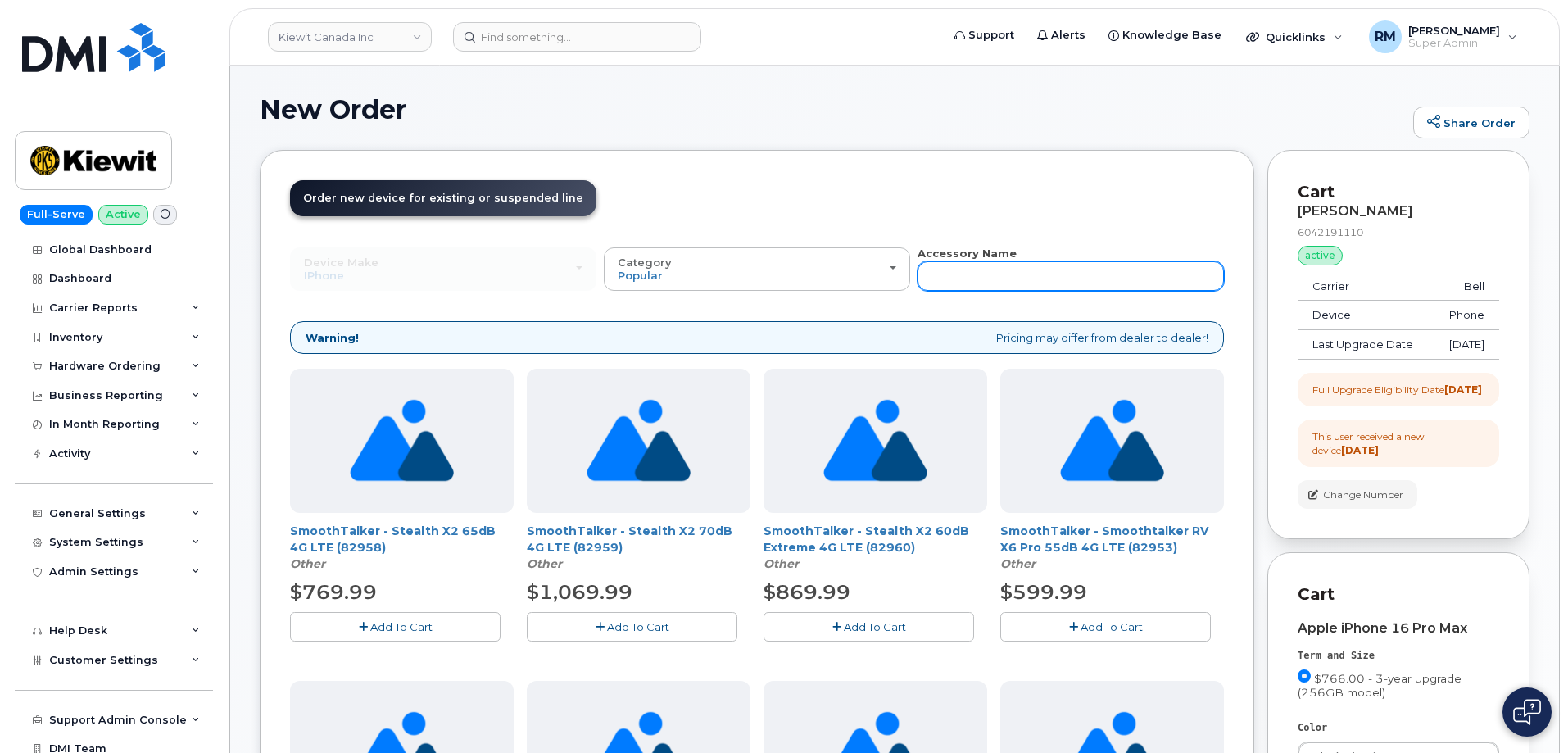
click at [993, 275] on input "text" at bounding box center [1070, 276] width 306 height 29
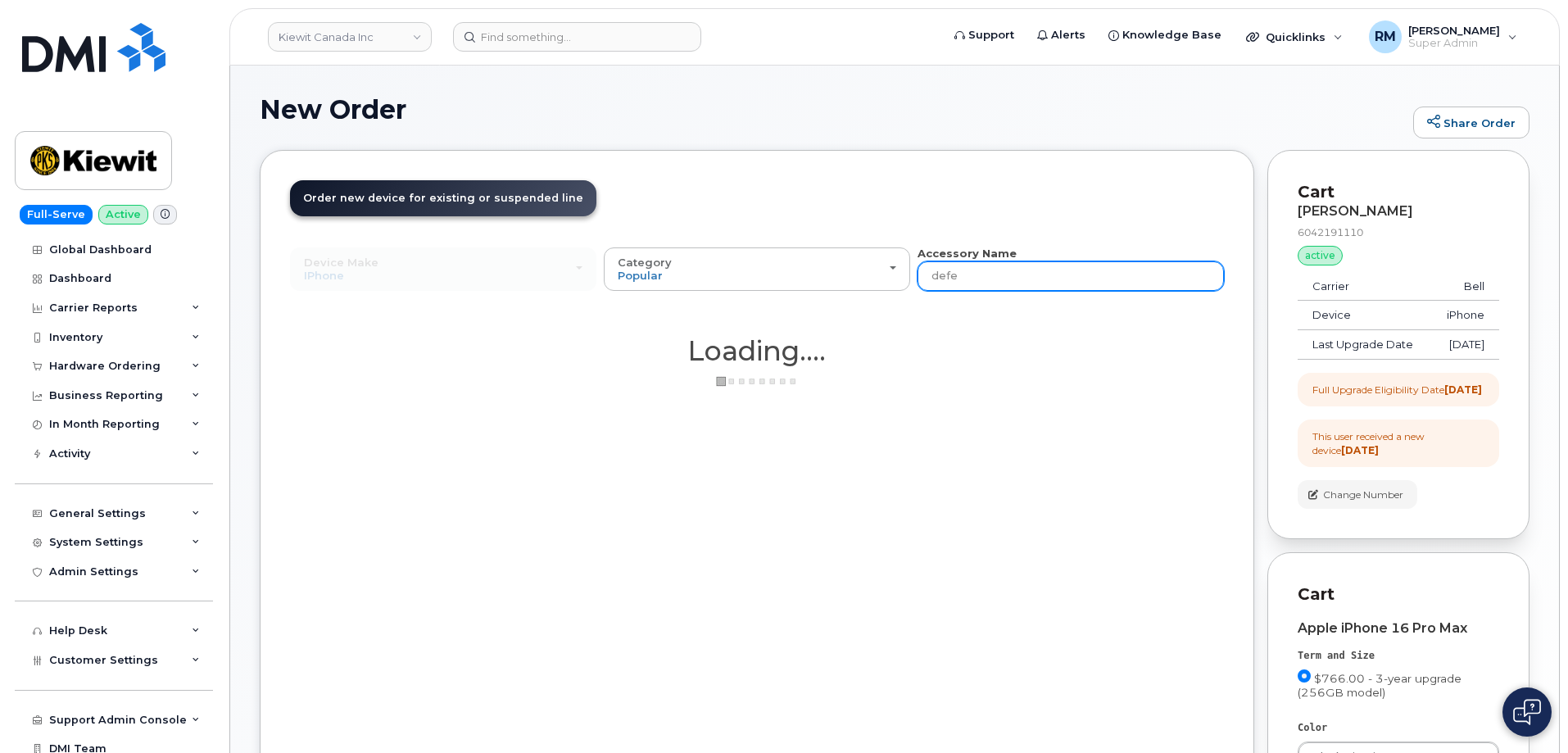
type input "defender"
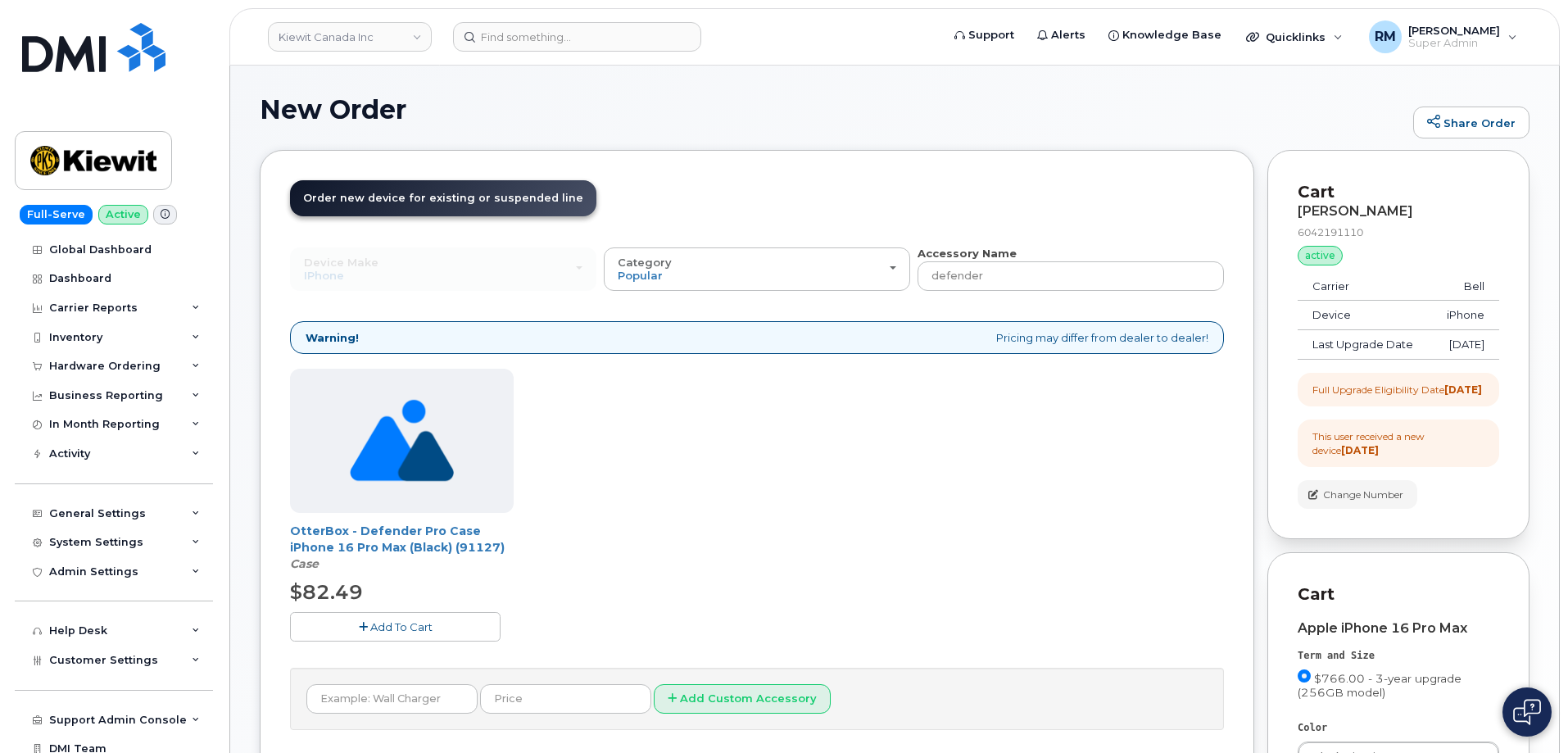
click at [394, 627] on span "Add To Cart" at bounding box center [401, 627] width 62 height 13
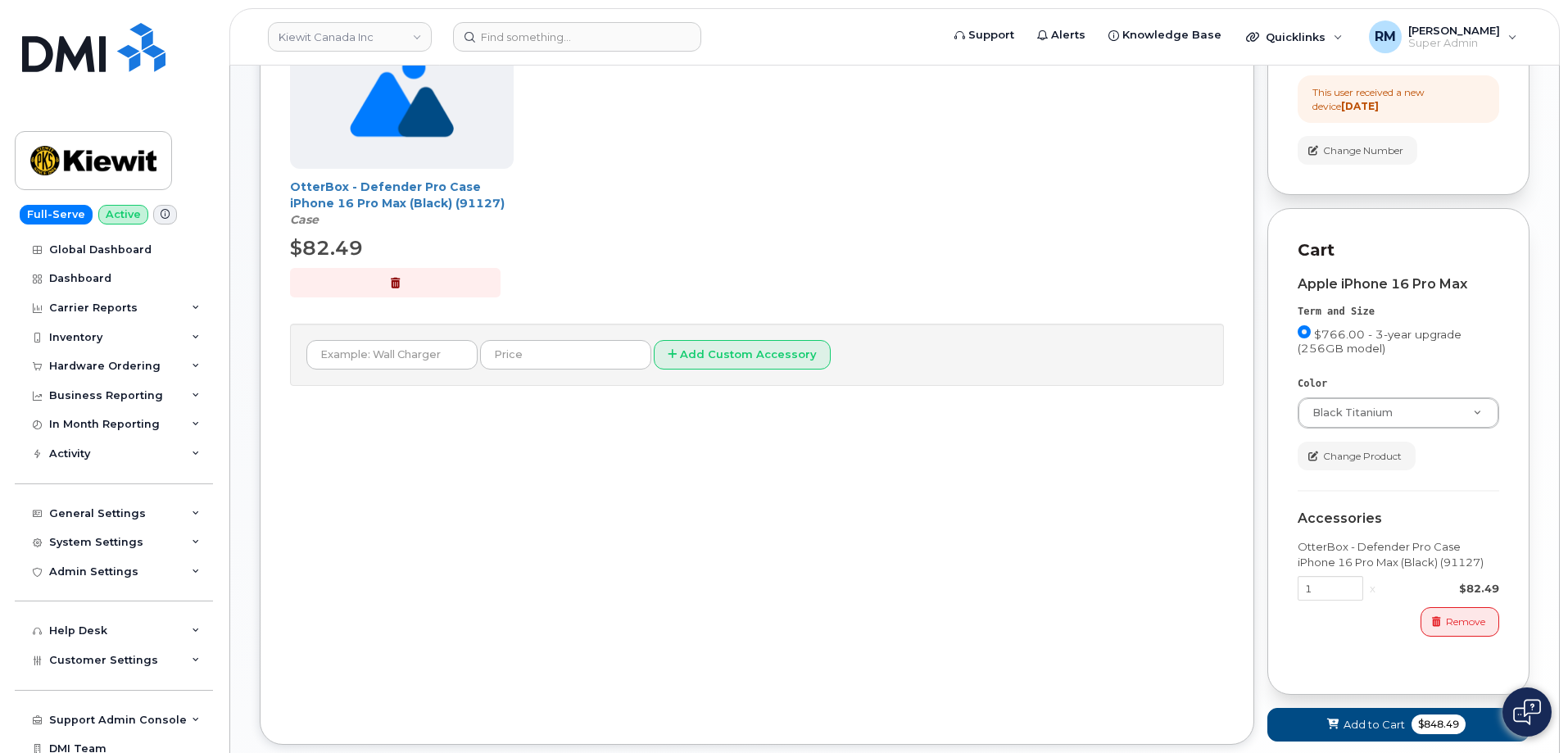
scroll to position [471, 0]
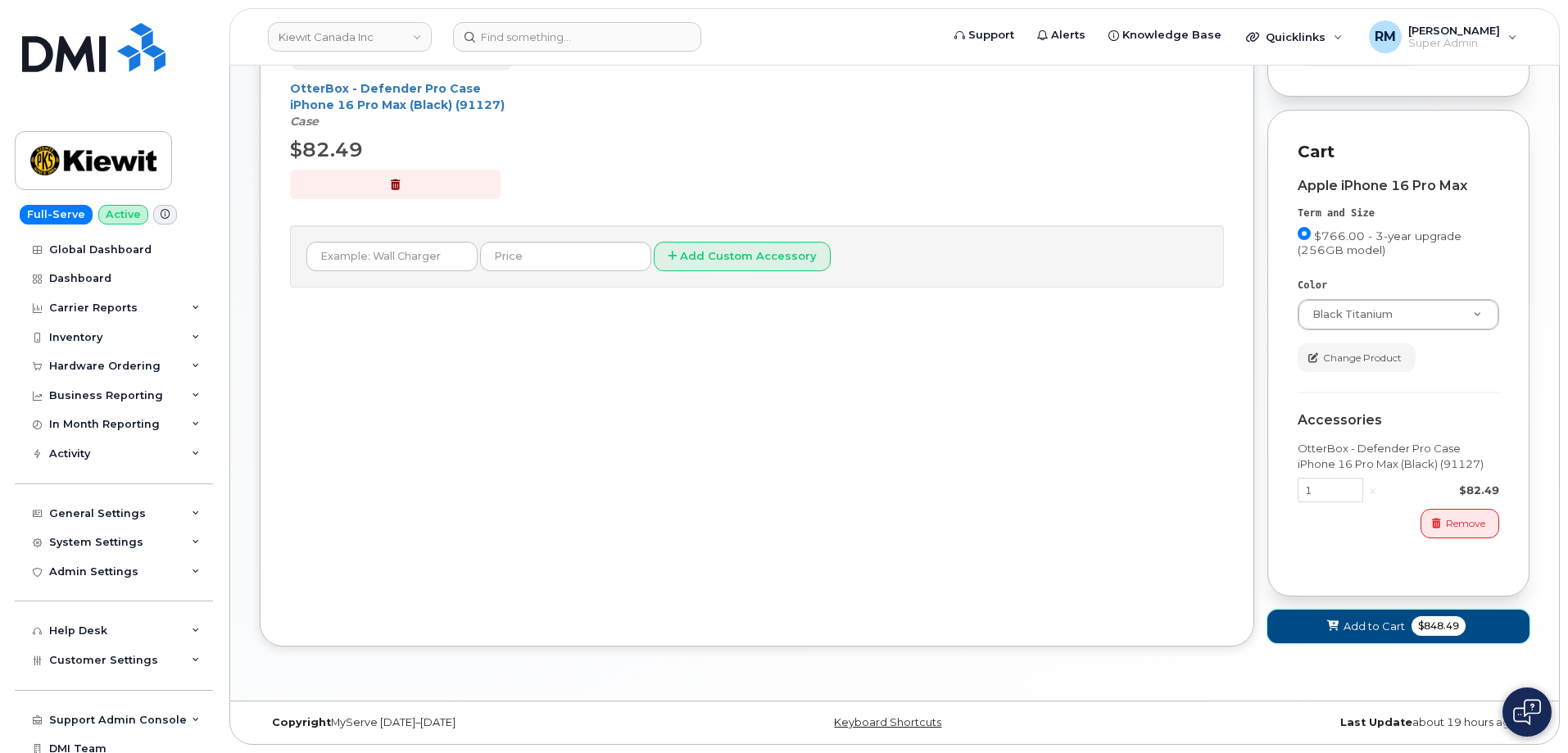
click at [1374, 627] on span "Add to Cart" at bounding box center [1374, 626] width 61 height 16
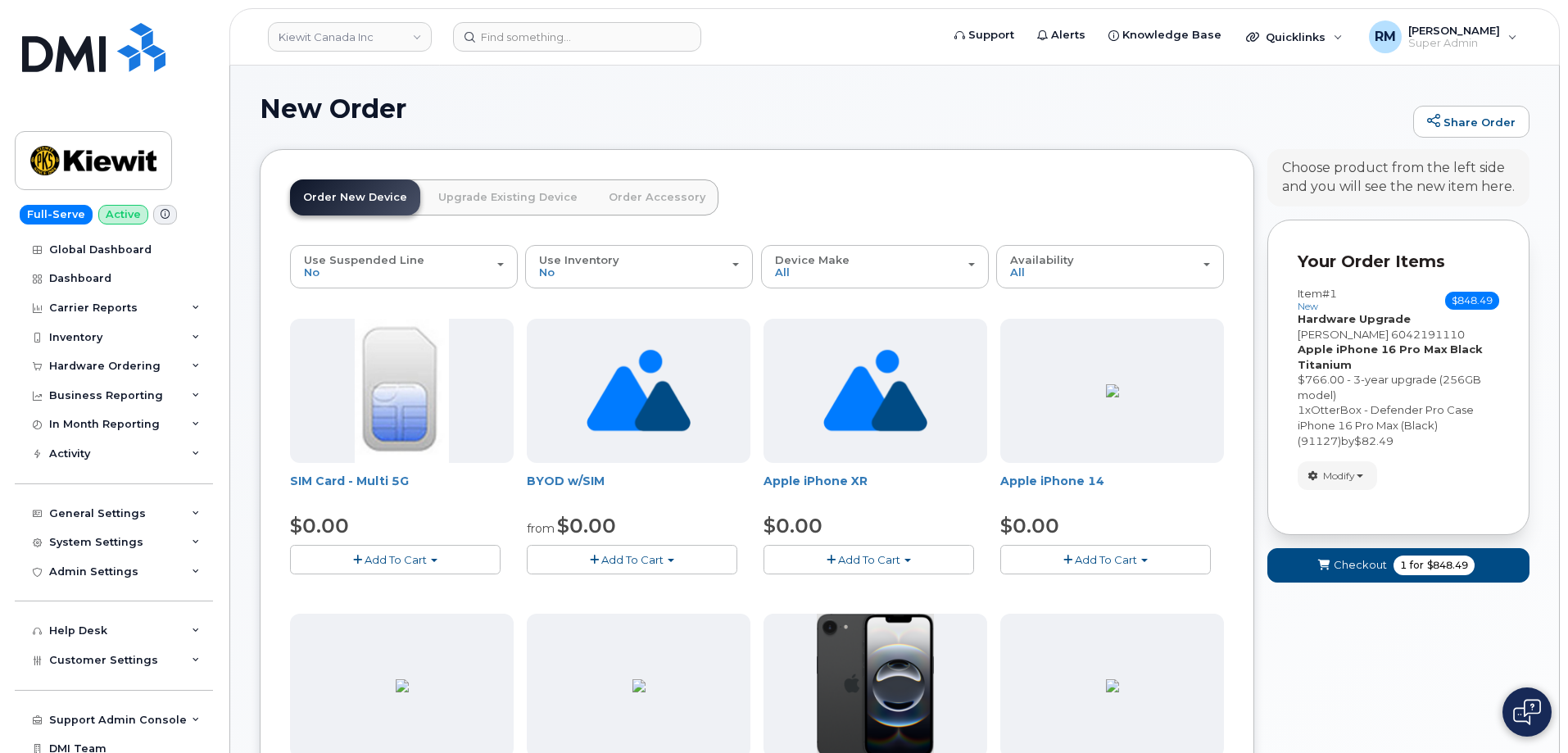
scroll to position [0, 0]
click at [1352, 558] on span "Checkout" at bounding box center [1360, 566] width 53 height 16
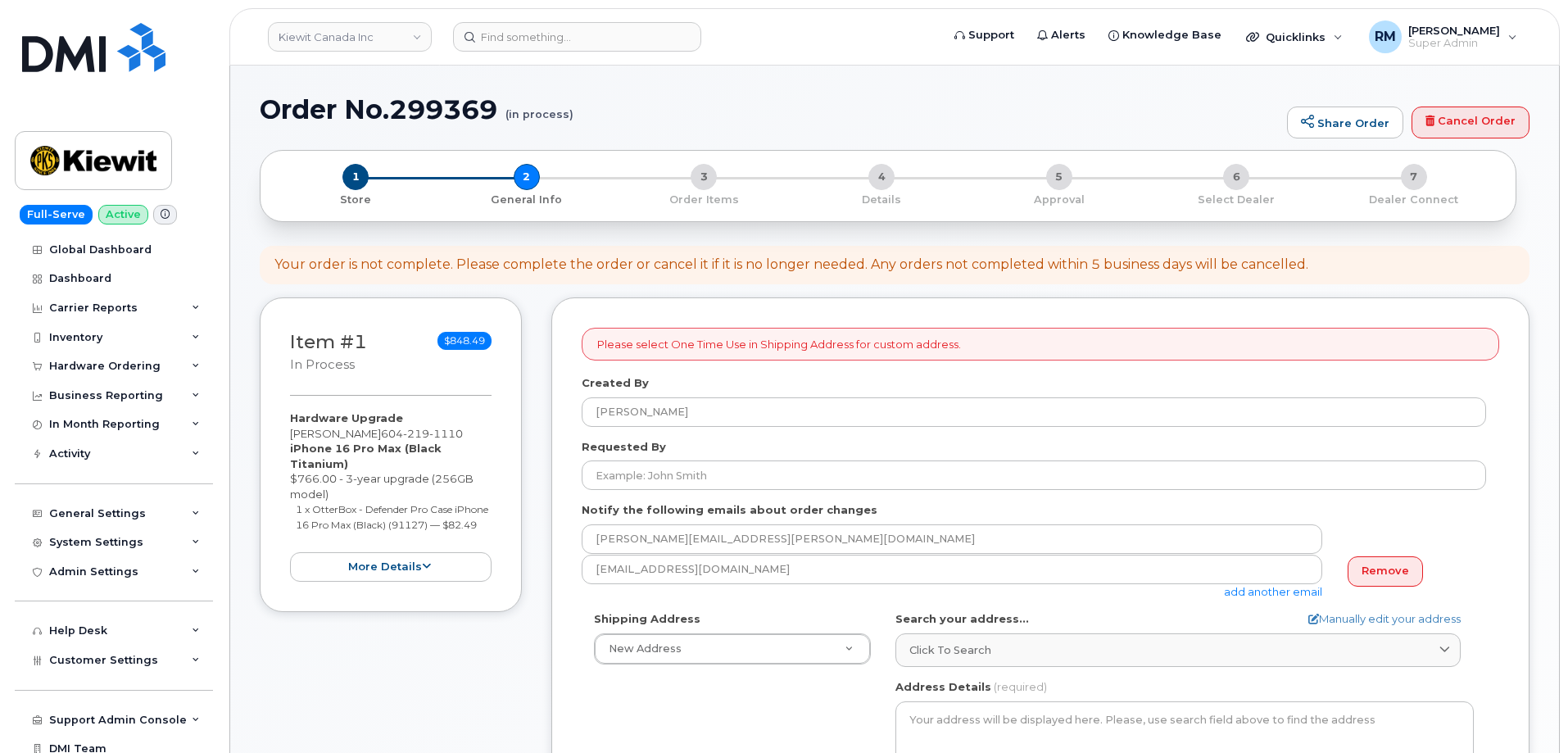
select select
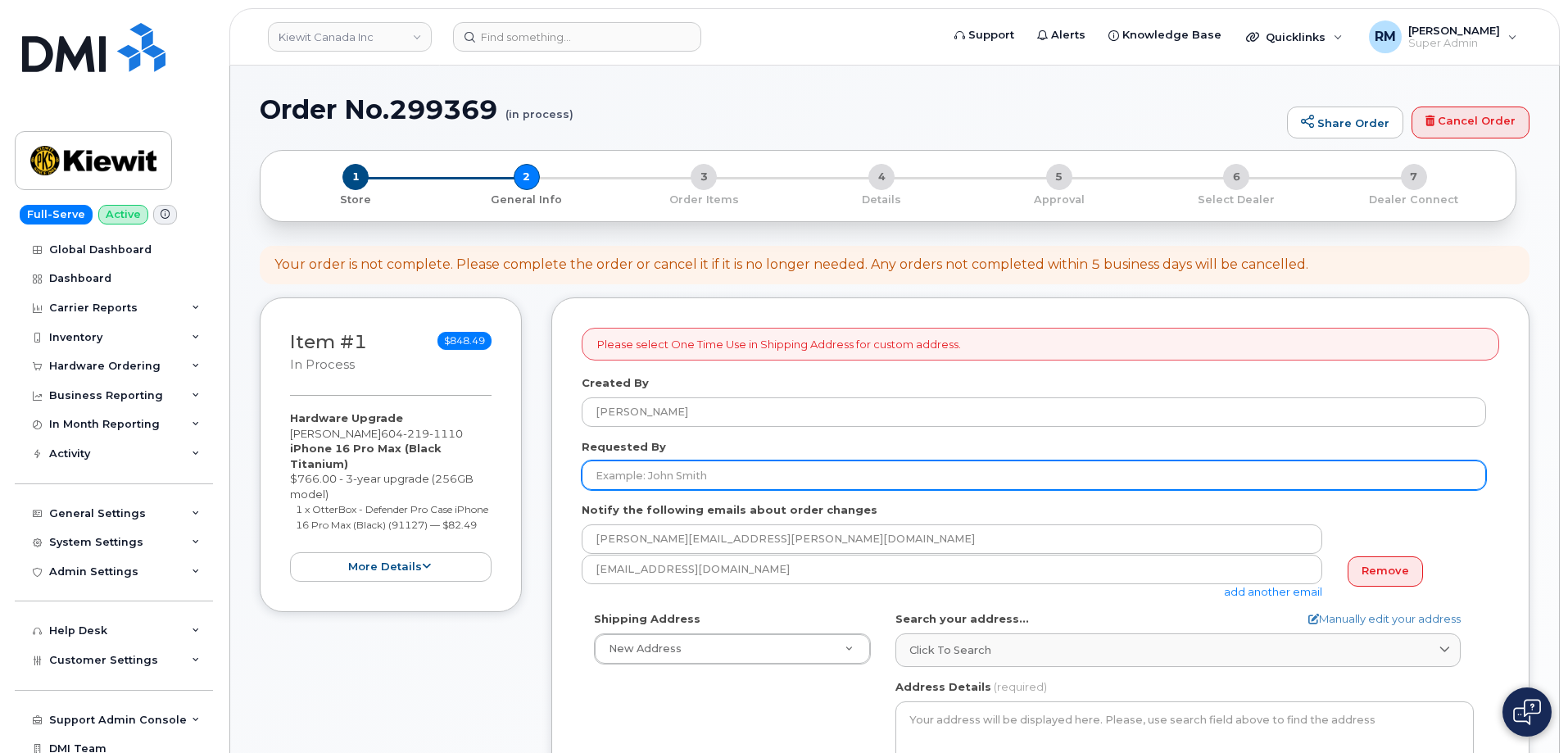
click at [641, 469] on input "Requested By" at bounding box center [1034, 475] width 905 height 29
type input "[PERSON_NAME]"
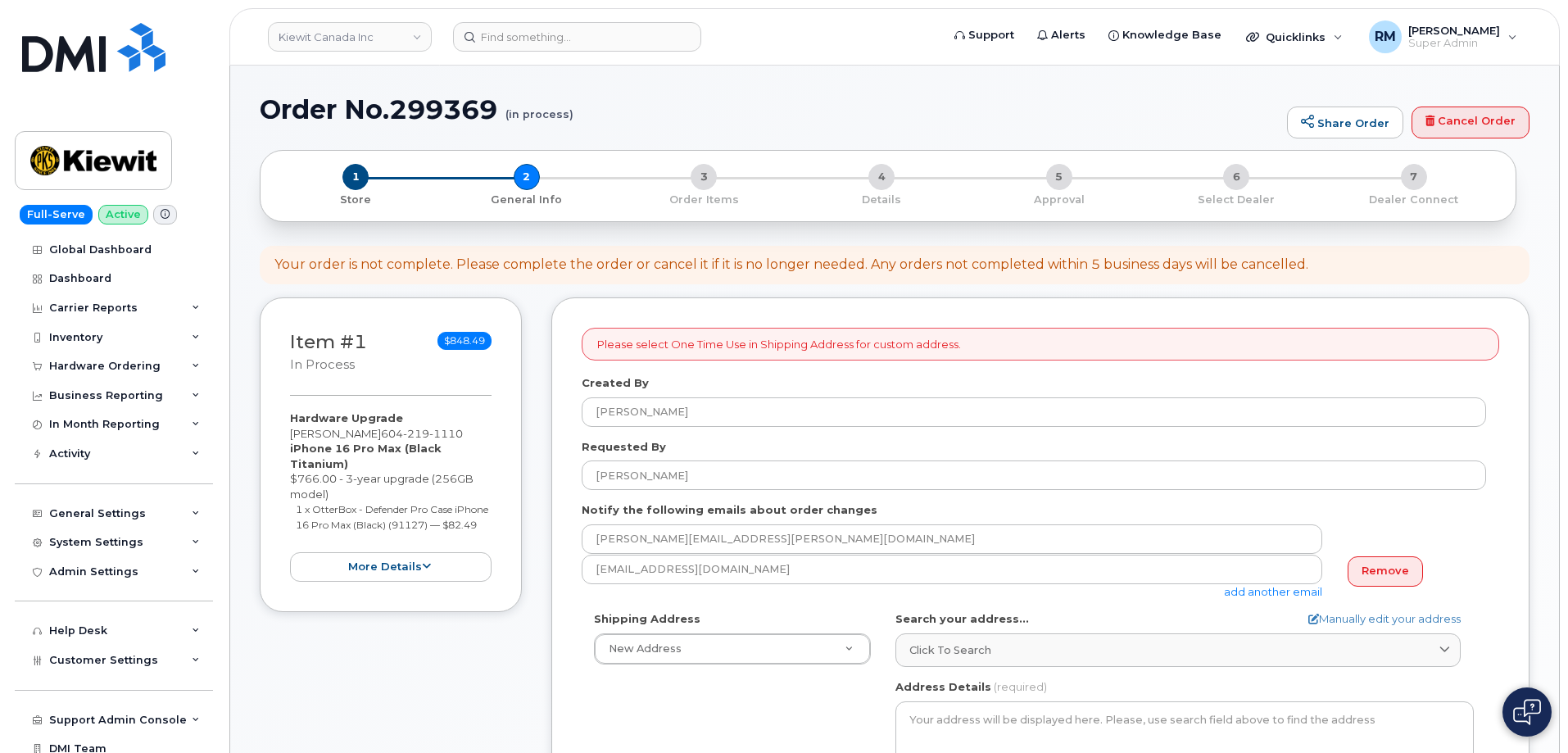
click at [1264, 590] on link "add another email" at bounding box center [1273, 592] width 98 height 13
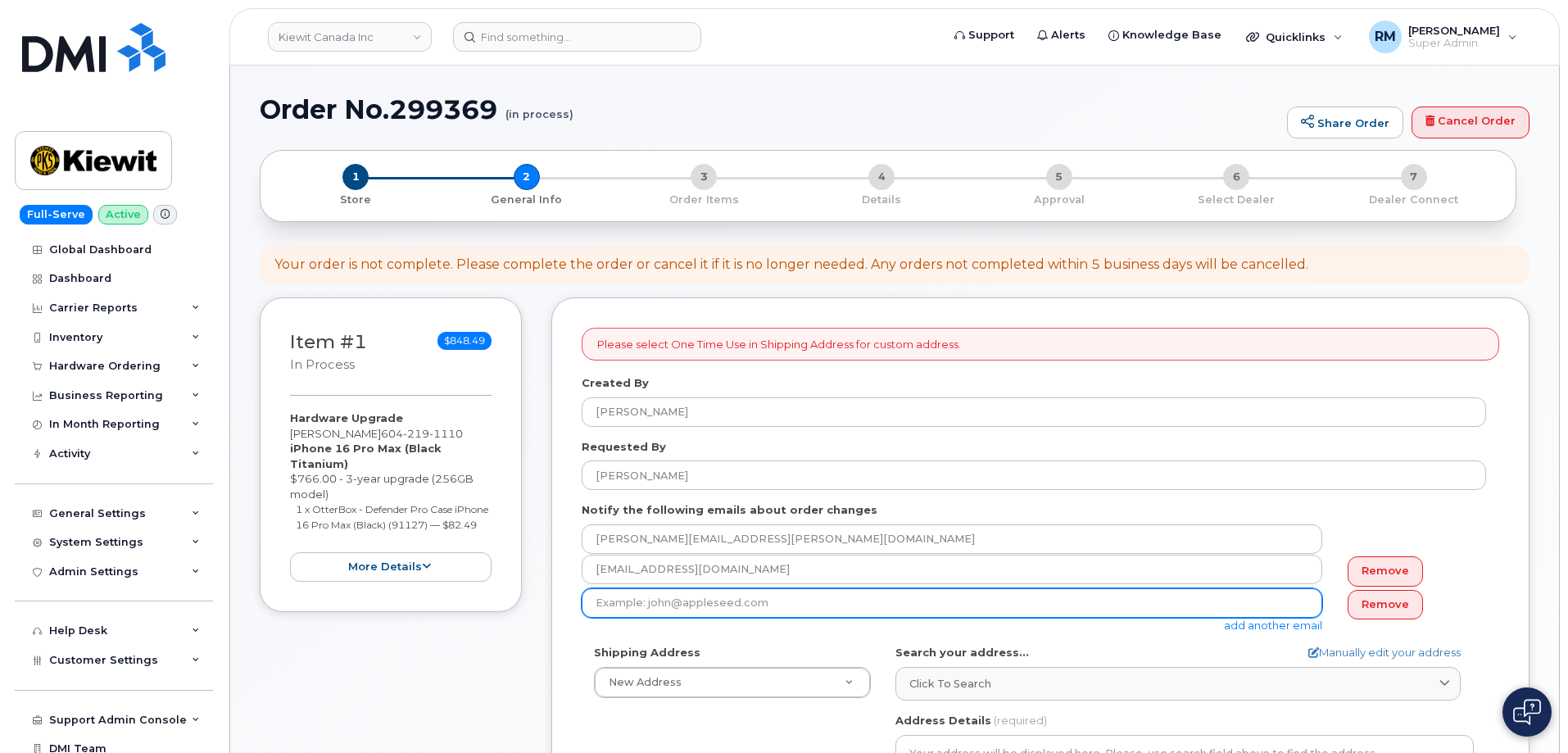
click at [758, 605] on input "email" at bounding box center [952, 603] width 741 height 29
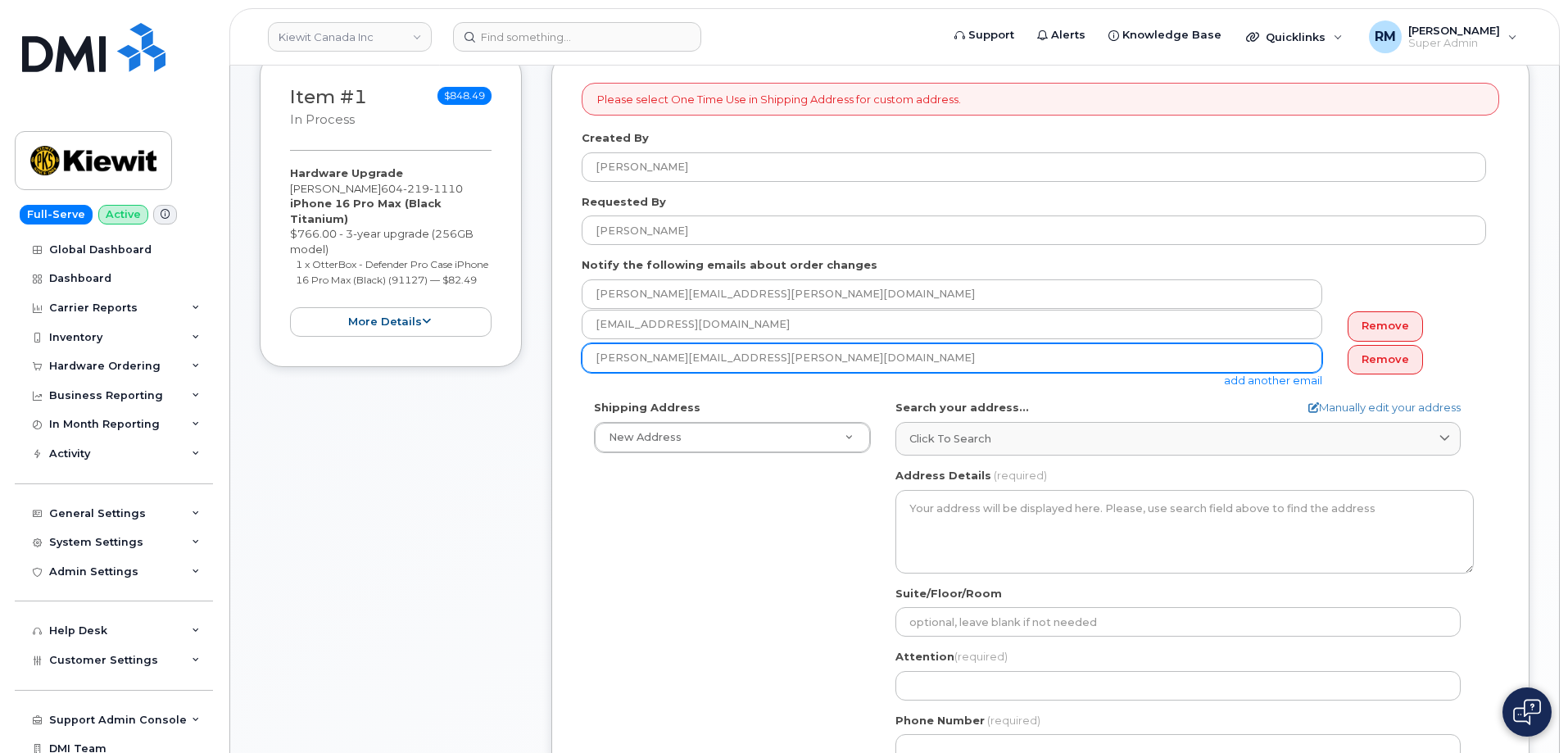
scroll to position [245, 0]
type input "[PERSON_NAME][EMAIL_ADDRESS][PERSON_NAME][DOMAIN_NAME]"
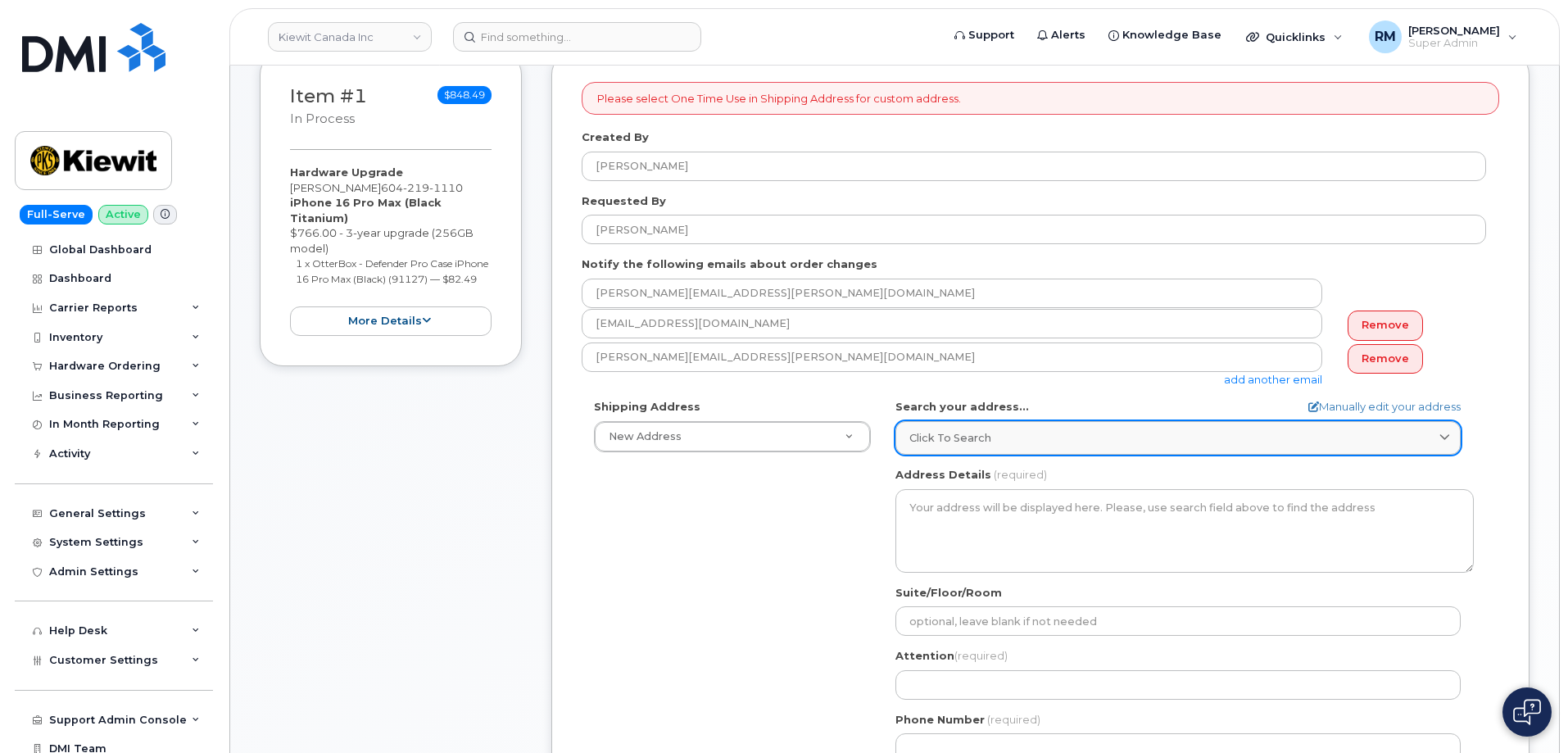
click at [959, 437] on span "Click to search" at bounding box center [950, 438] width 82 height 16
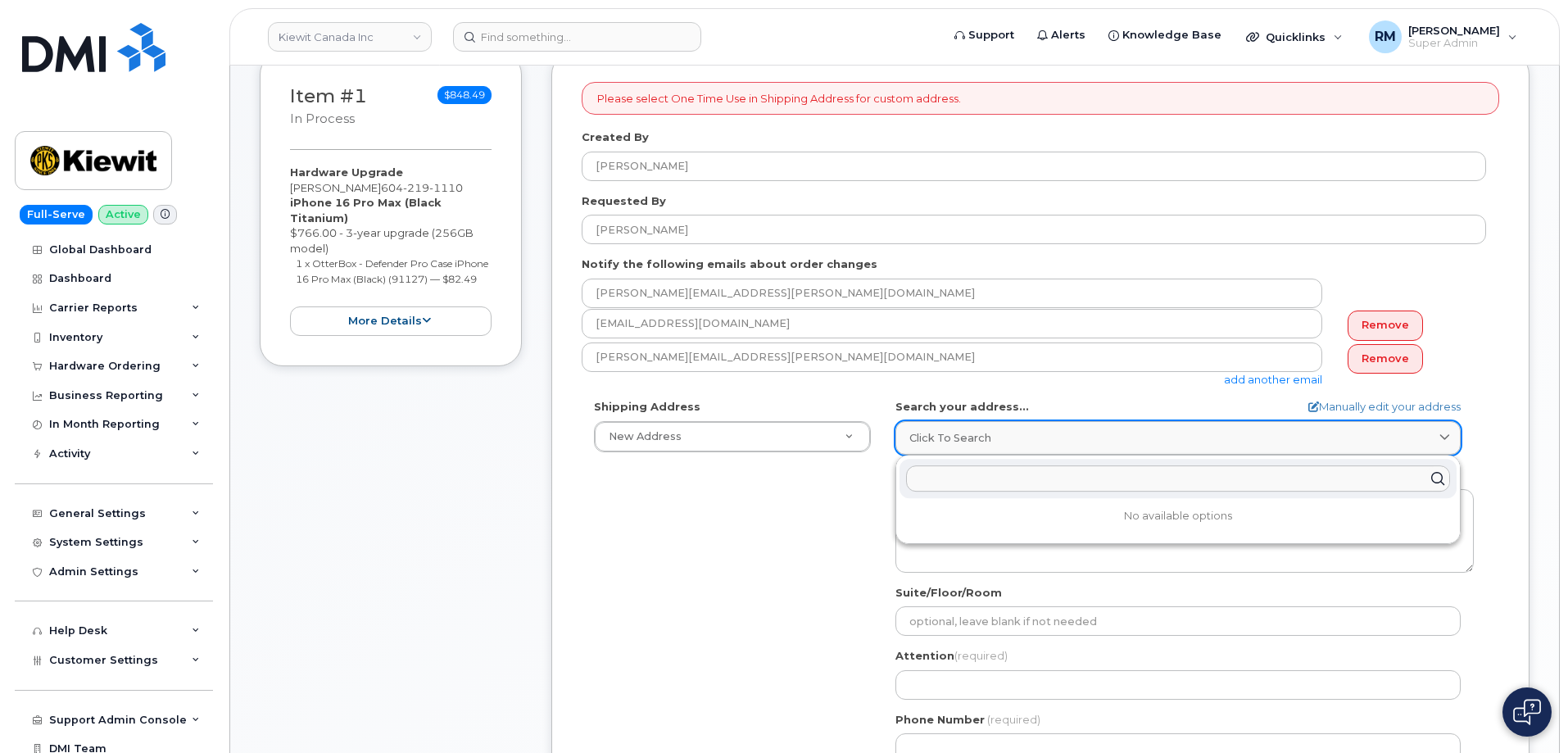
paste input "4350 Still Creek Dr"
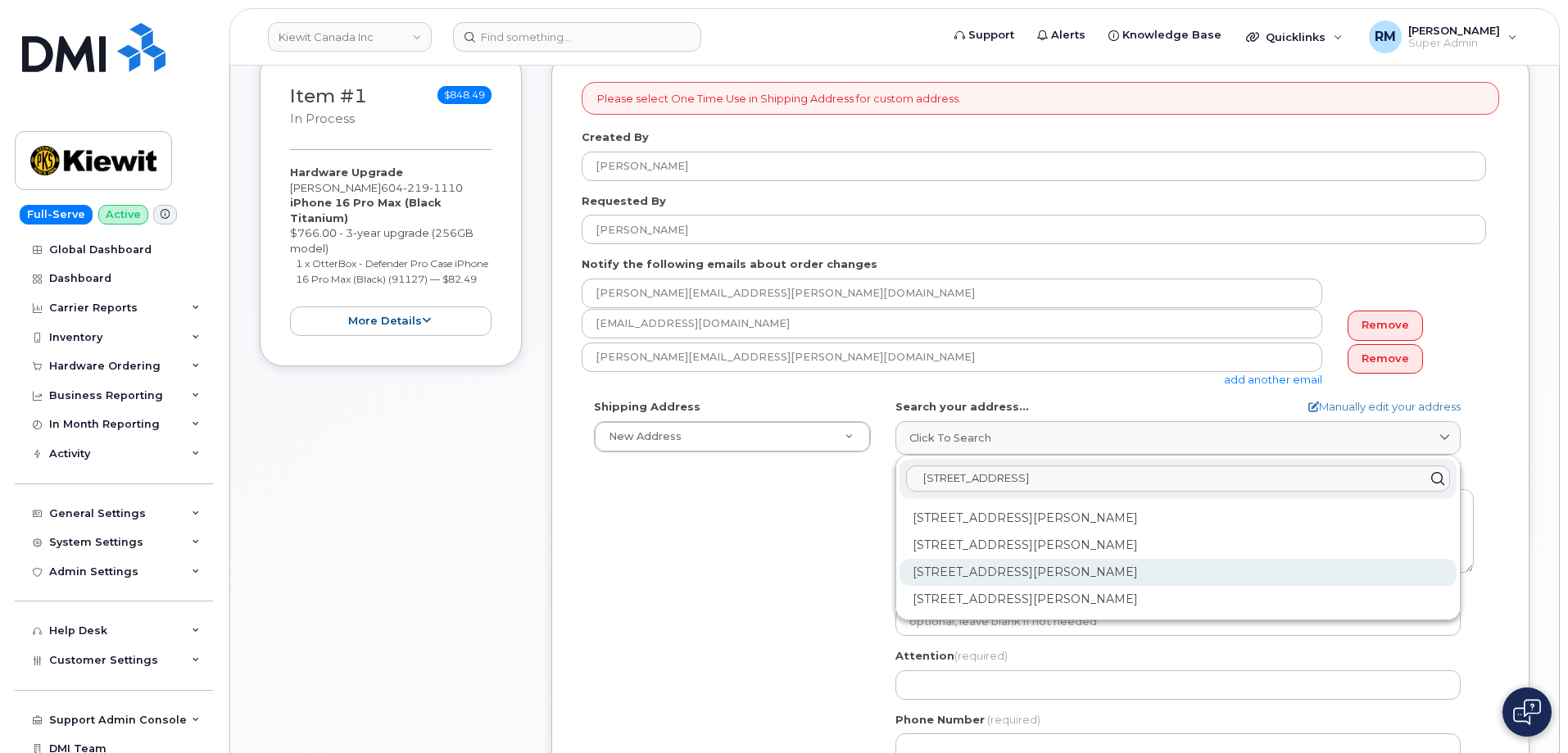
type input "4350 Still Creek Dr"
click at [1043, 572] on div "320-4350 Still Creek Dr Burnaby BC V5C 0G5" at bounding box center [1178, 572] width 557 height 27
select select
type textarea "320-4350 Still Creek Dr BURNABY BC V5C 0G5 CANADA"
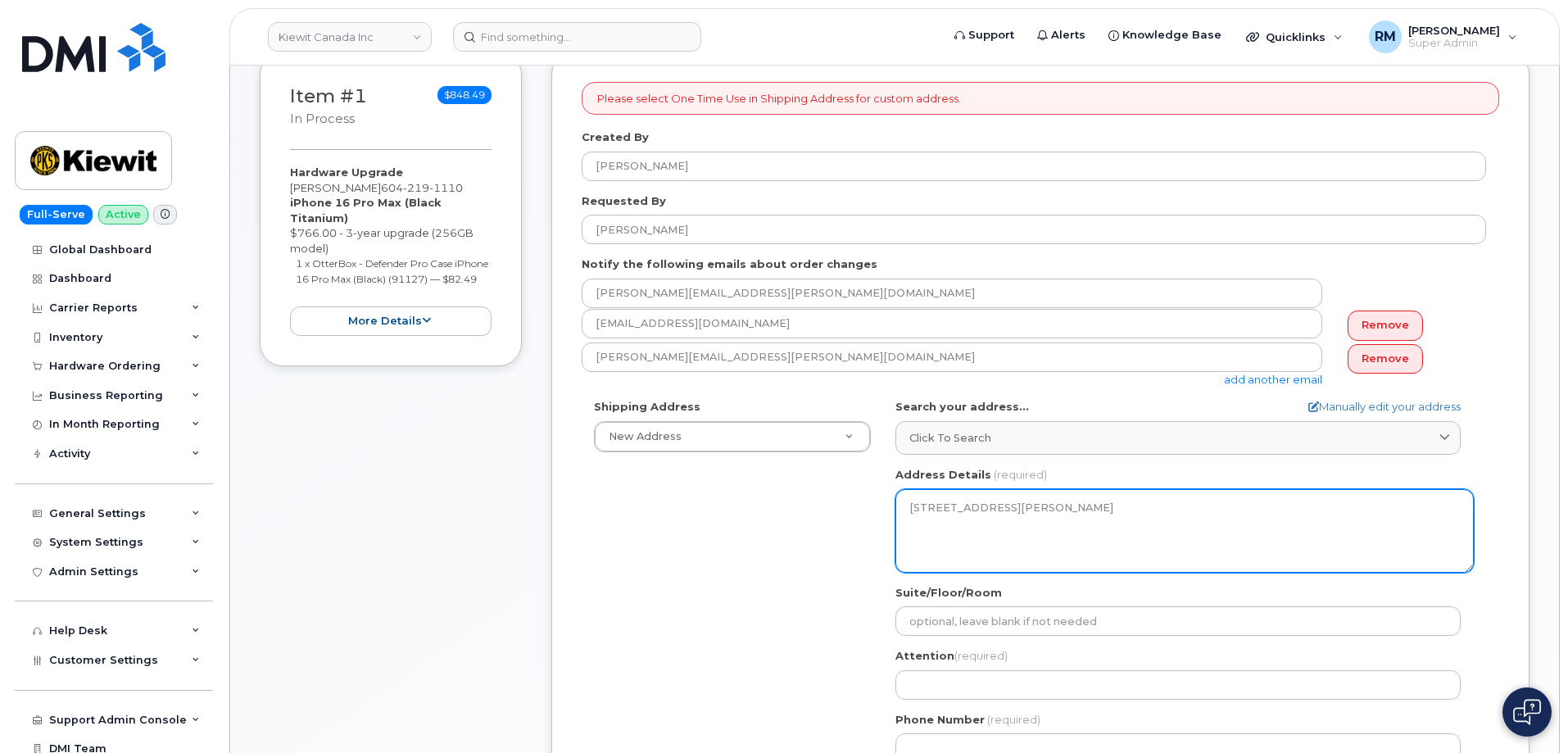
drag, startPoint x: 920, startPoint y: 503, endPoint x: 929, endPoint y: 508, distance: 10.3
click at [923, 504] on textarea "320-4350 Still Creek Dr BURNABY BC V5C 0G5 CANADA" at bounding box center [1185, 530] width 578 height 83
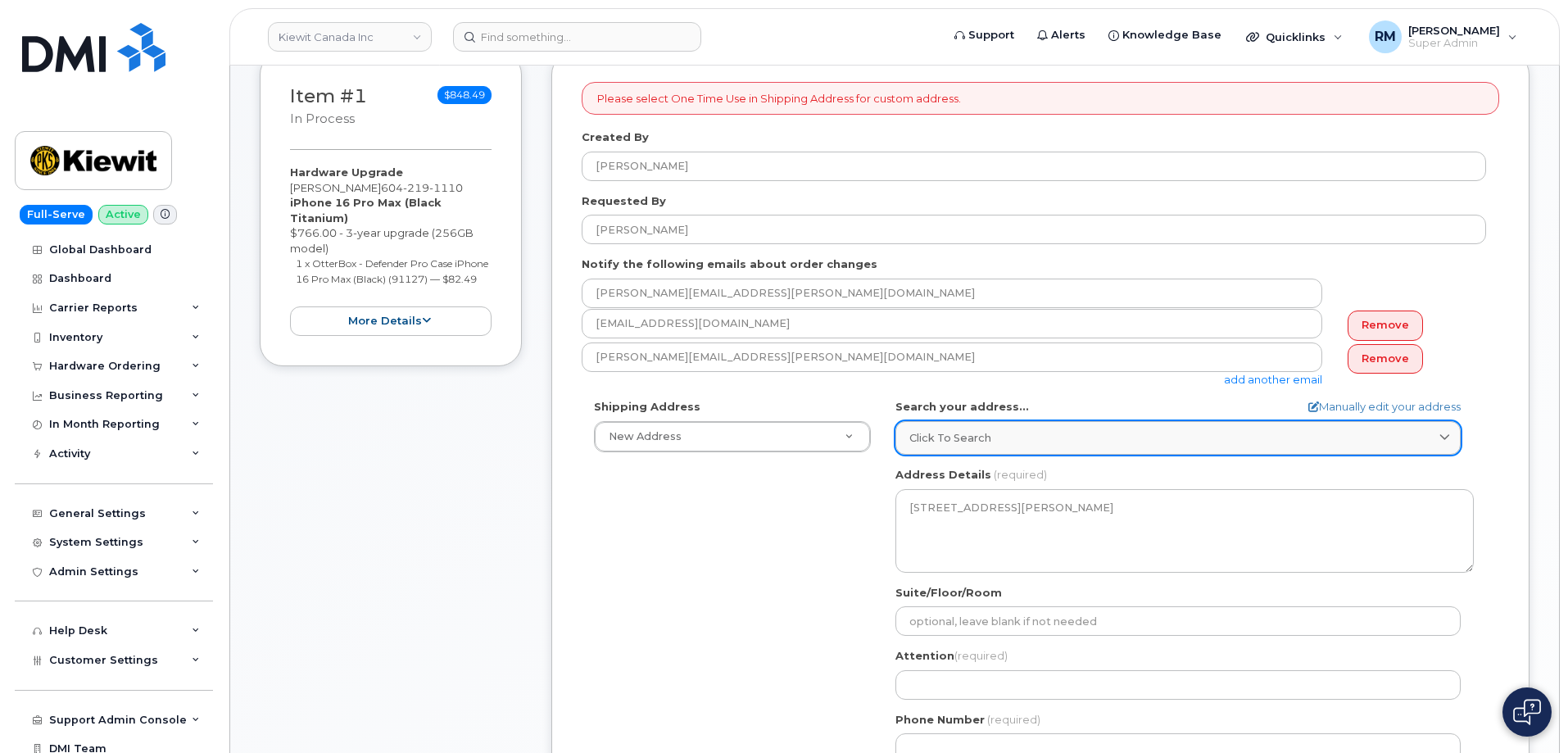
click at [964, 434] on span "Click to search" at bounding box center [950, 438] width 82 height 16
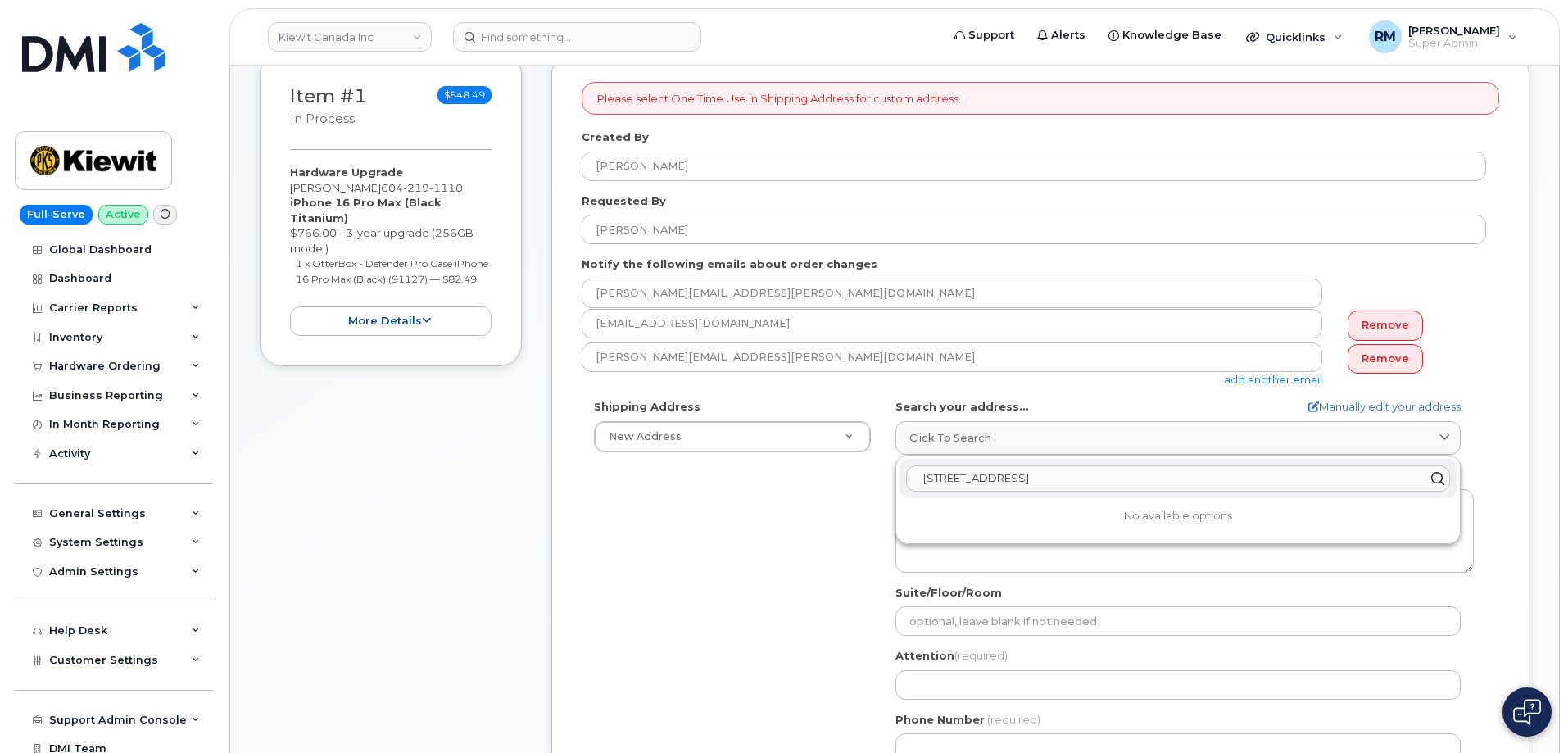
click at [1037, 476] on input "4350 Still Creek Dr" at bounding box center [1178, 478] width 544 height 26
drag, startPoint x: 1053, startPoint y: 479, endPoint x: 838, endPoint y: 484, distance: 215.1
click at [838, 484] on div "Shipping Address New Address New Address 33 Yonge Street 10333 Southport Road S…" at bounding box center [1034, 587] width 905 height 376
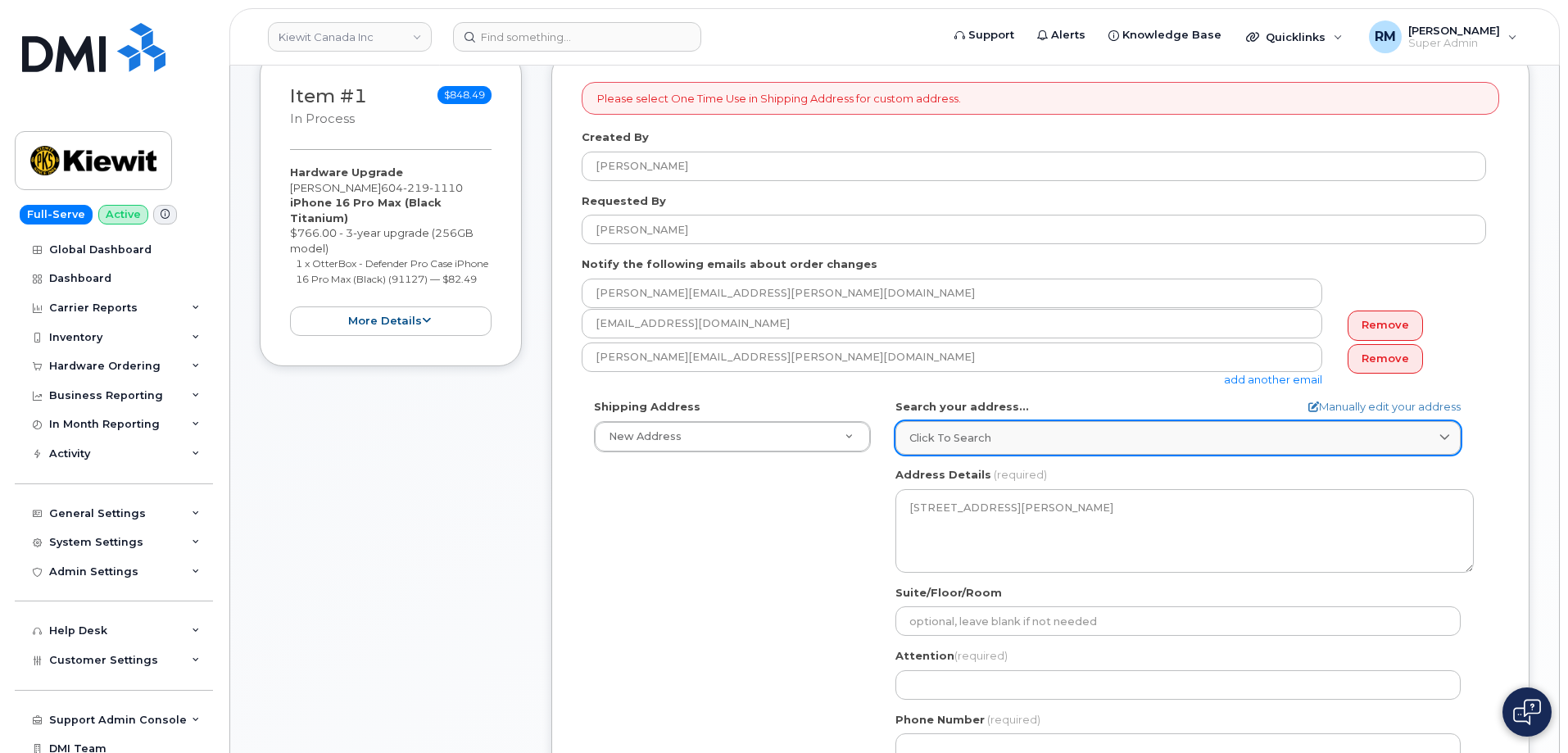
click at [968, 439] on span "Click to search" at bounding box center [950, 438] width 82 height 16
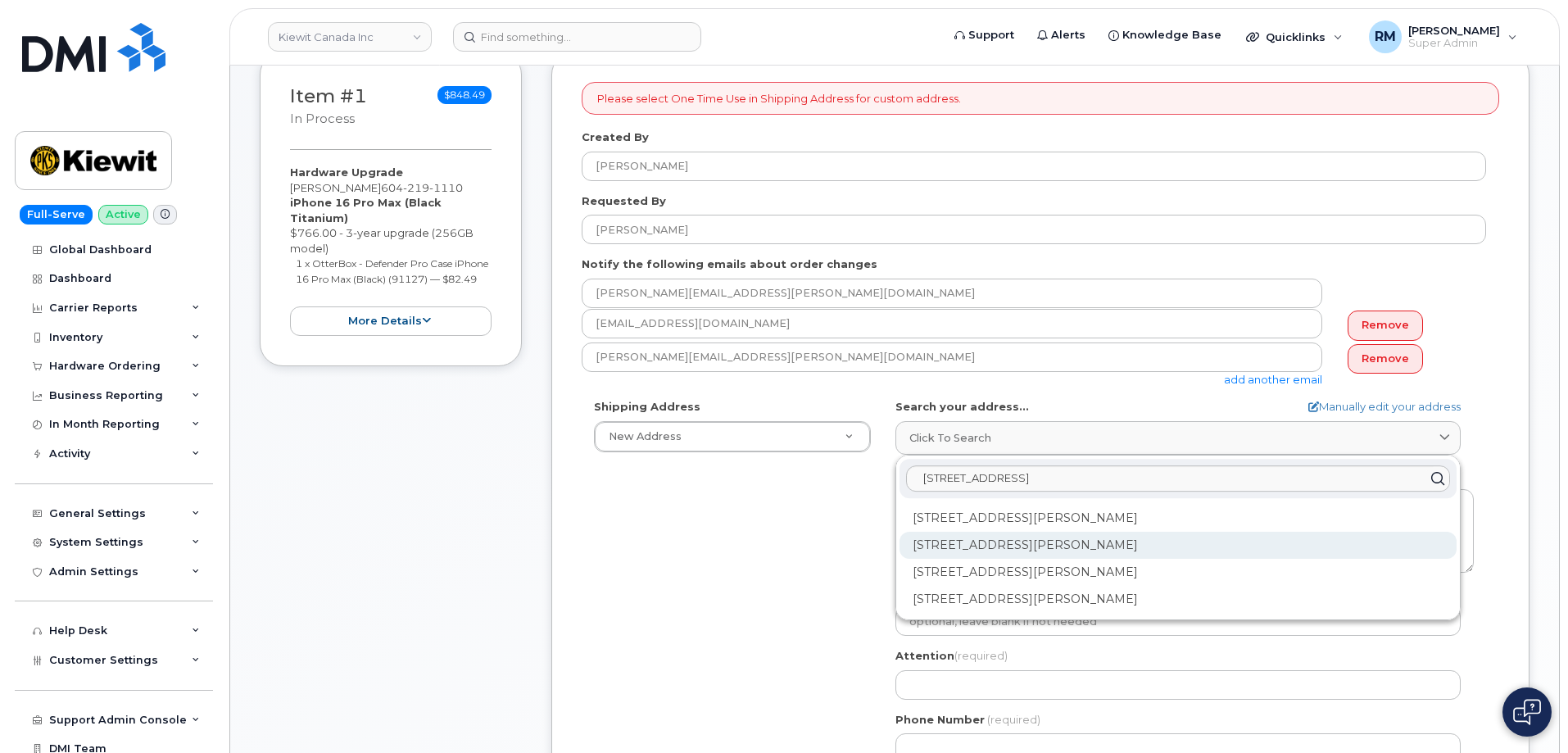
click at [948, 586] on div "310-4350 Still Creek Dr Burnaby BC V5C 0G5" at bounding box center [1178, 599] width 557 height 27
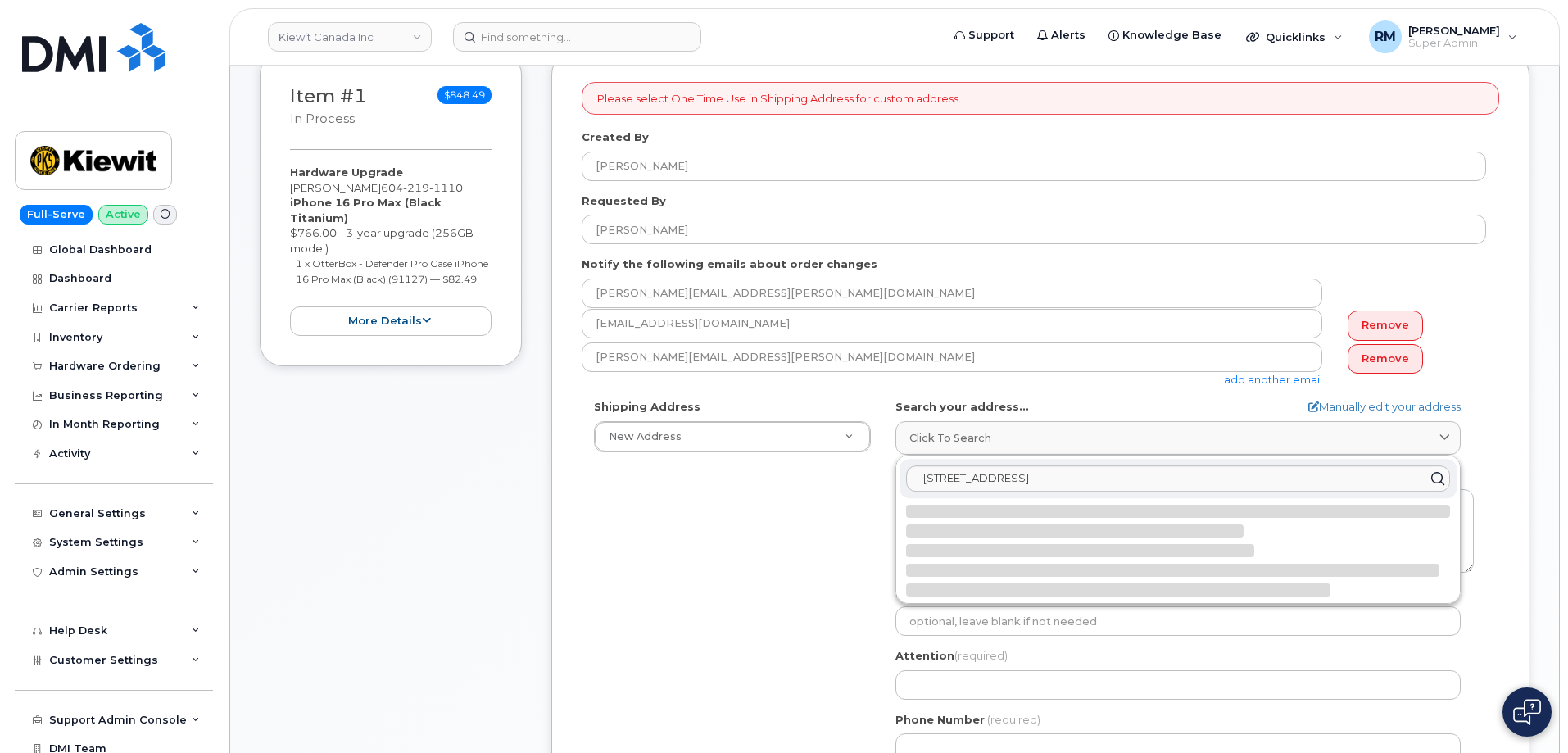
select select
type textarea "310-4350 Still Creek Dr BURNABY BC V5C 0G5 CANADA"
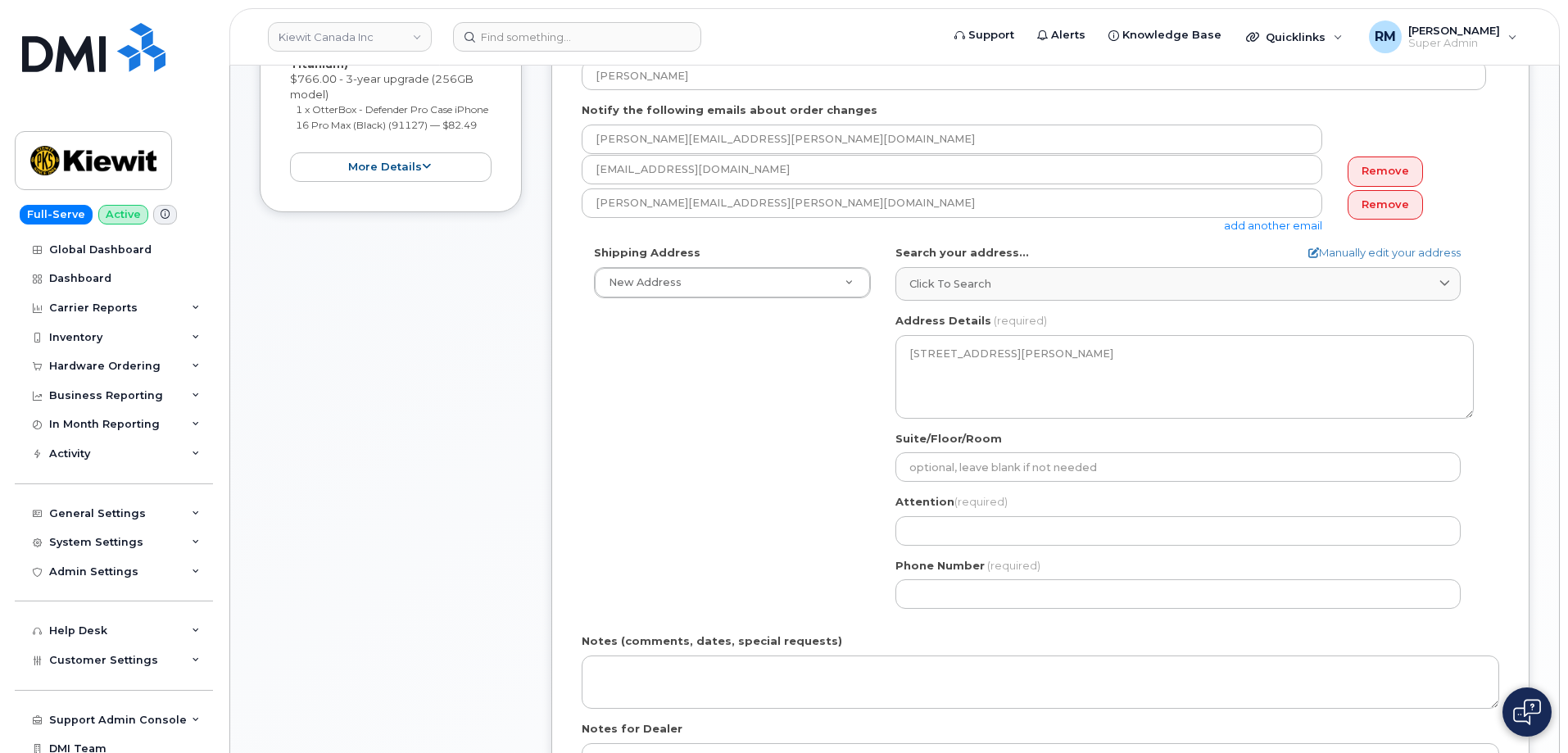
scroll to position [492, 0]
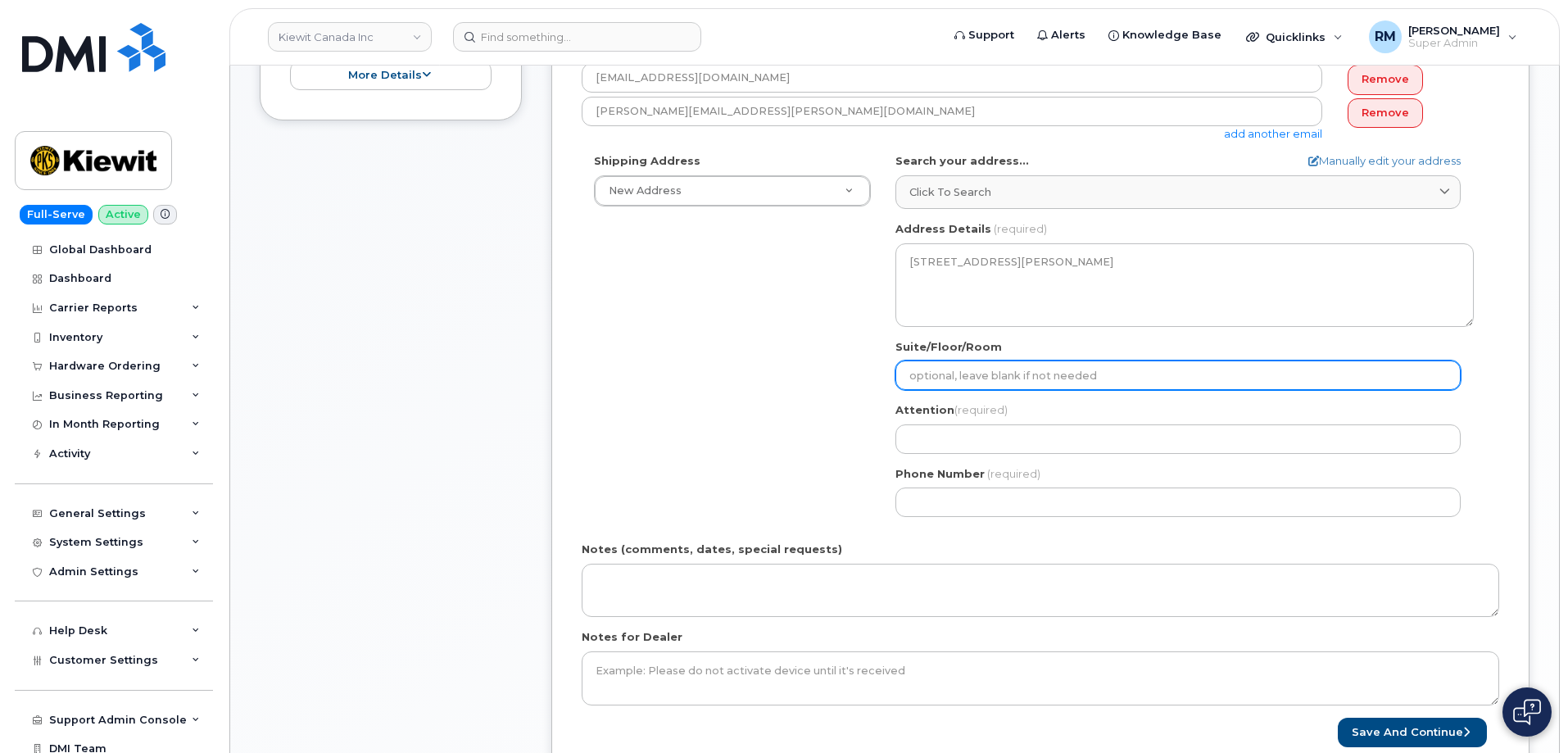
click at [961, 376] on input "Suite/Floor/Room" at bounding box center [1178, 375] width 565 height 29
select select
type input "3"
select select
type input "31"
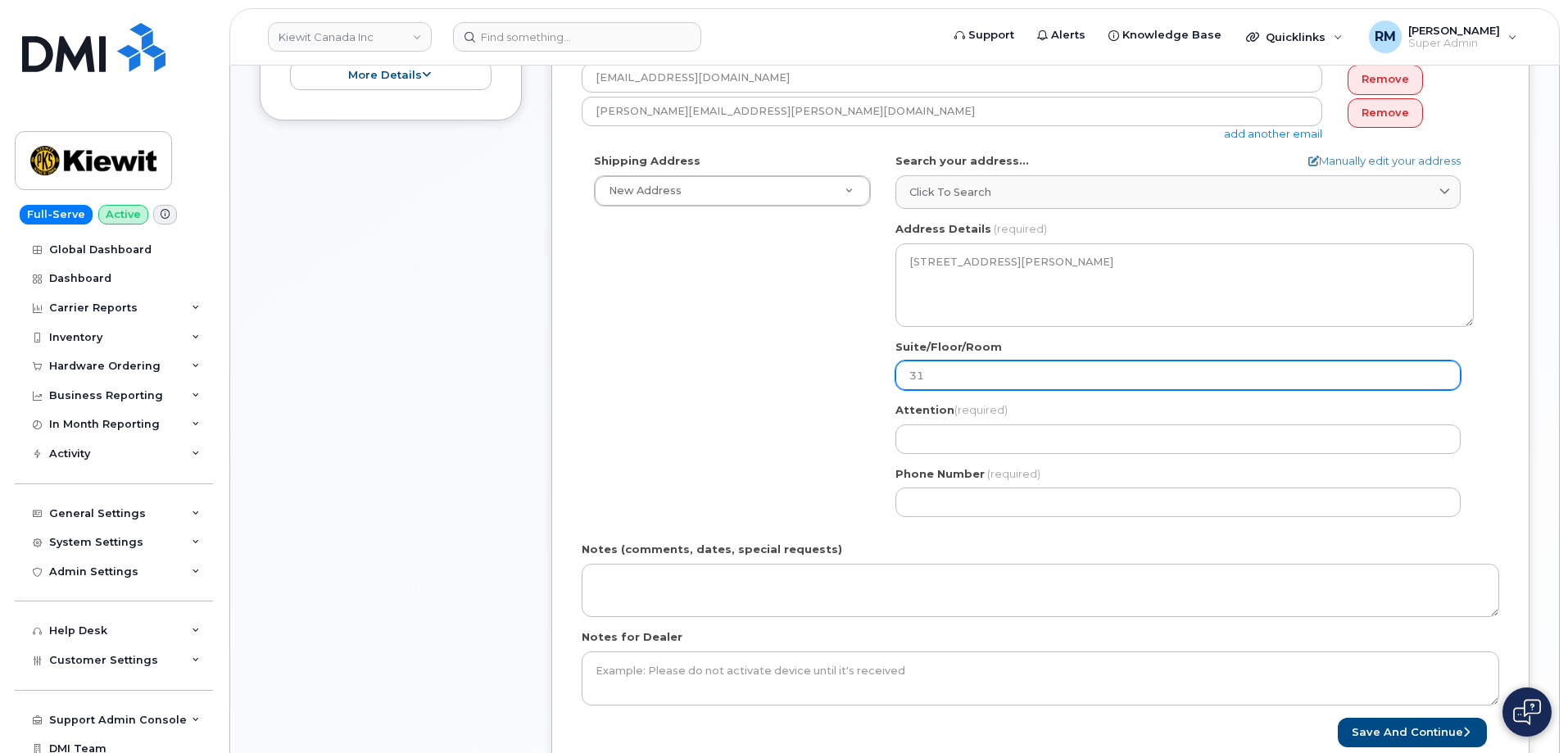
select select
type input "310"
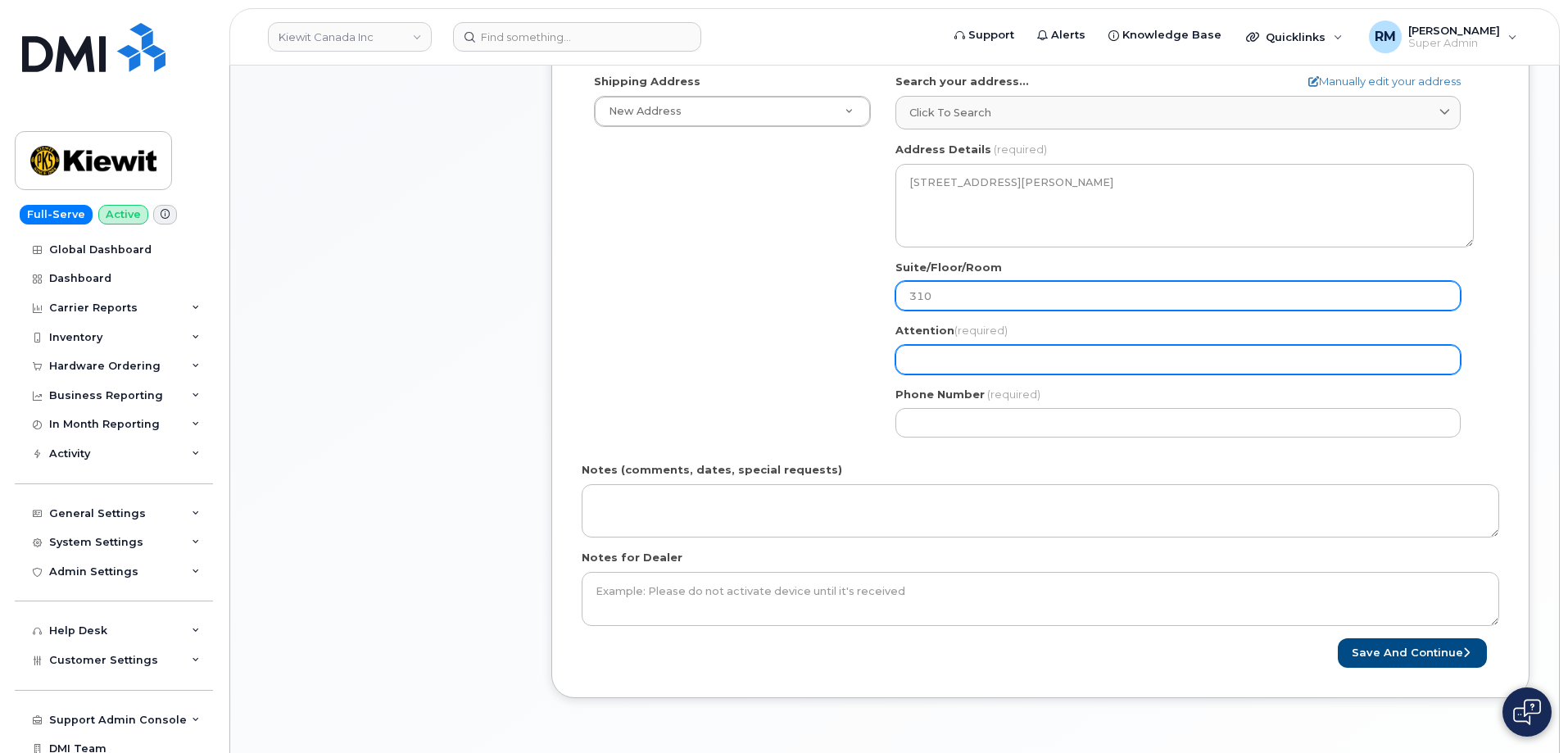
scroll to position [573, 0]
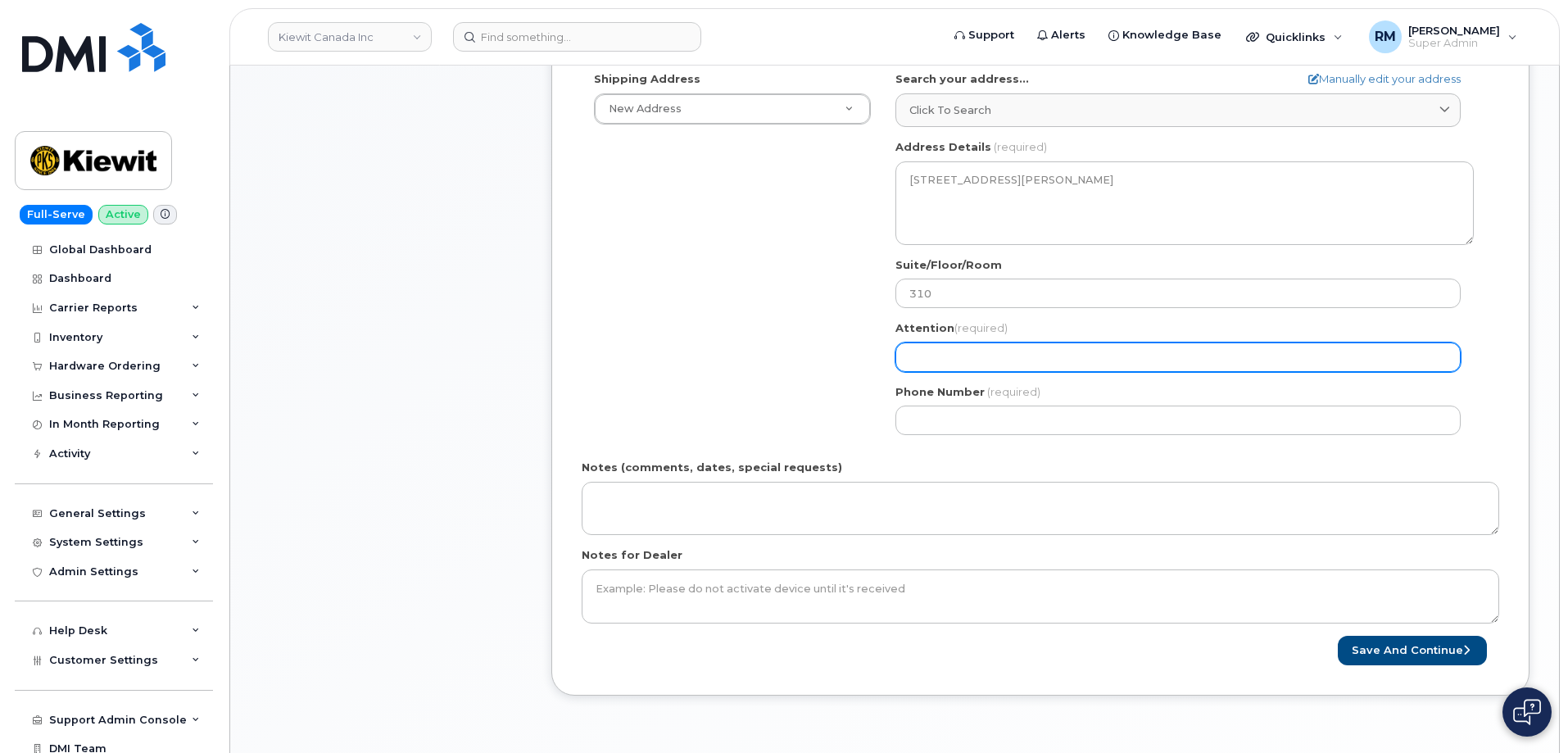
click at [949, 347] on input "Attention (required)" at bounding box center [1178, 356] width 565 height 29
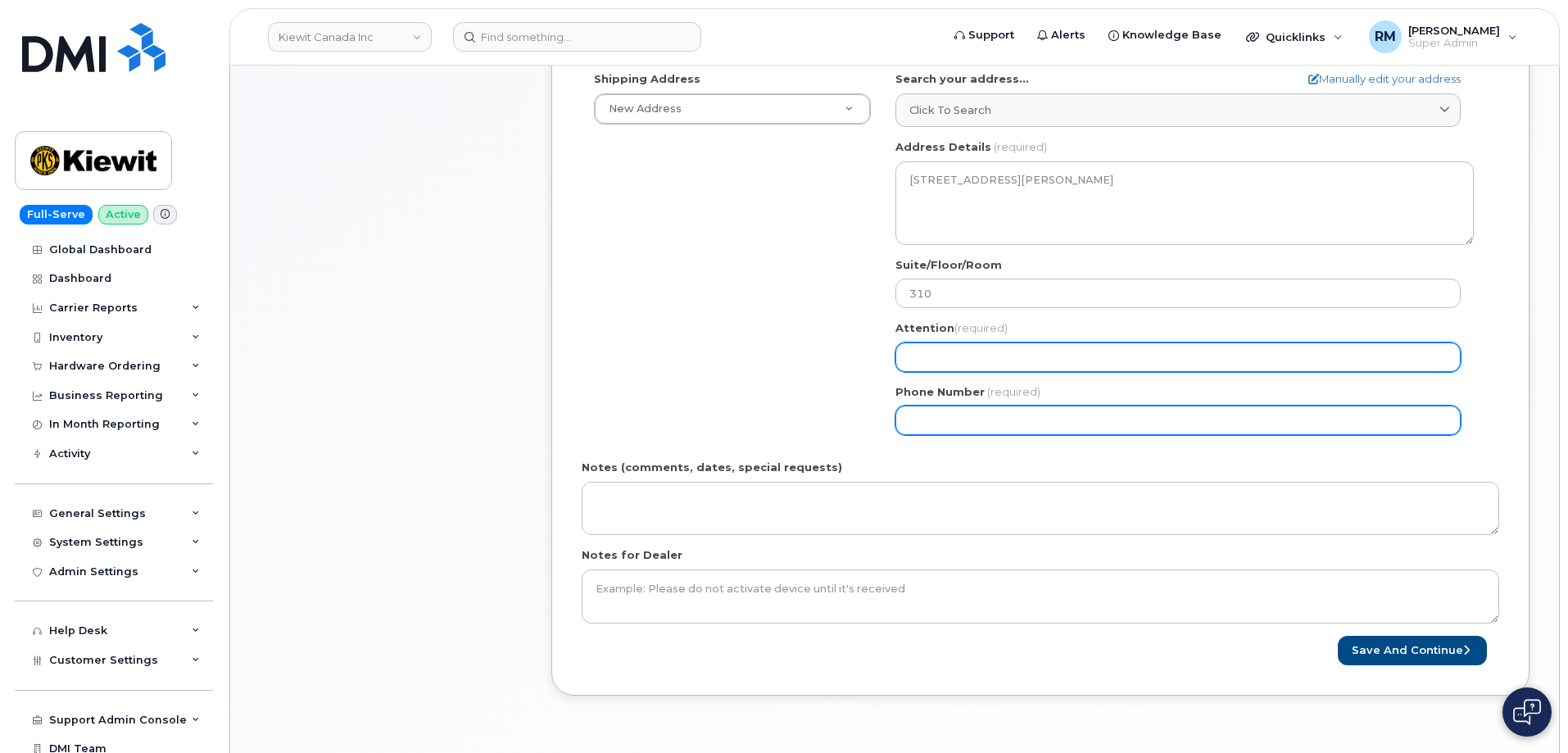
paste input "[PERSON_NAME]"
select select
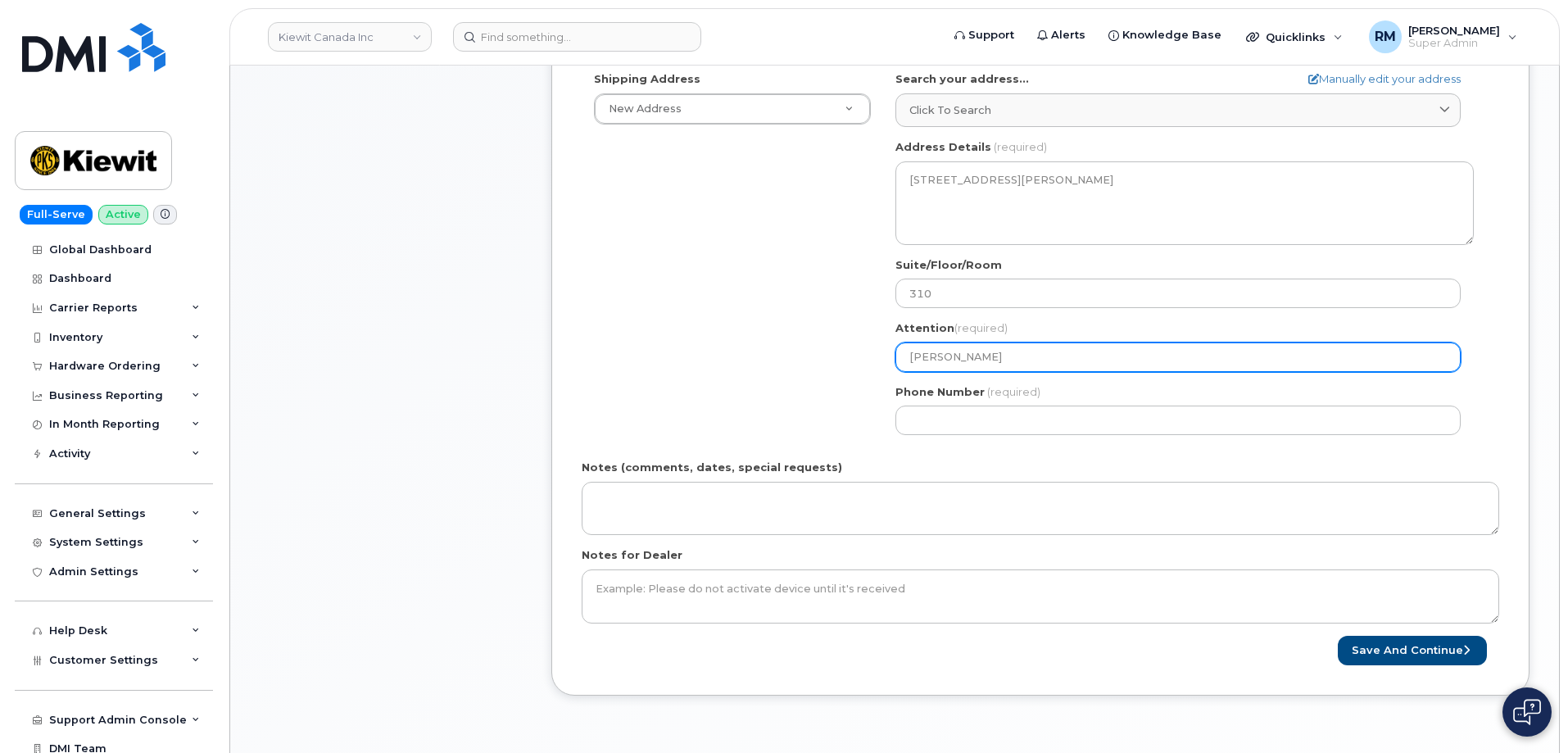
type input "[PERSON_NAME]"
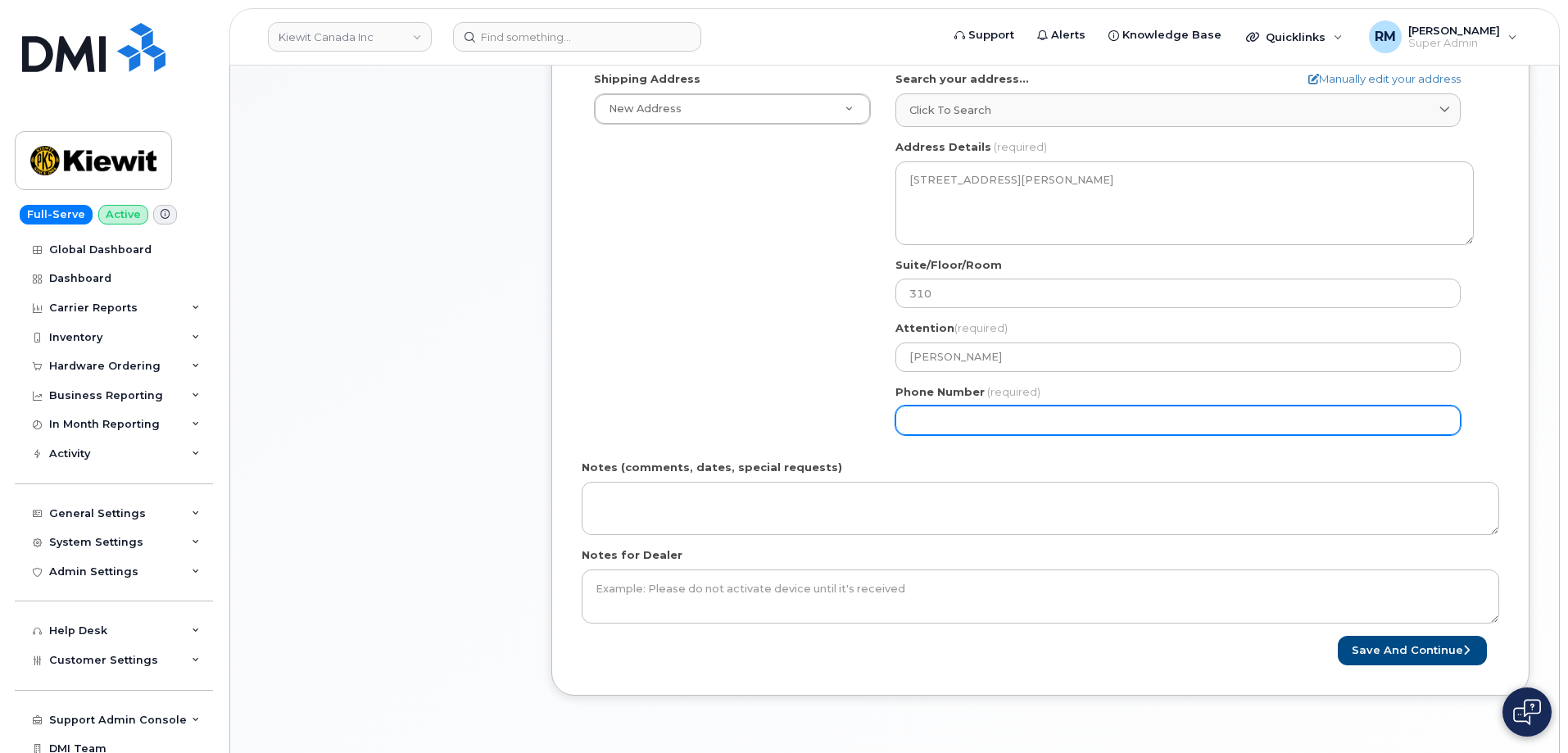
click at [1011, 419] on input "Phone Number" at bounding box center [1178, 419] width 565 height 29
drag, startPoint x: 960, startPoint y: 423, endPoint x: 980, endPoint y: 424, distance: 20.0
click at [960, 423] on input "Phone Number" at bounding box center [1178, 419] width 565 height 29
select select
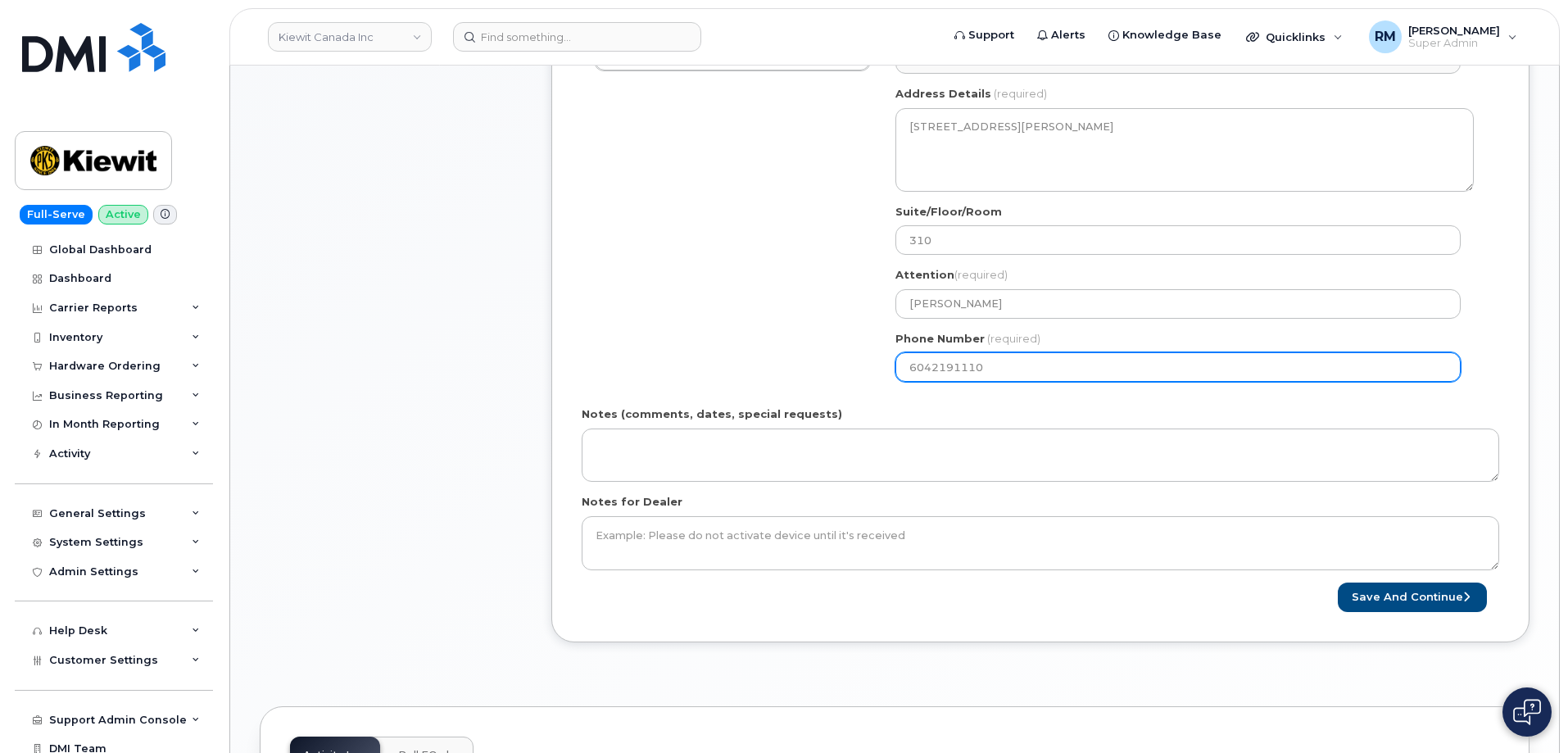
scroll to position [656, 0]
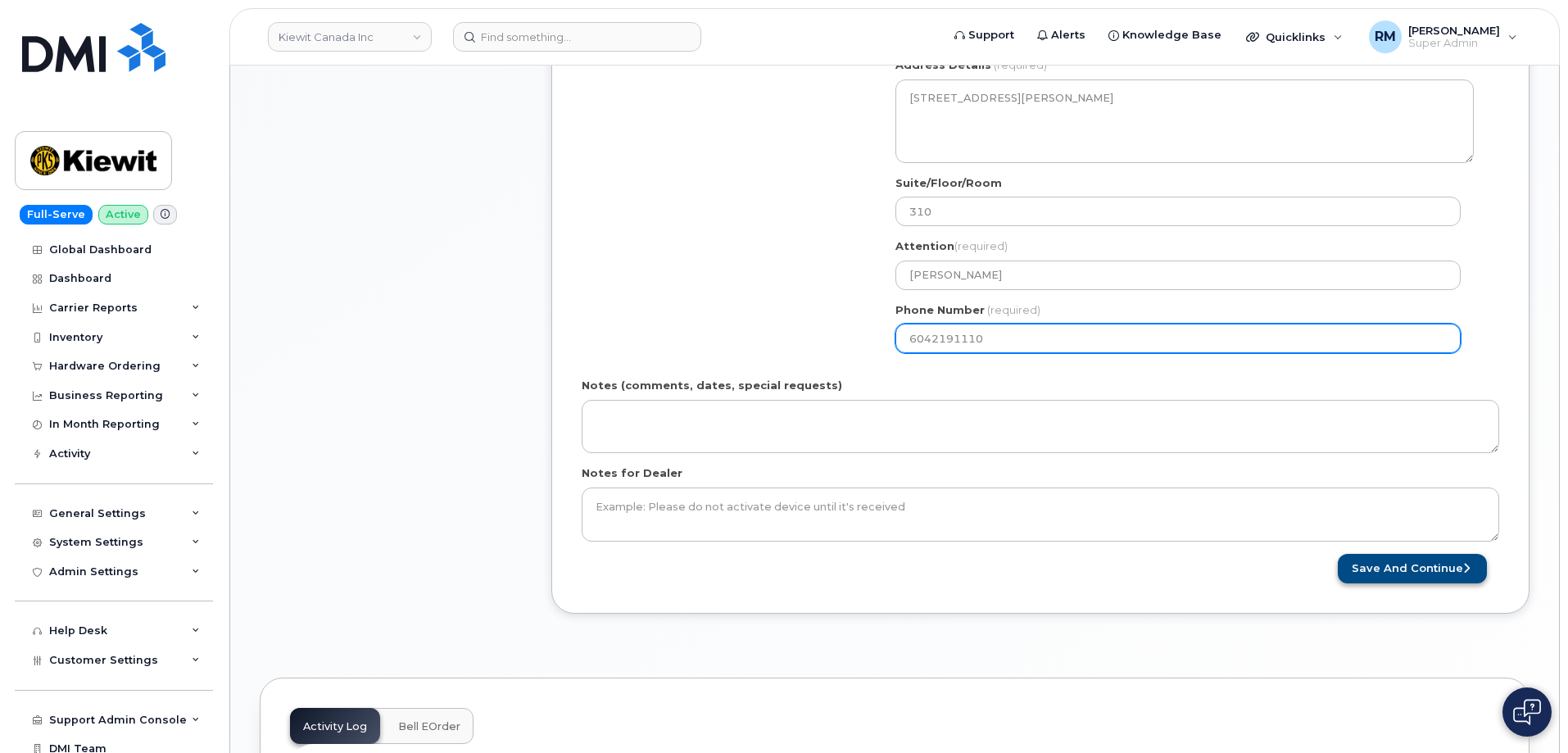
type input "6042191110"
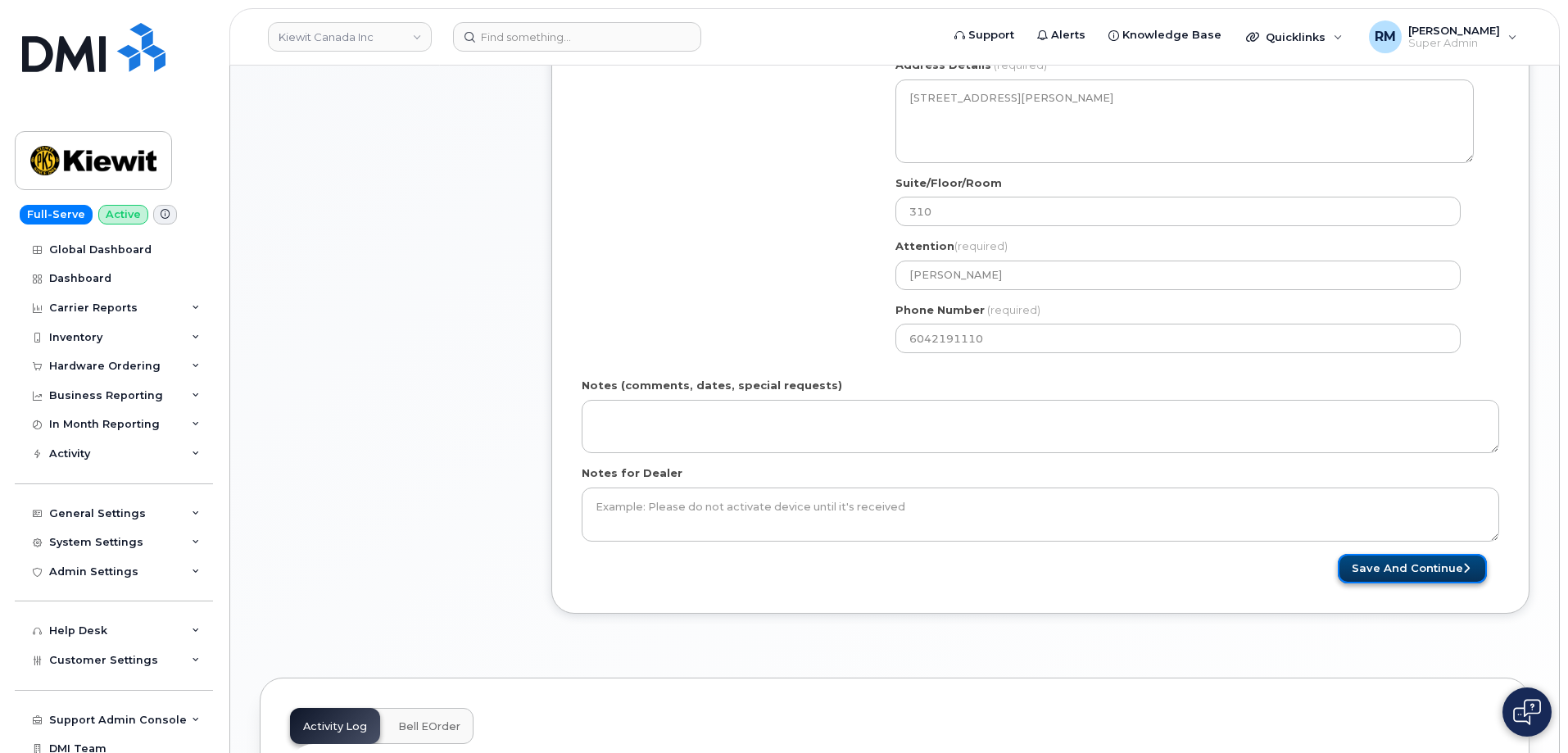
click at [1412, 571] on button "Save and Continue" at bounding box center [1412, 569] width 149 height 30
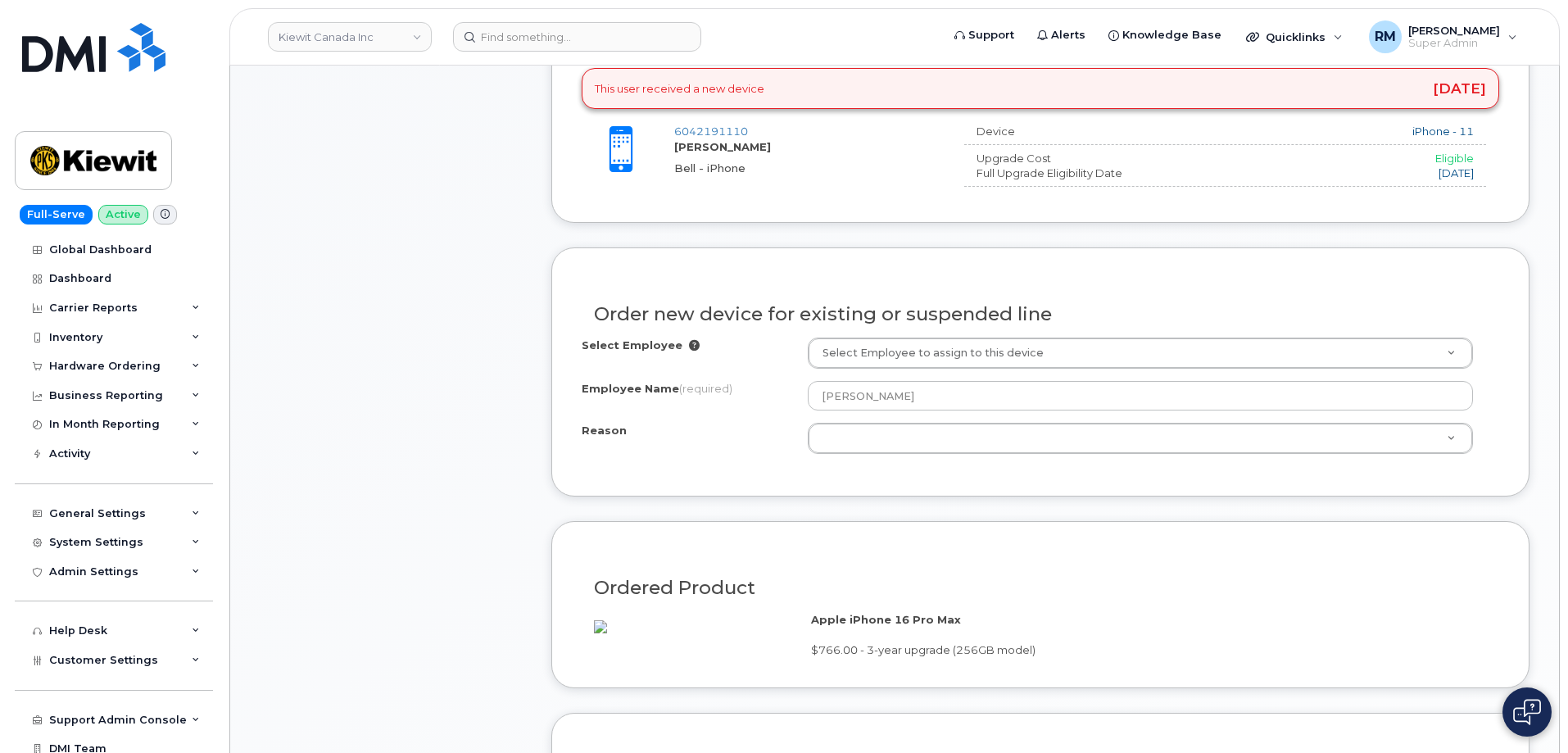
scroll to position [737, 0]
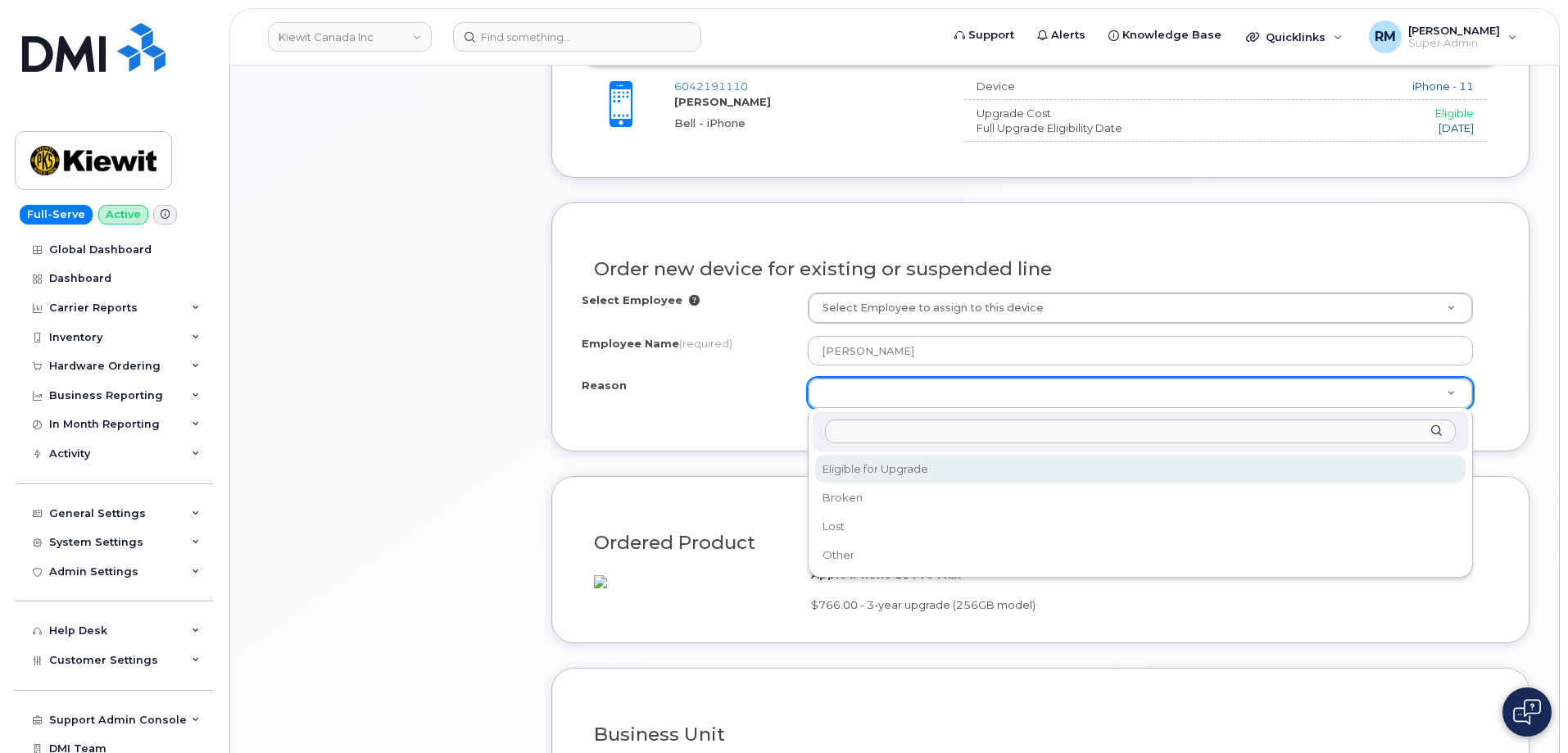
select select "eligible_for_upgrade"
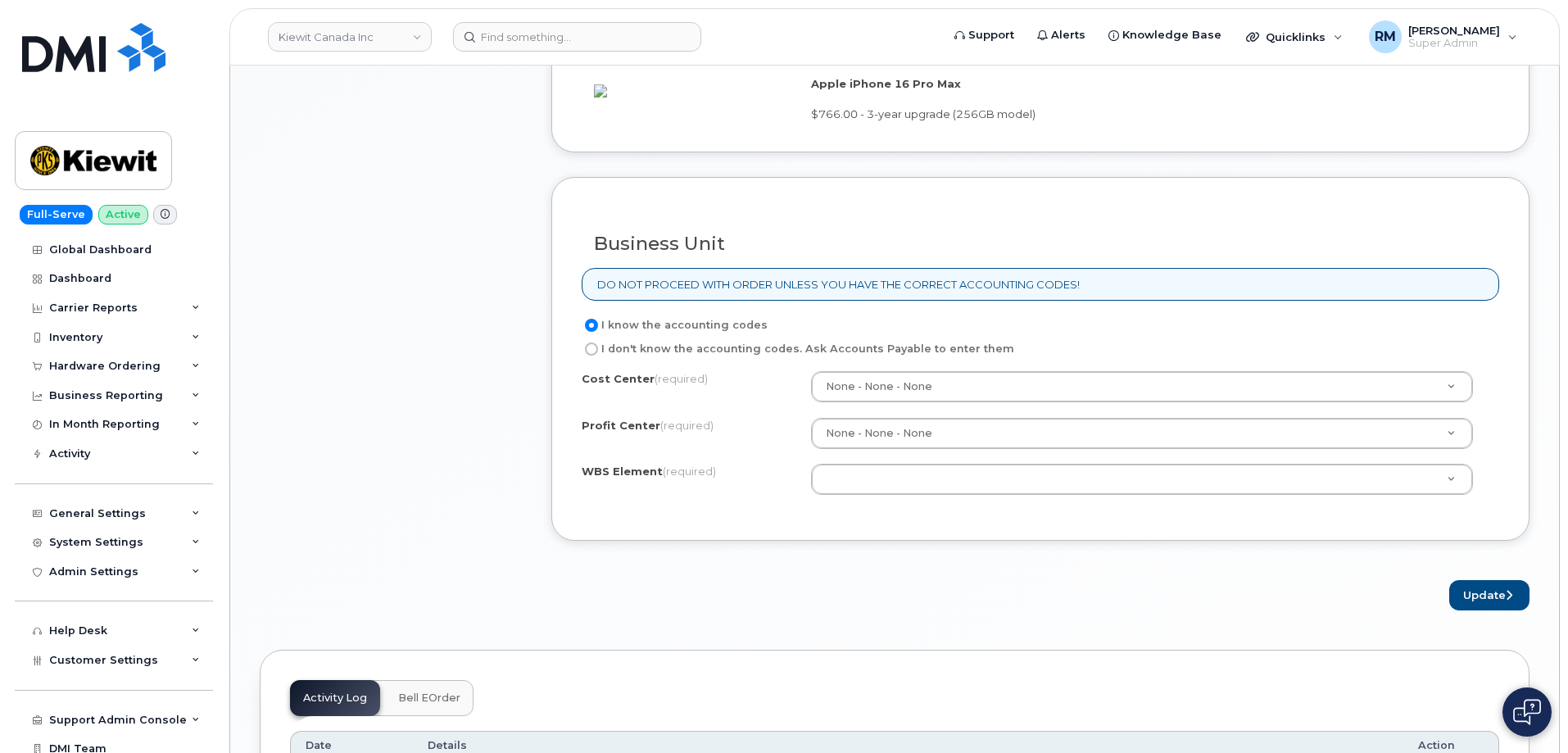
scroll to position [1229, 0]
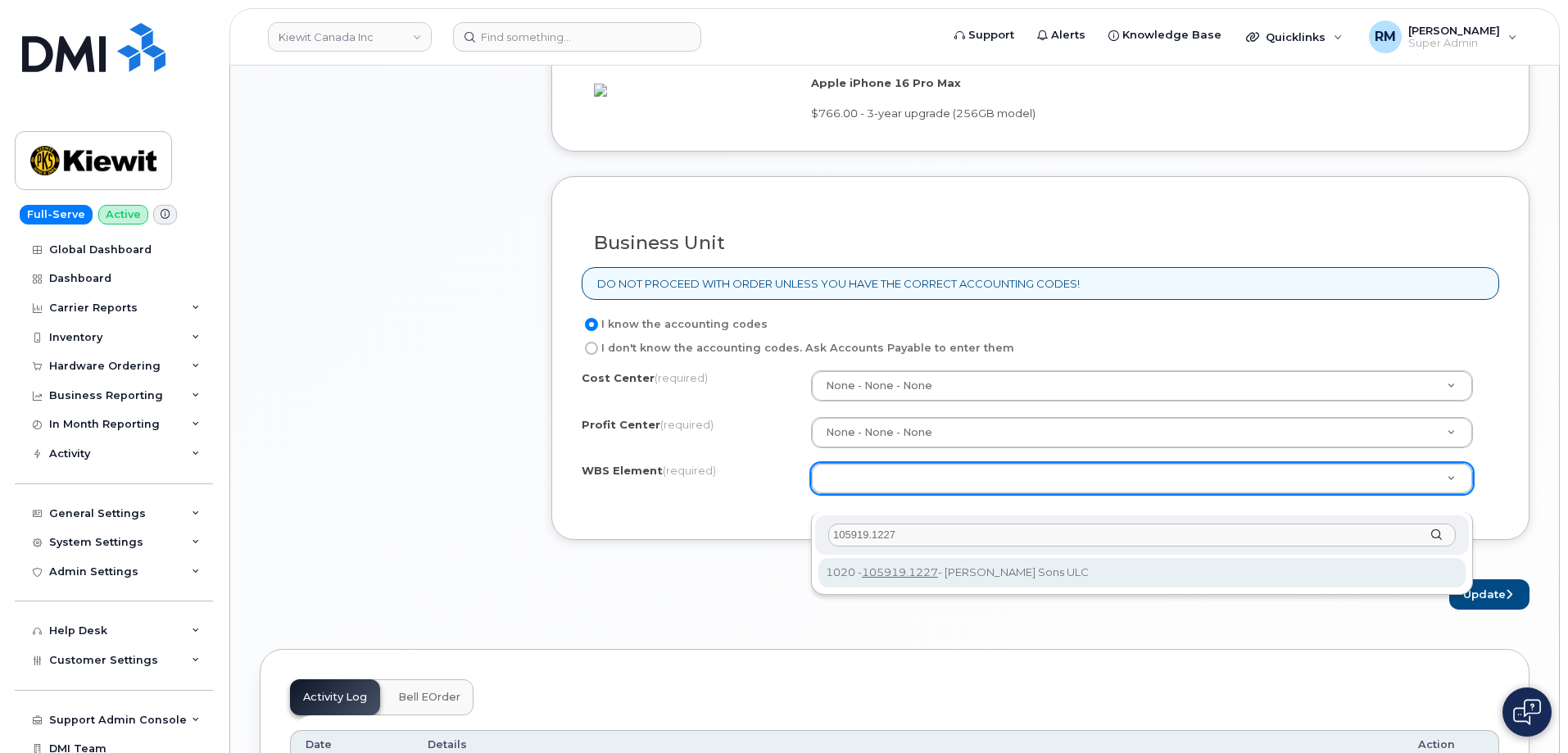
type input "105919.1227"
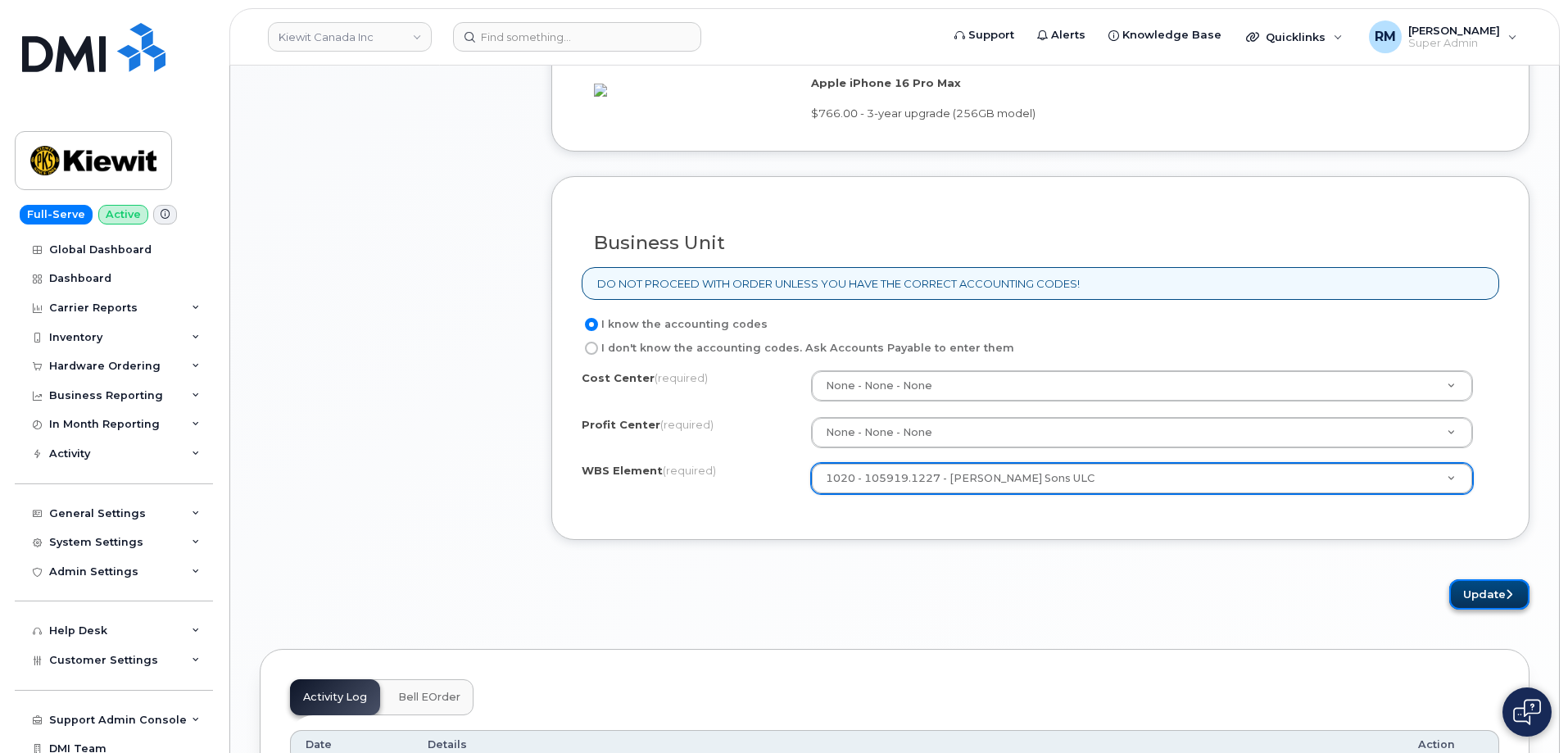
click at [1491, 609] on button "Update" at bounding box center [1490, 594] width 81 height 30
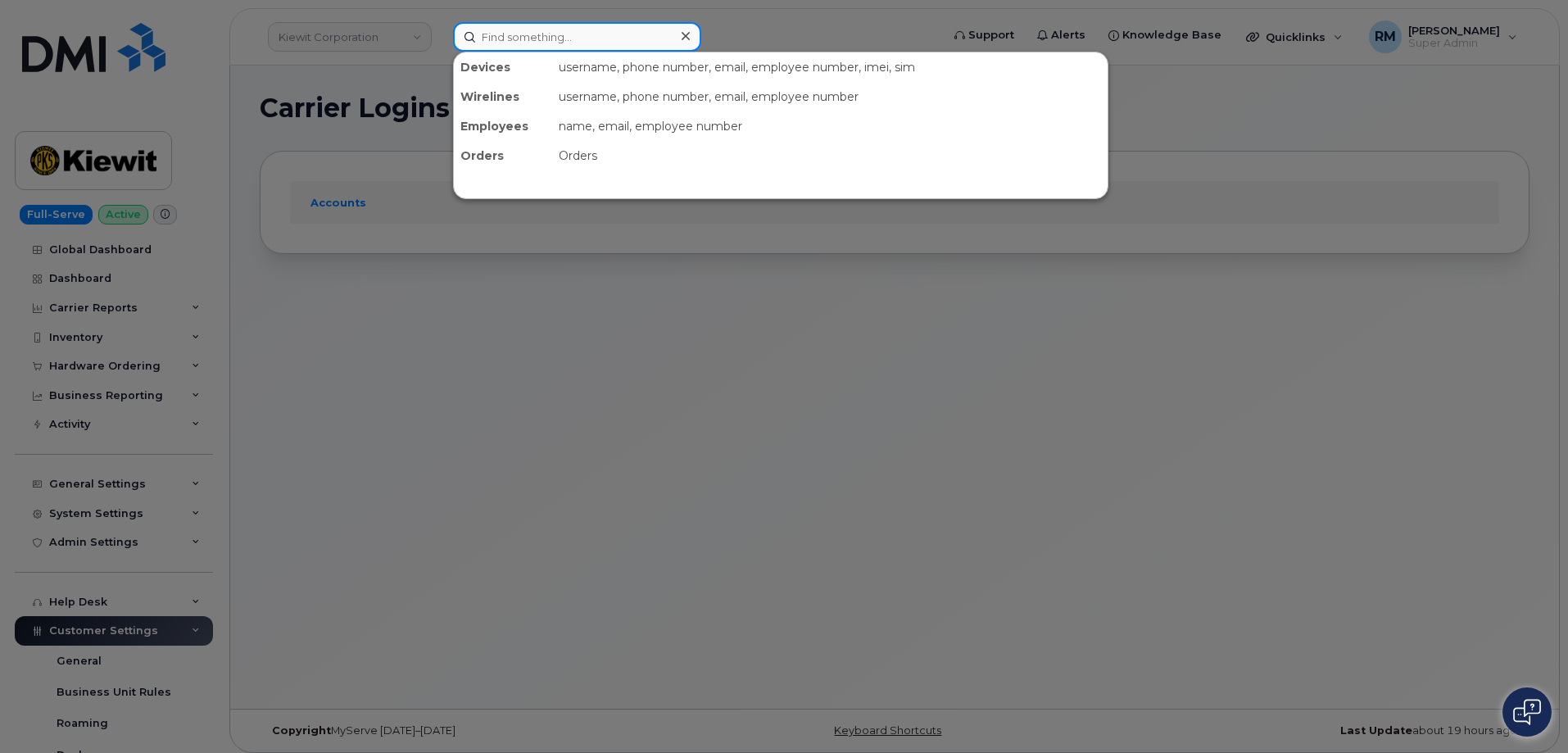
click at [541, 42] on input at bounding box center [577, 36] width 248 height 29
paste input "[PHONE_NUMBER]."
type input "[PHONE_NUMBER]."
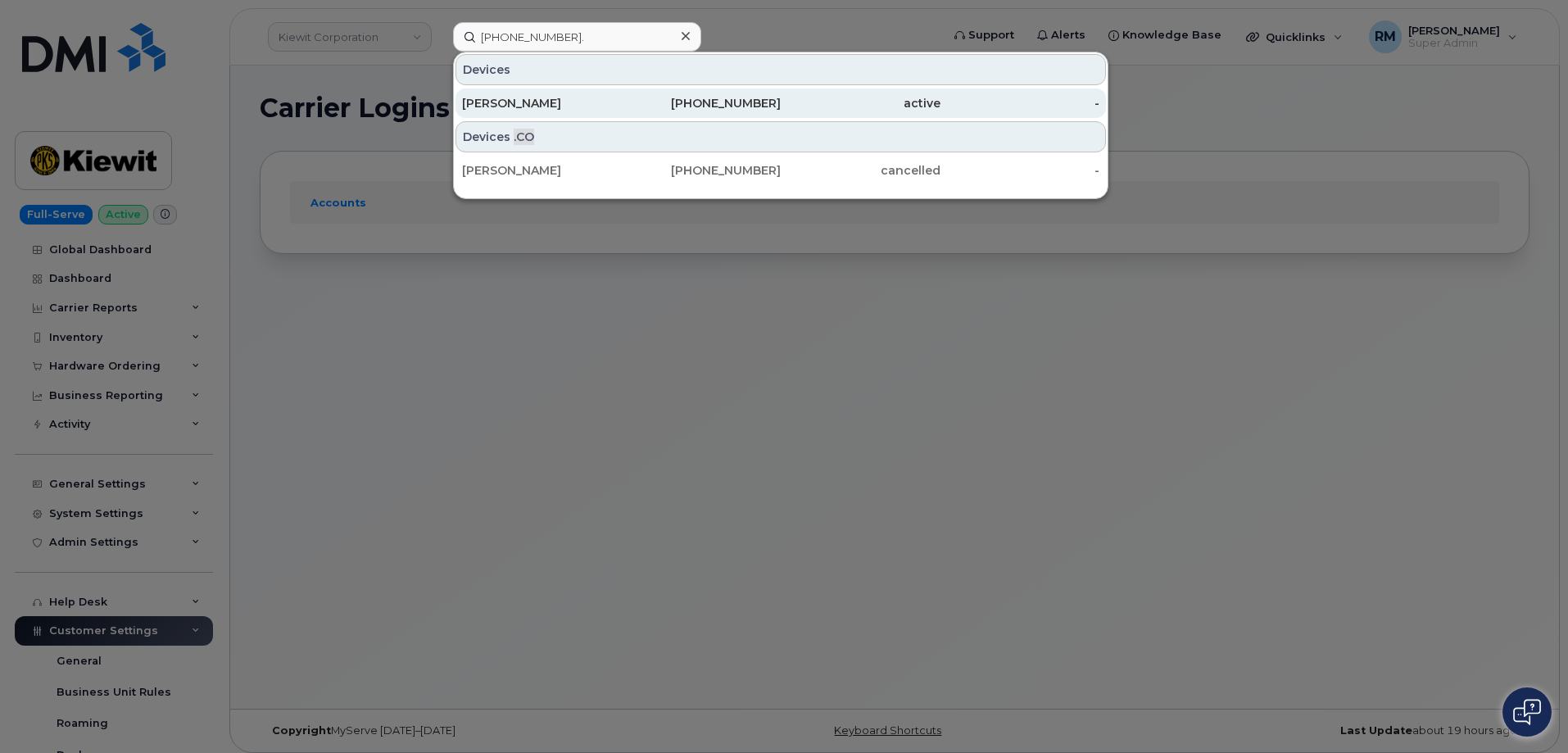
click at [560, 99] on div "[PERSON_NAME]" at bounding box center [542, 103] width 160 height 16
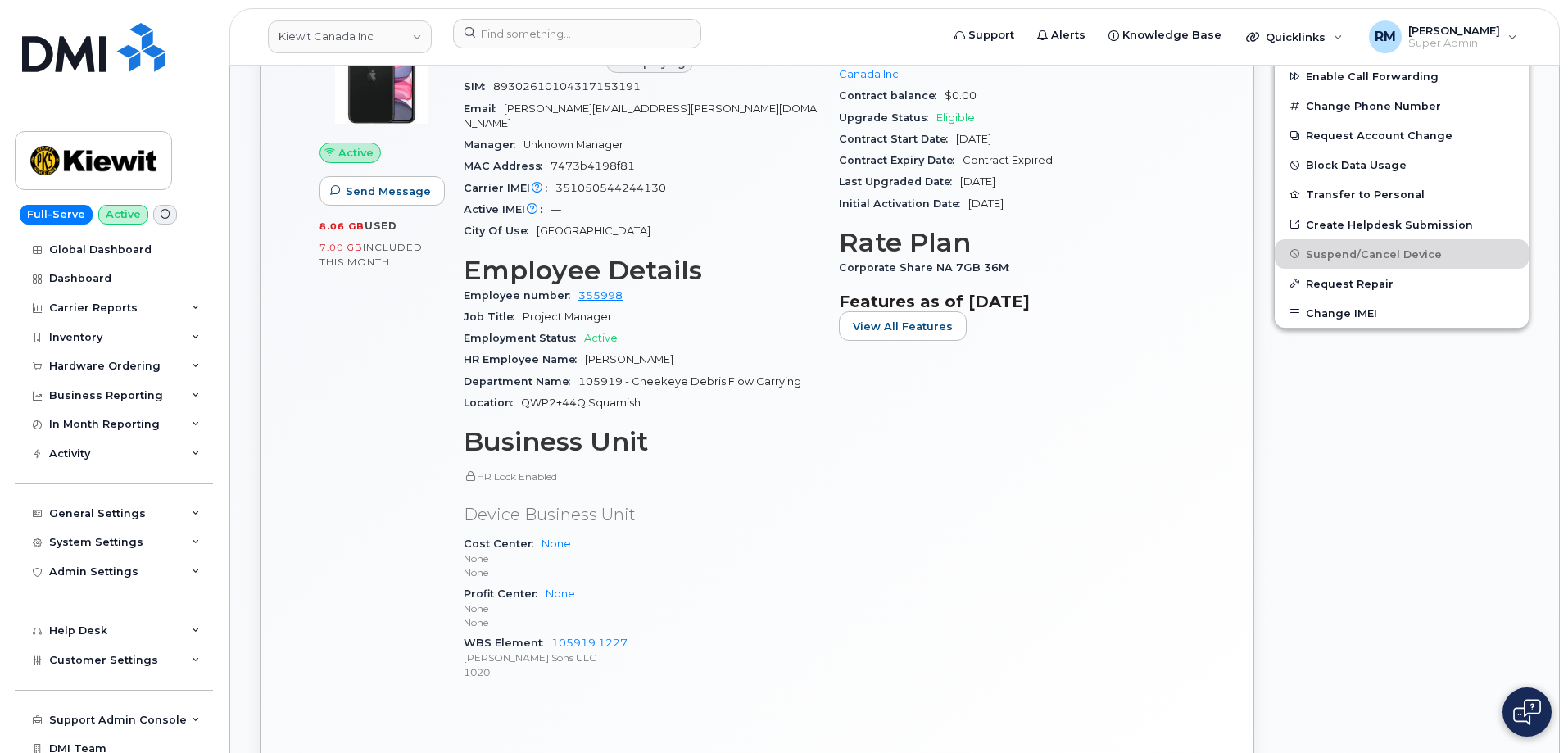
scroll to position [819, 0]
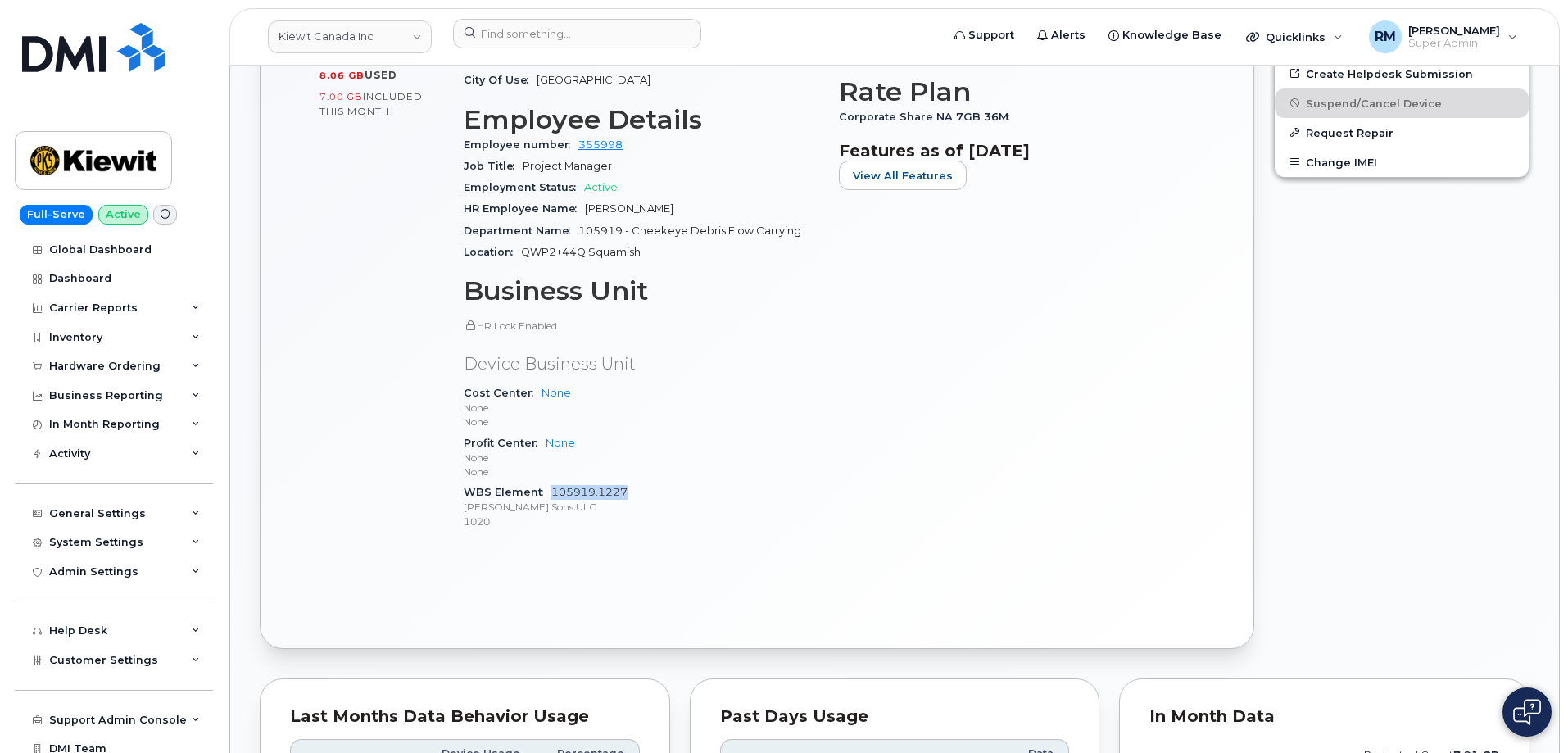
drag, startPoint x: 629, startPoint y: 477, endPoint x: 554, endPoint y: 479, distance: 75.0
click at [554, 482] on div "WBS Element 105919.1227 Peter Kiewit Sons ULC 1020" at bounding box center [641, 506] width 356 height 50
copy link "105919.1227"
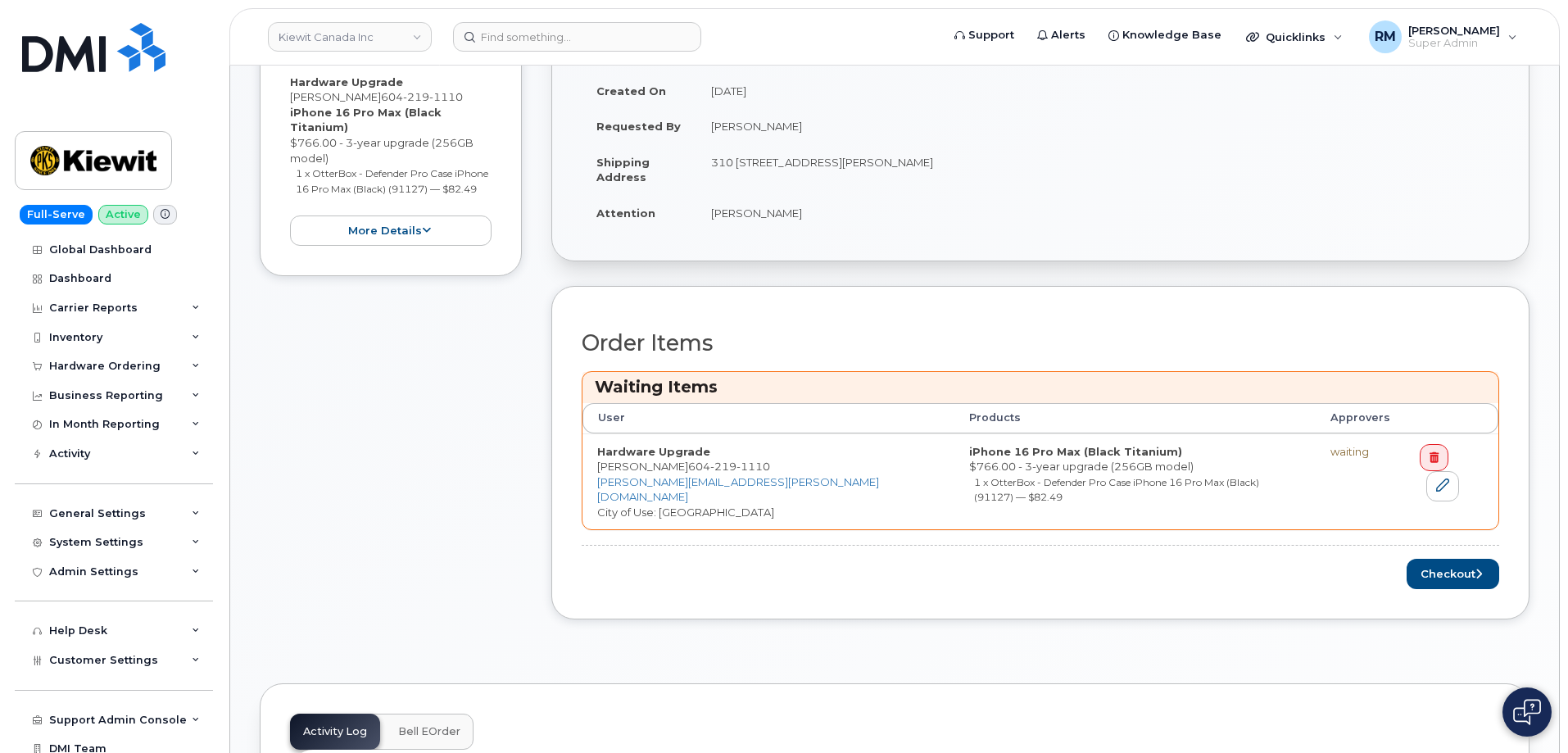
scroll to position [573, 0]
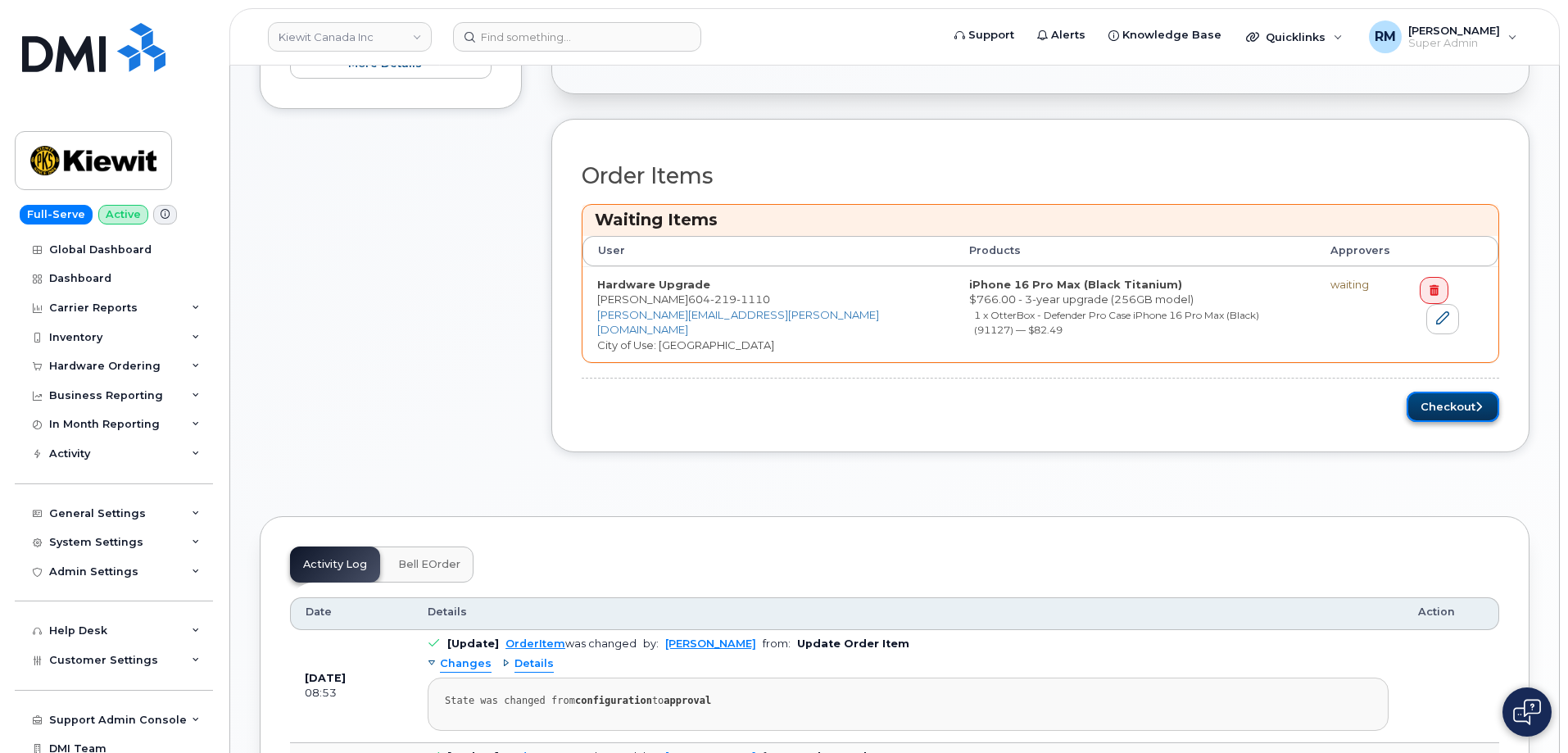
click at [1457, 395] on button "Checkout" at bounding box center [1453, 407] width 92 height 30
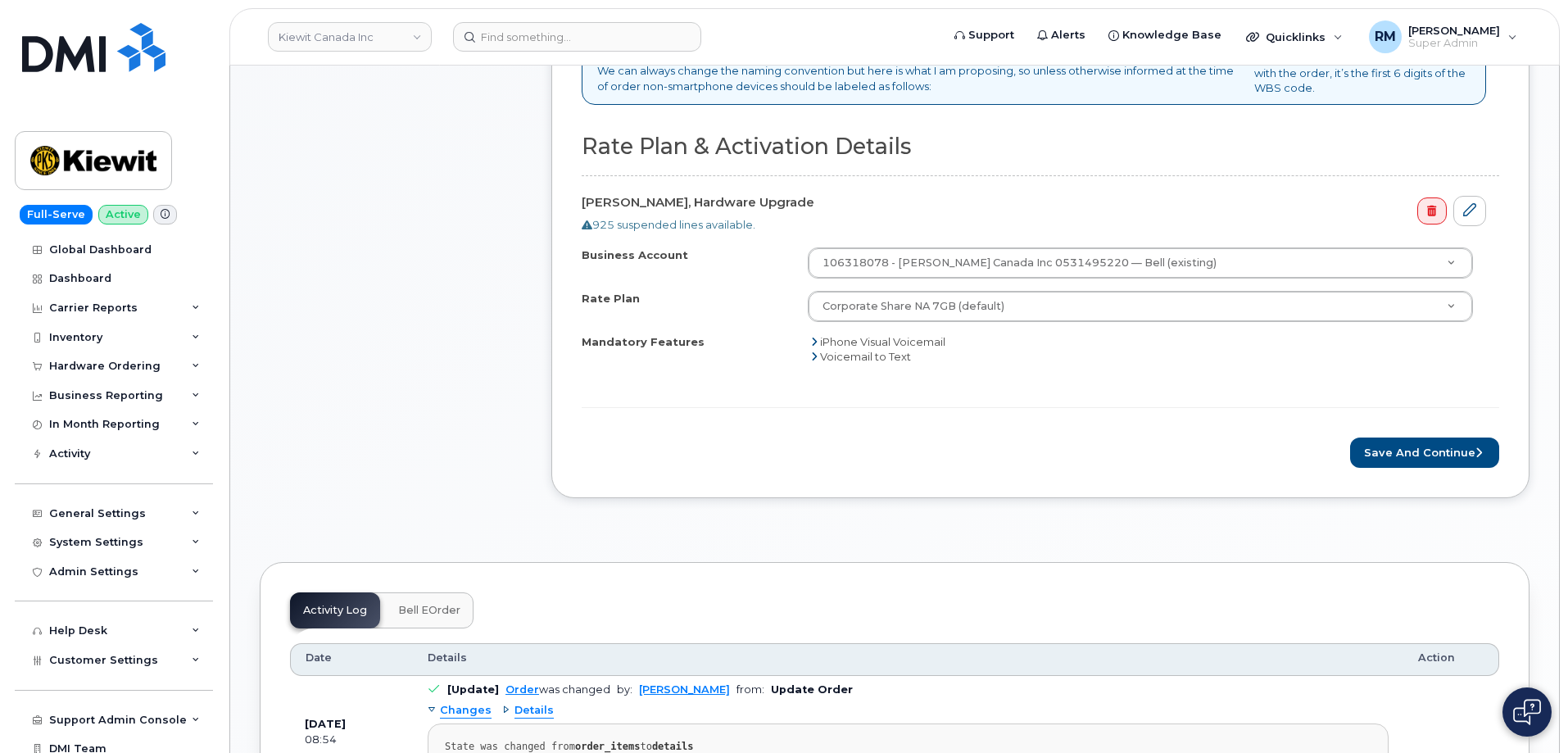
scroll to position [656, 0]
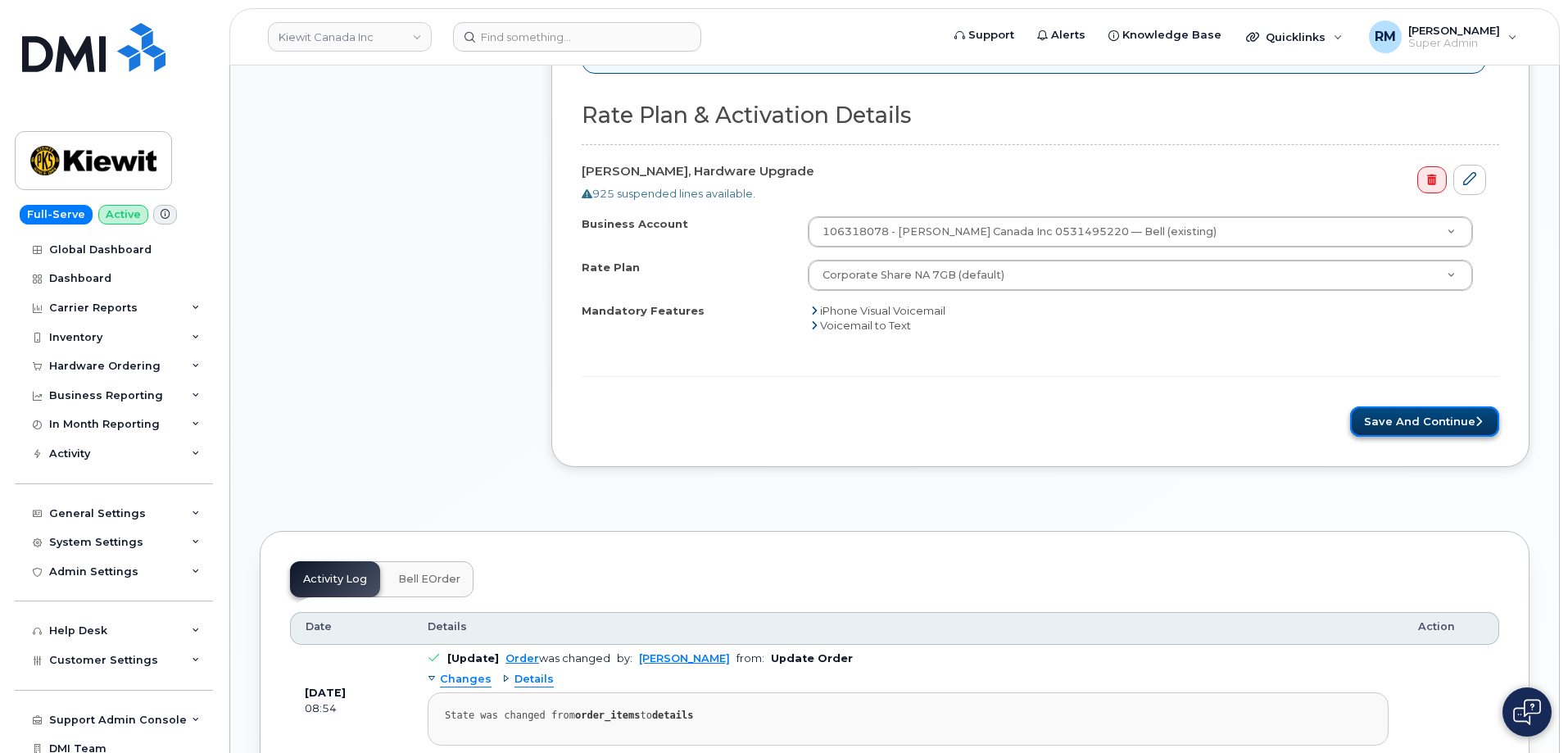
click at [1435, 429] on button "Save and Continue" at bounding box center [1424, 421] width 149 height 30
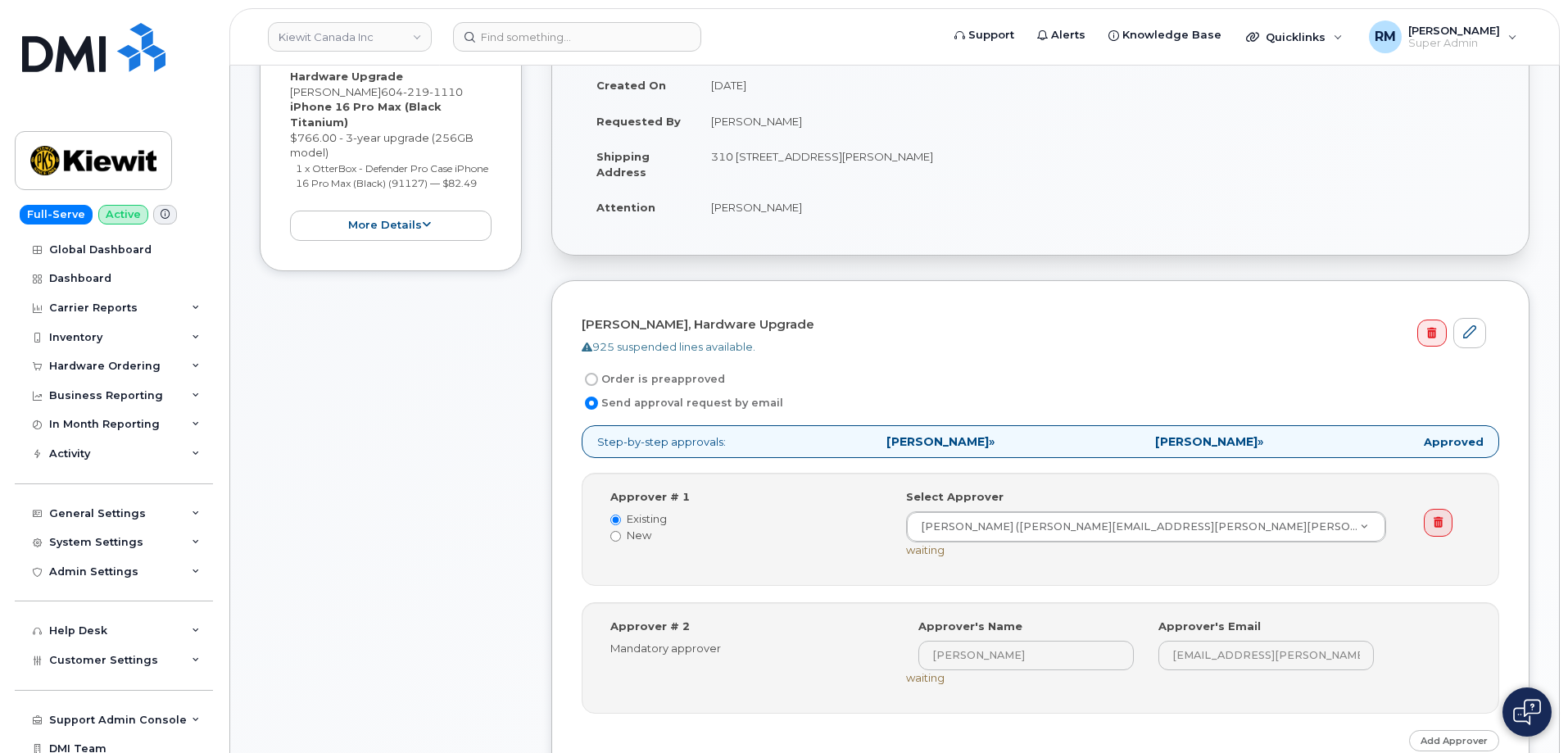
scroll to position [492, 0]
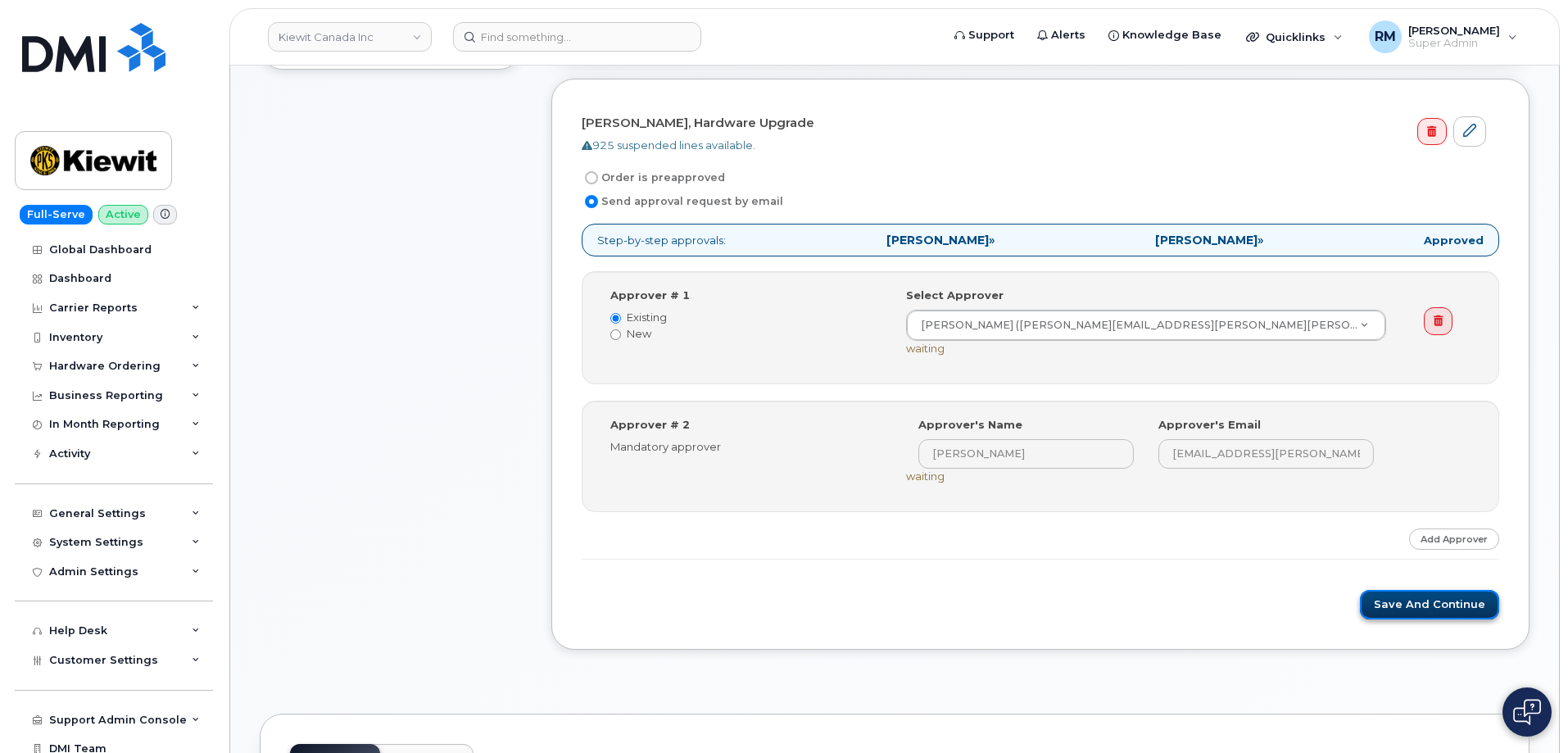
click at [1439, 610] on button "Save and Continue" at bounding box center [1430, 605] width 140 height 30
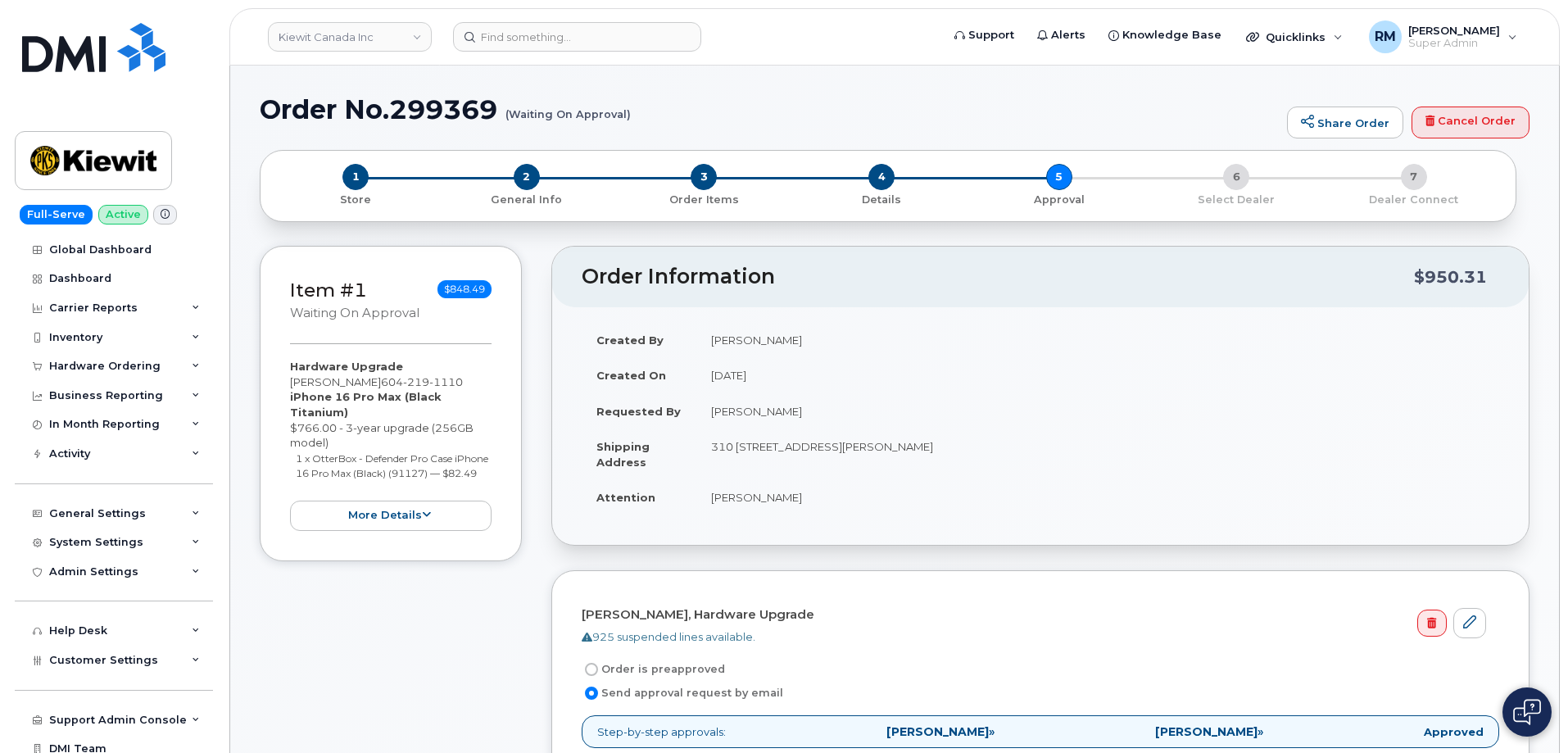
click at [468, 112] on h1 "Order No.299369 (Waiting On Approval)" at bounding box center [769, 109] width 1019 height 29
copy h1 "299369"
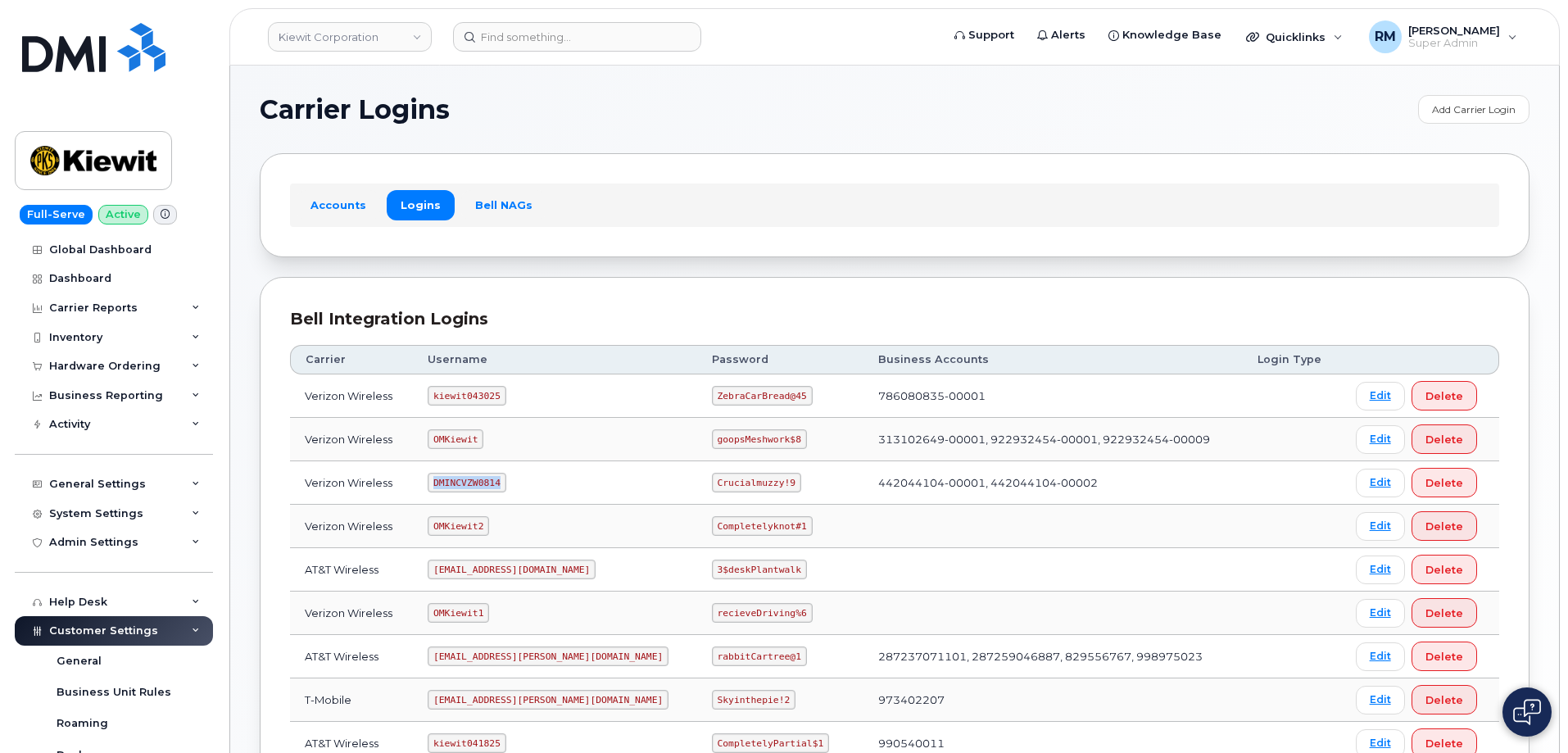
drag, startPoint x: 446, startPoint y: 481, endPoint x: 534, endPoint y: 482, distance: 88.0
click at [534, 482] on td "DMINCVZW0814" at bounding box center [555, 483] width 284 height 44
copy code "DMINCVZW0814"
drag, startPoint x: 667, startPoint y: 482, endPoint x: 756, endPoint y: 477, distance: 89.1
click at [756, 477] on td "Crucialmuzzy!9" at bounding box center [780, 483] width 166 height 44
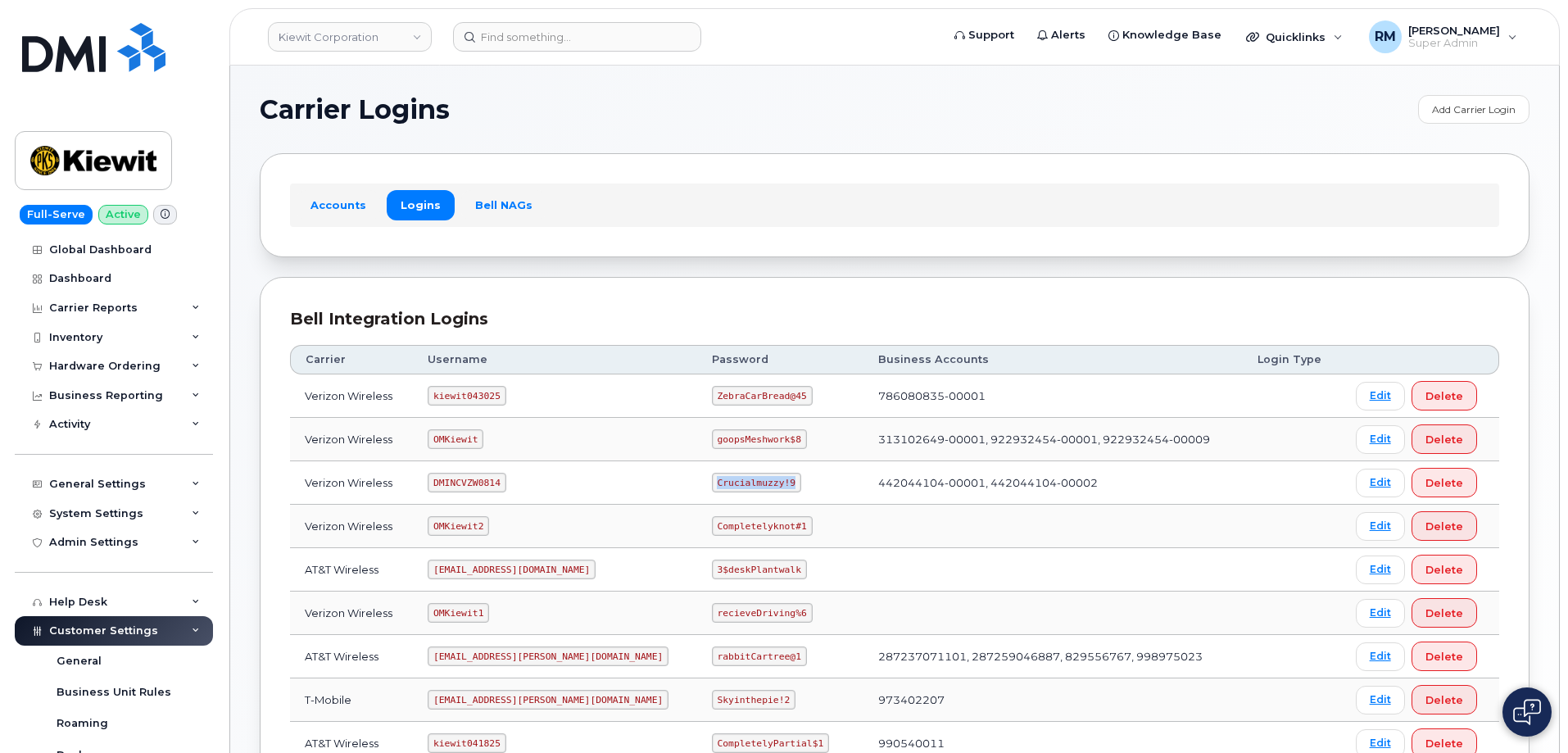
copy code "Crucialmuzzy!9"
click at [469, 42] on input at bounding box center [577, 36] width 248 height 29
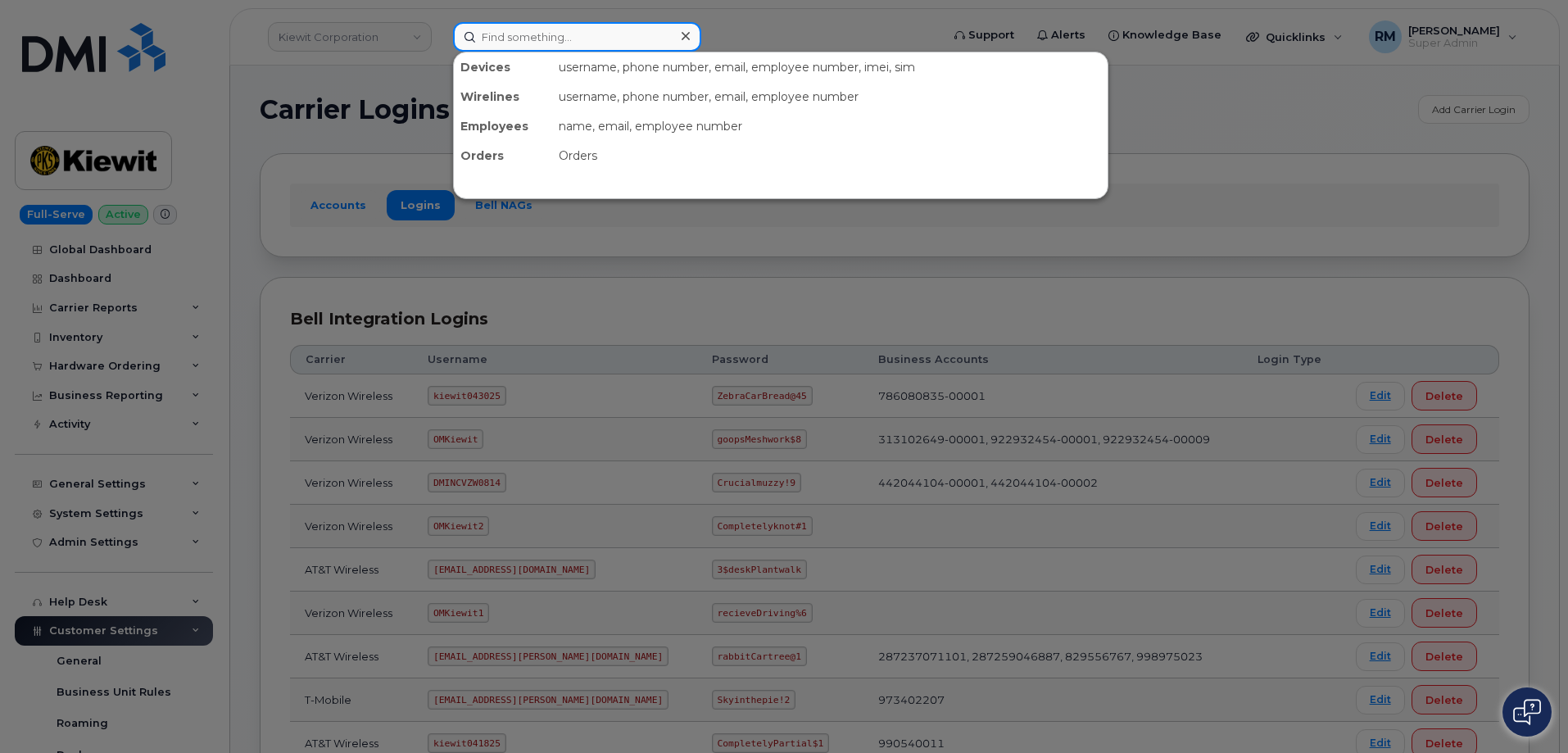
paste input "298908"
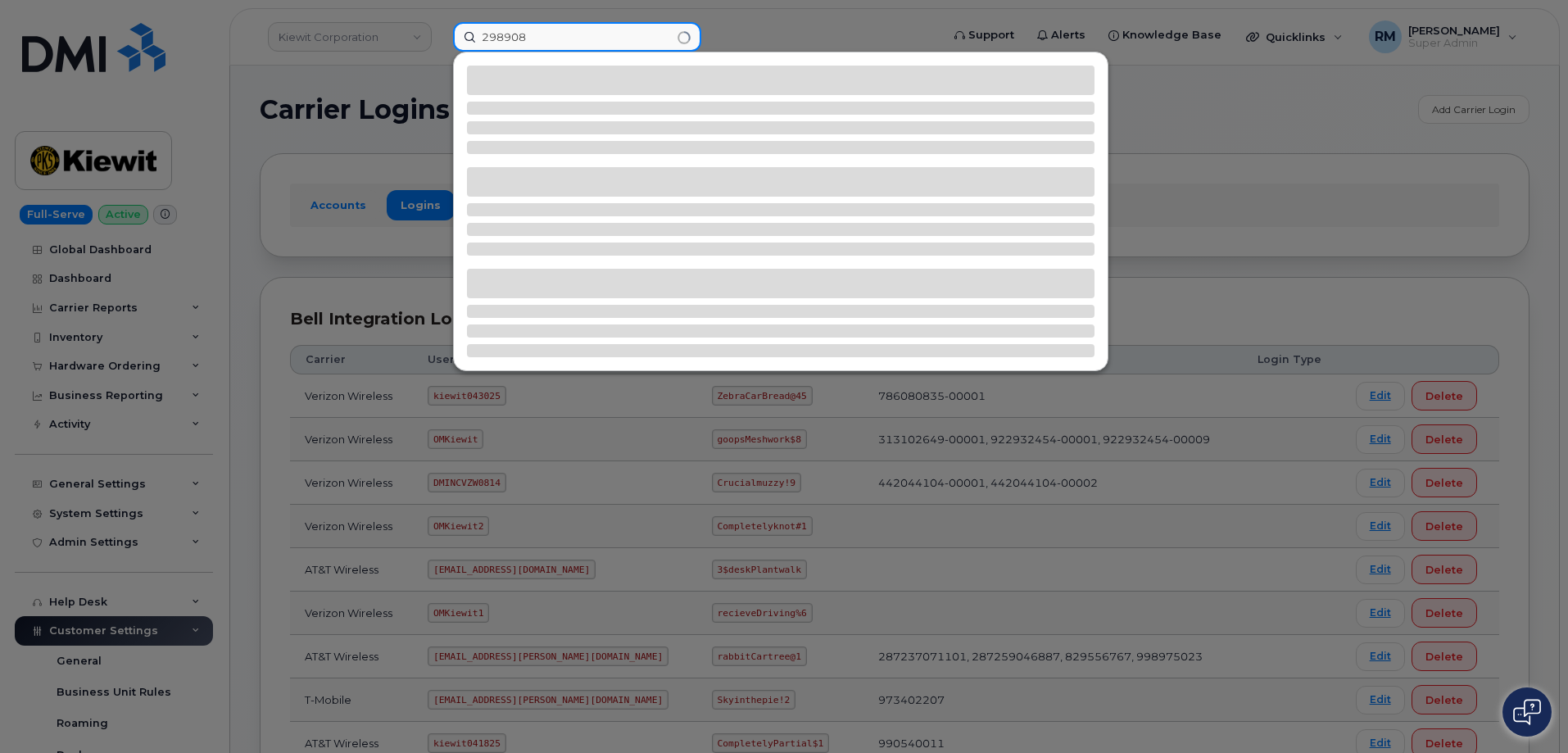
type input "298908"
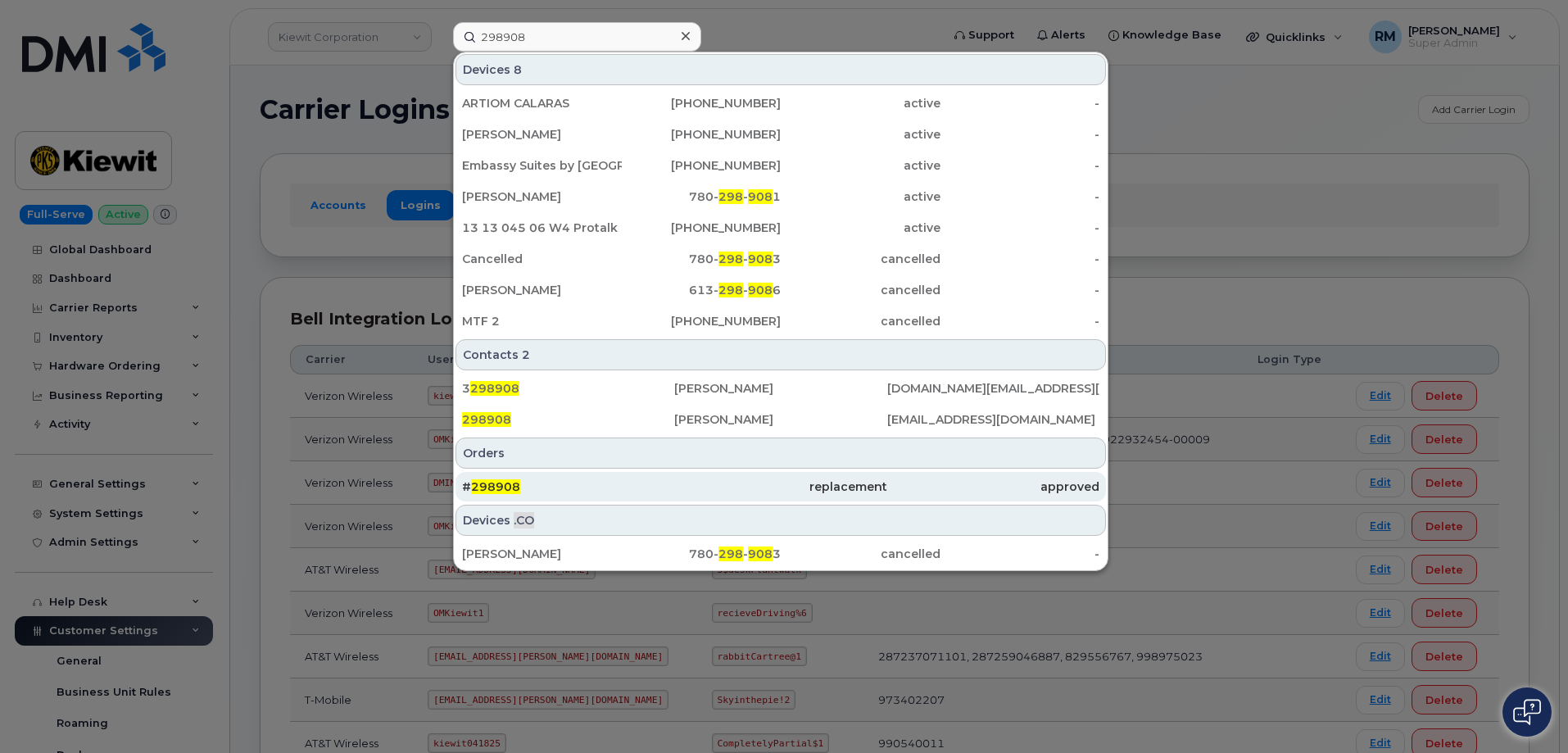
click at [509, 489] on span "298908" at bounding box center [495, 487] width 49 height 15
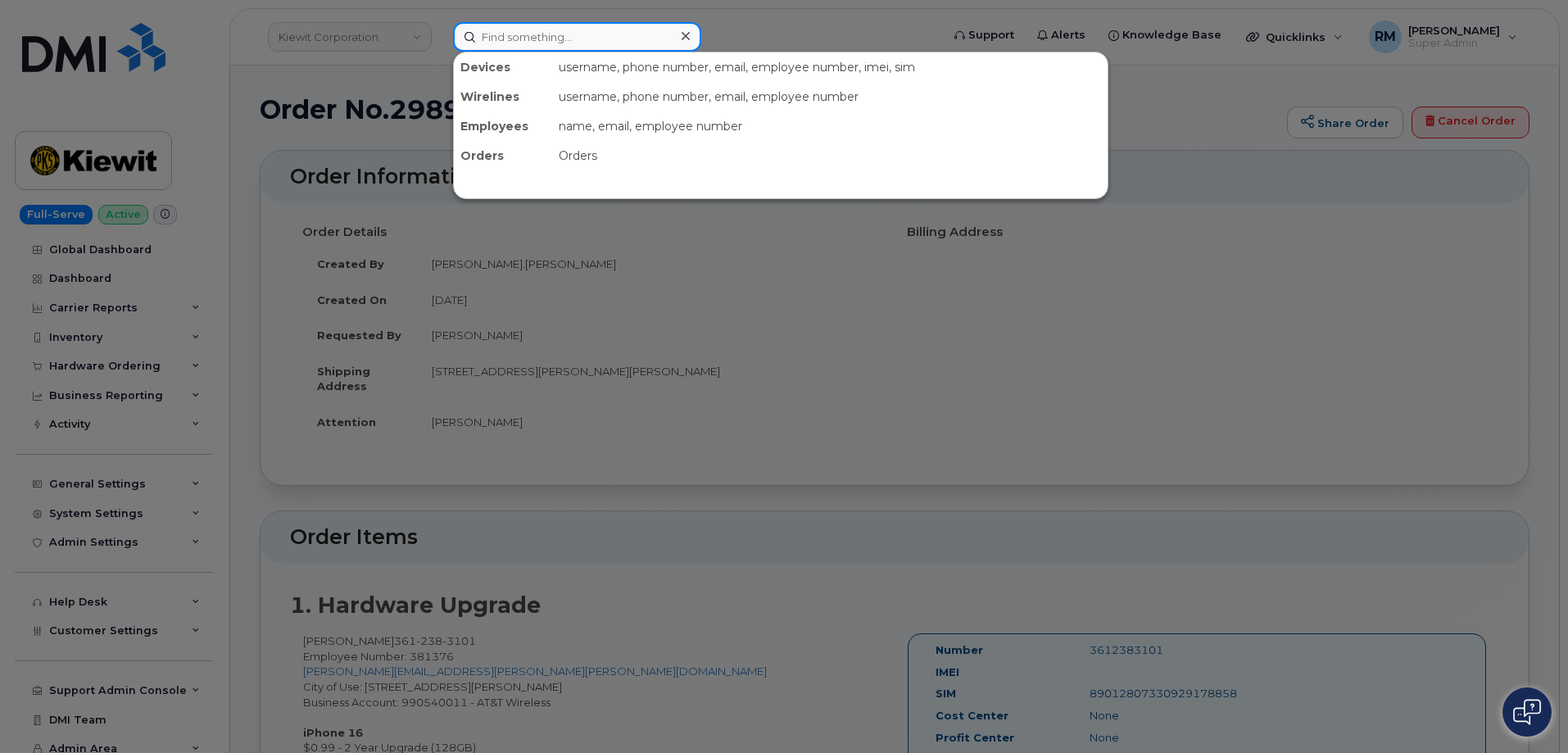
click at [531, 42] on input at bounding box center [577, 36] width 248 height 29
paste input "201-744-0255"
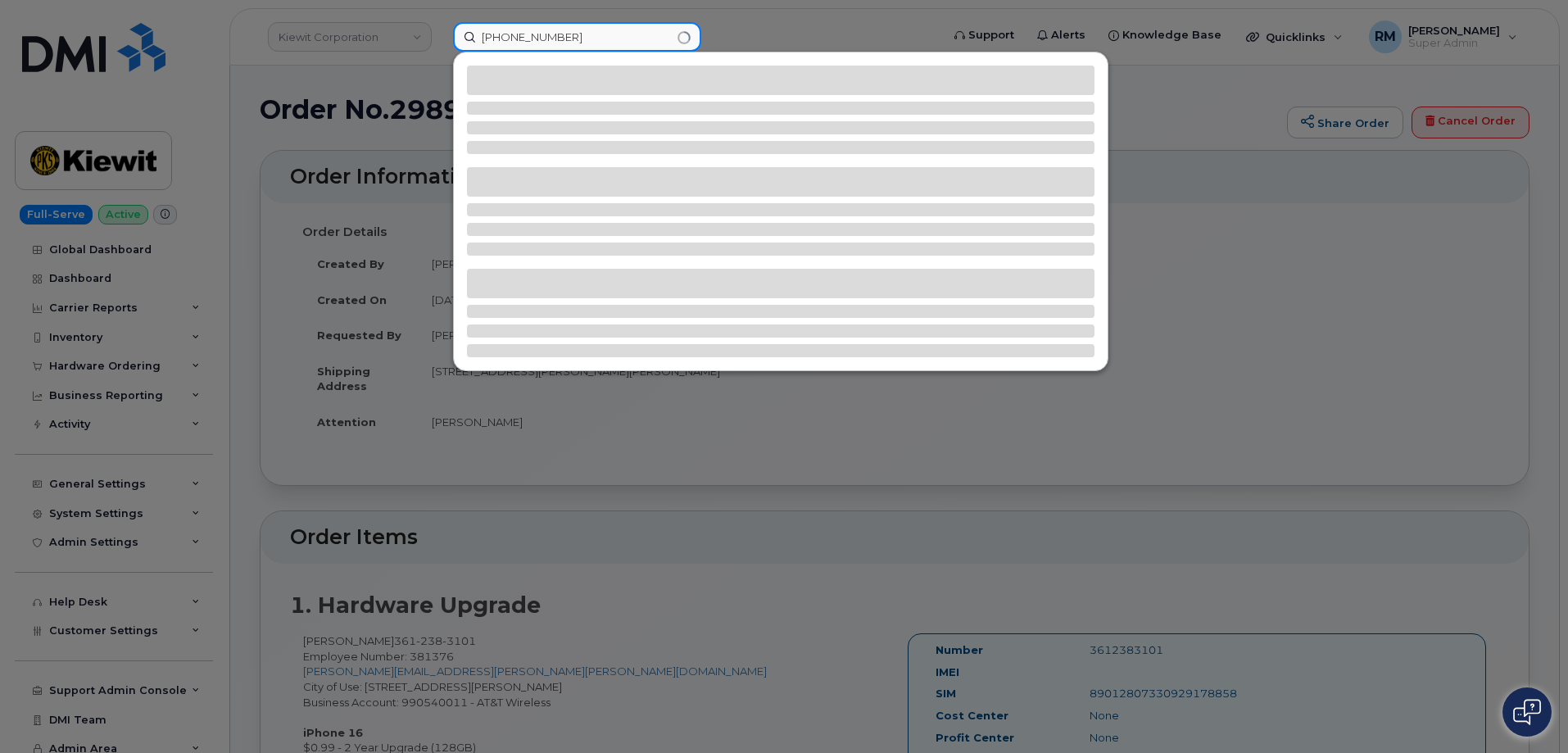
type input "201-744-0255"
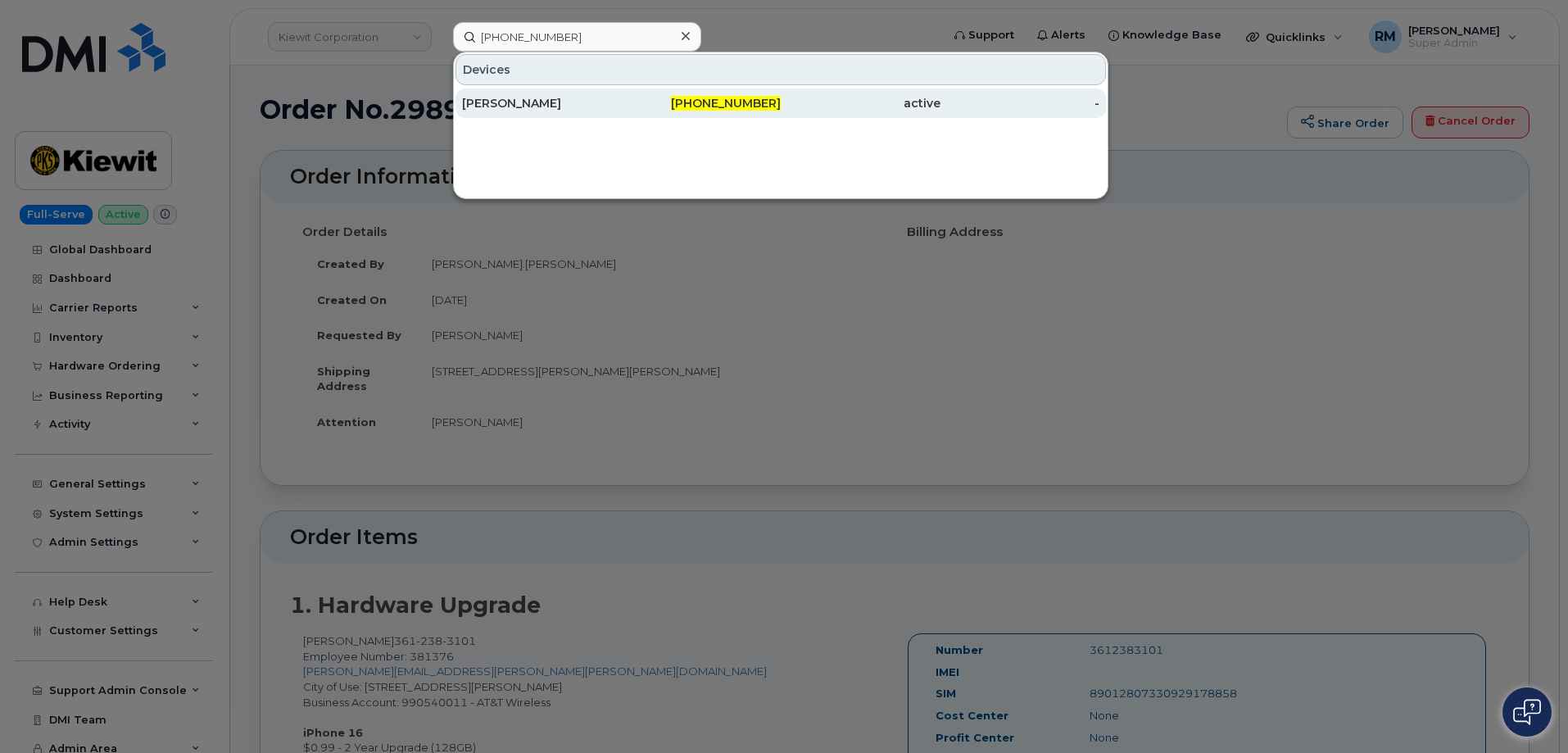
click at [541, 105] on div "[PERSON_NAME]" at bounding box center [542, 103] width 160 height 16
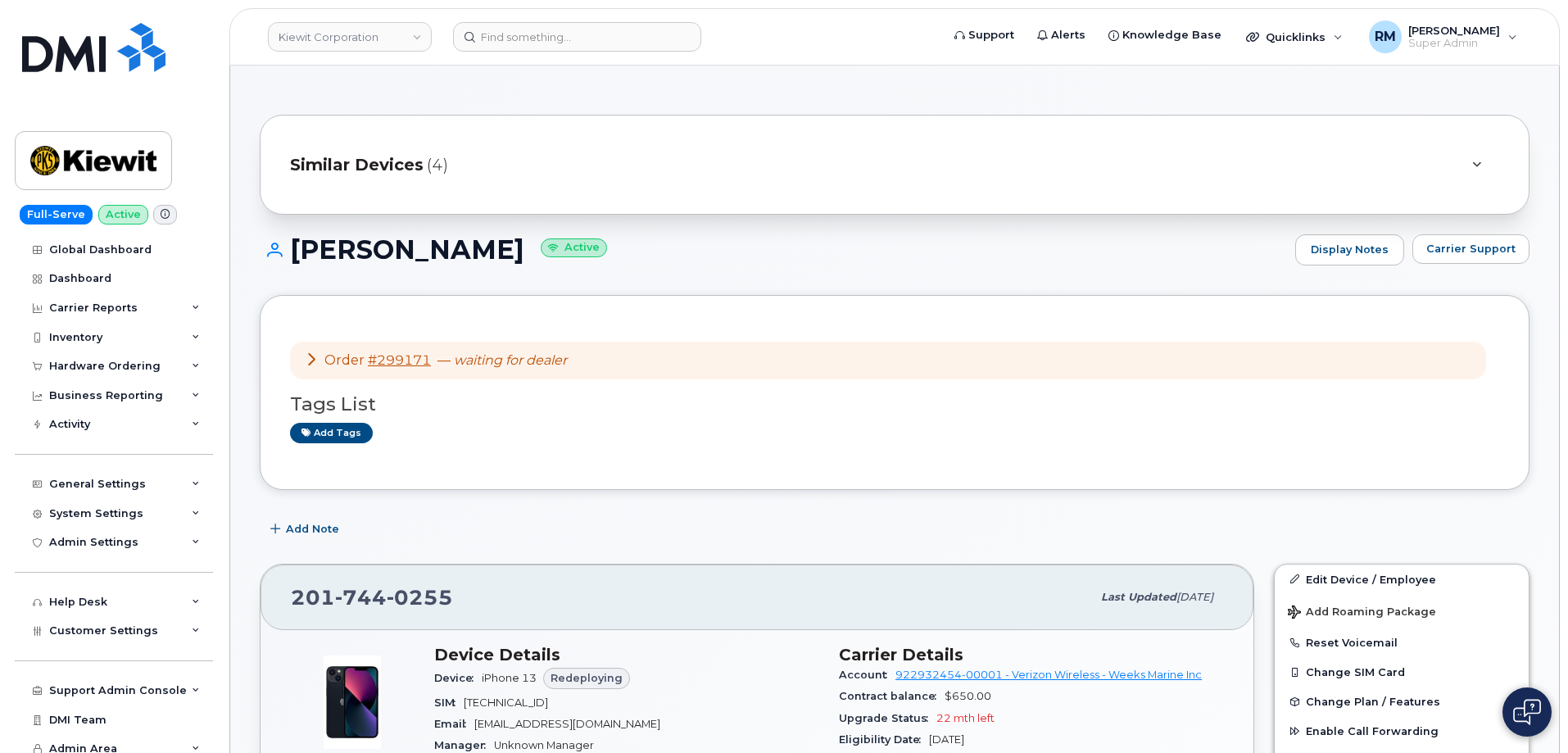
click at [265, 272] on div "[PERSON_NAME] Active Display Notes Carrier Support" at bounding box center [895, 265] width 1270 height 61
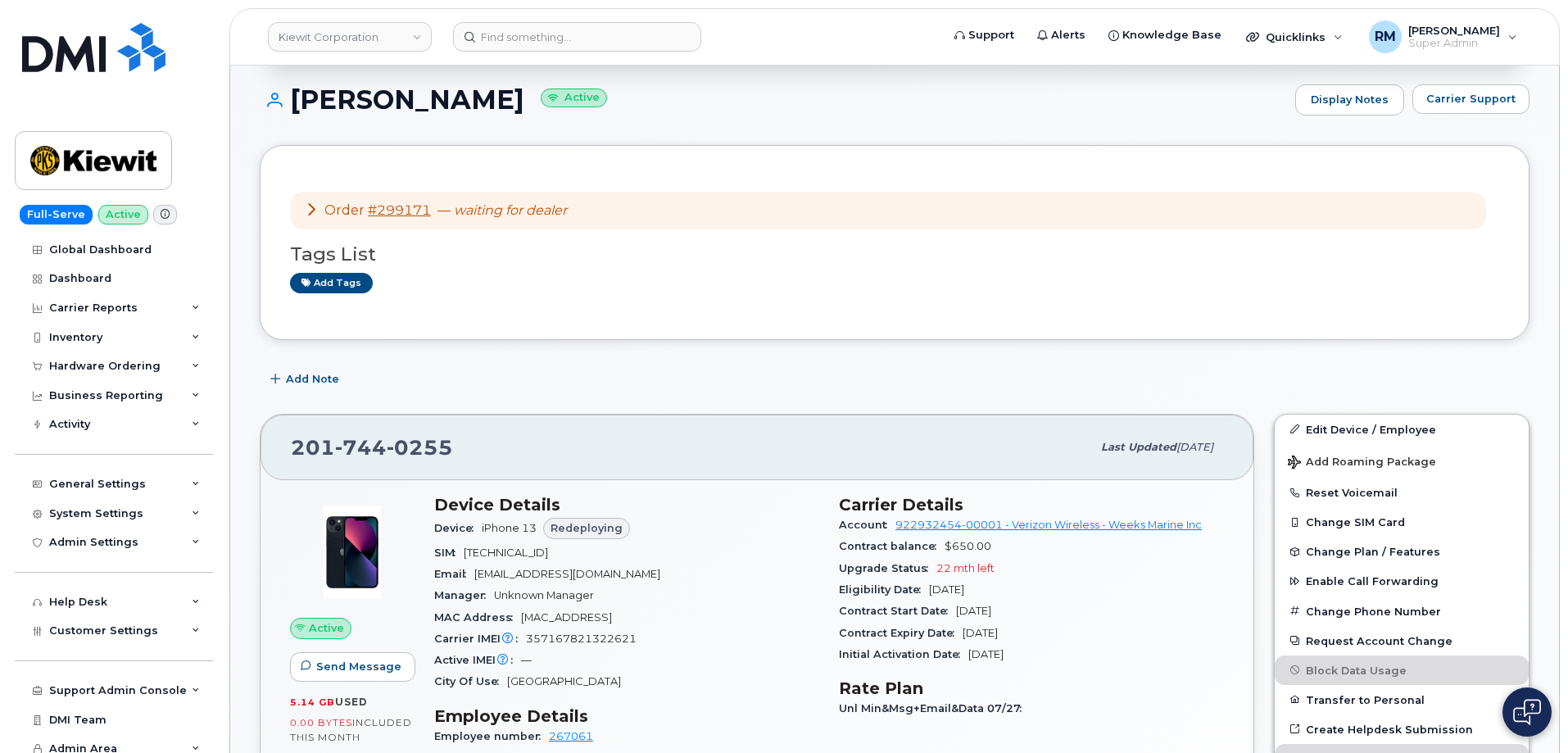
scroll to position [164, 0]
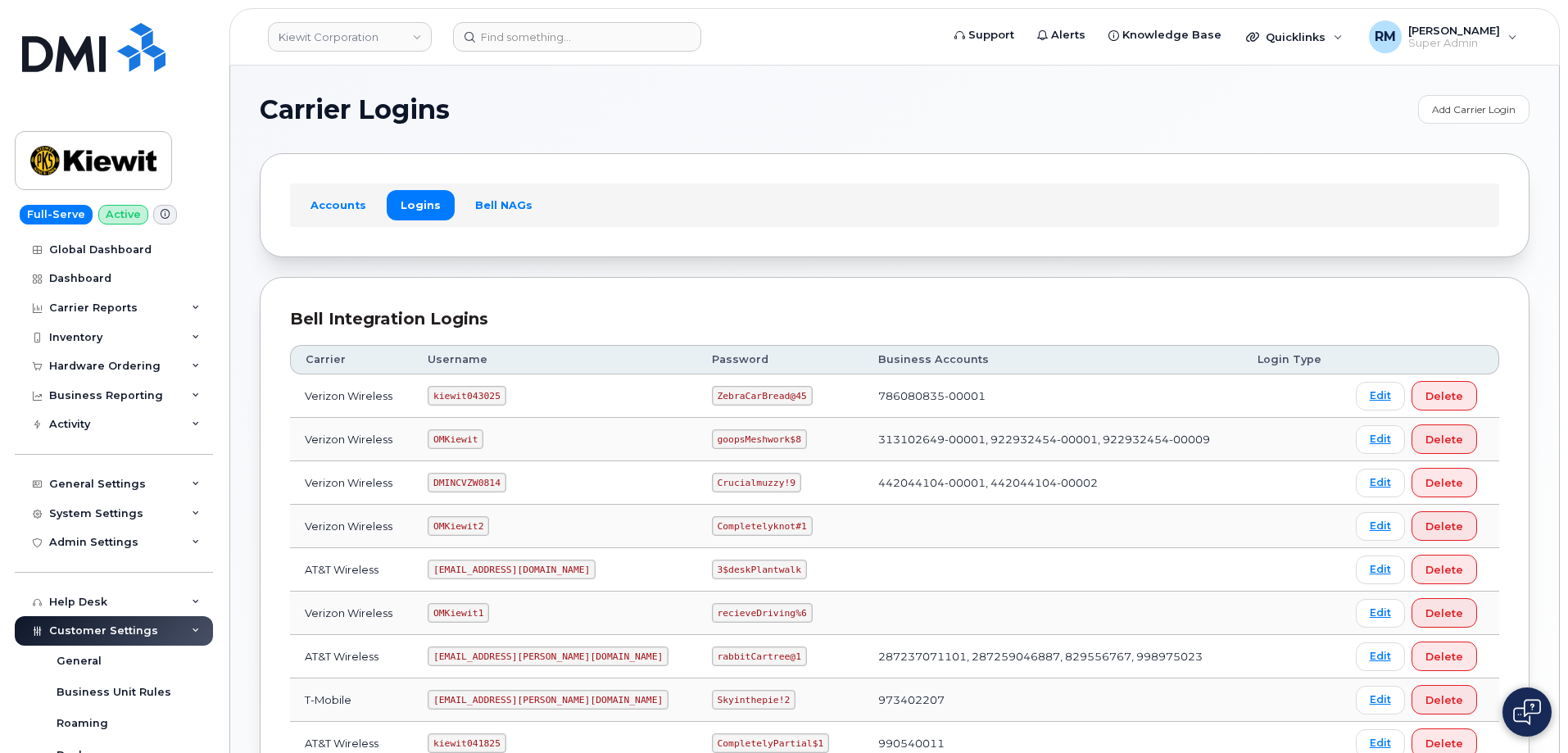
click at [468, 438] on code "OMKiewit" at bounding box center [456, 439] width 55 height 19
copy code "OMKiewit"
drag, startPoint x: 663, startPoint y: 439, endPoint x: 749, endPoint y: 439, distance: 86.0
click at [749, 439] on td "goopsMeshwork$8" at bounding box center [780, 440] width 166 height 44
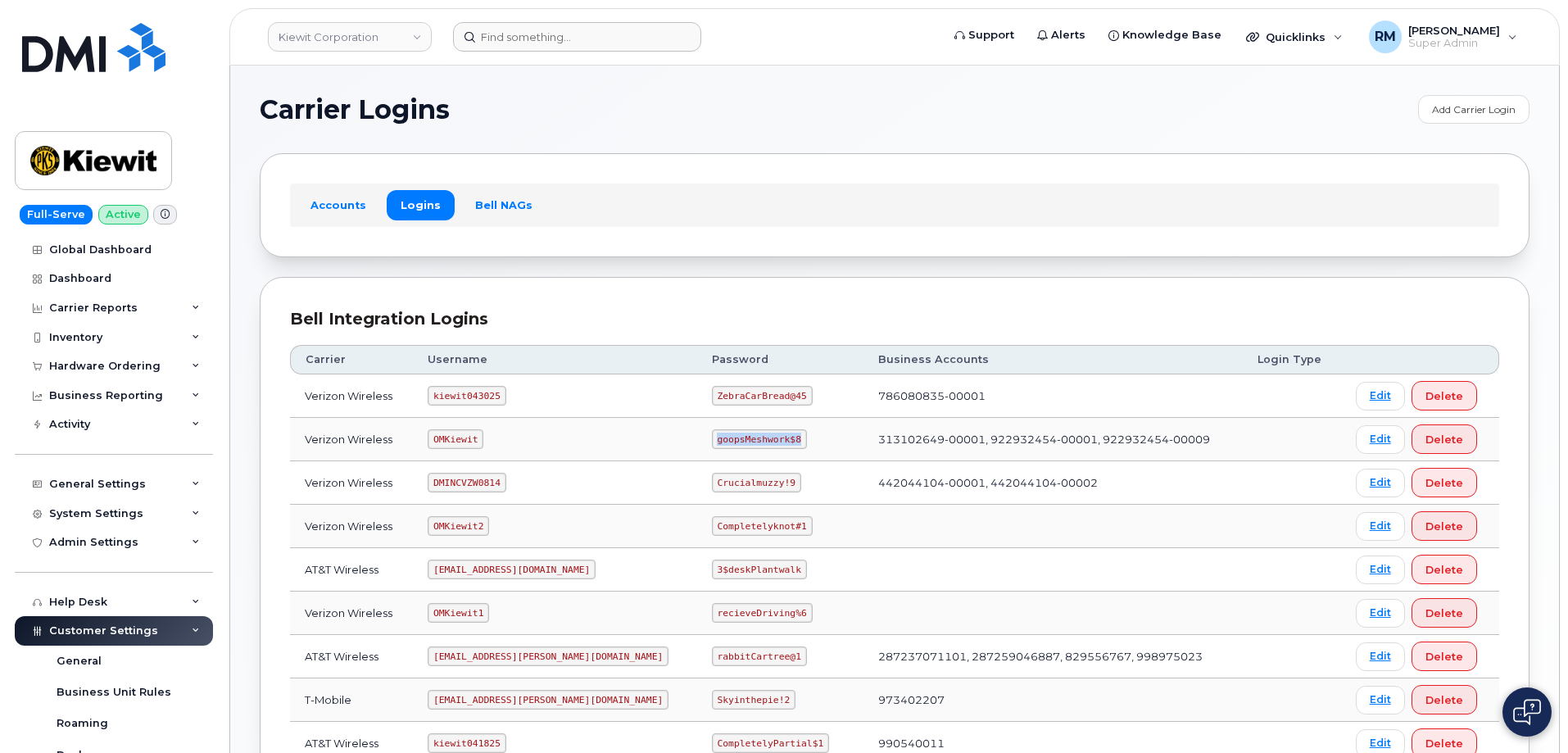
copy code "goopsMeshwork$8"
